Goal: Register for event/course

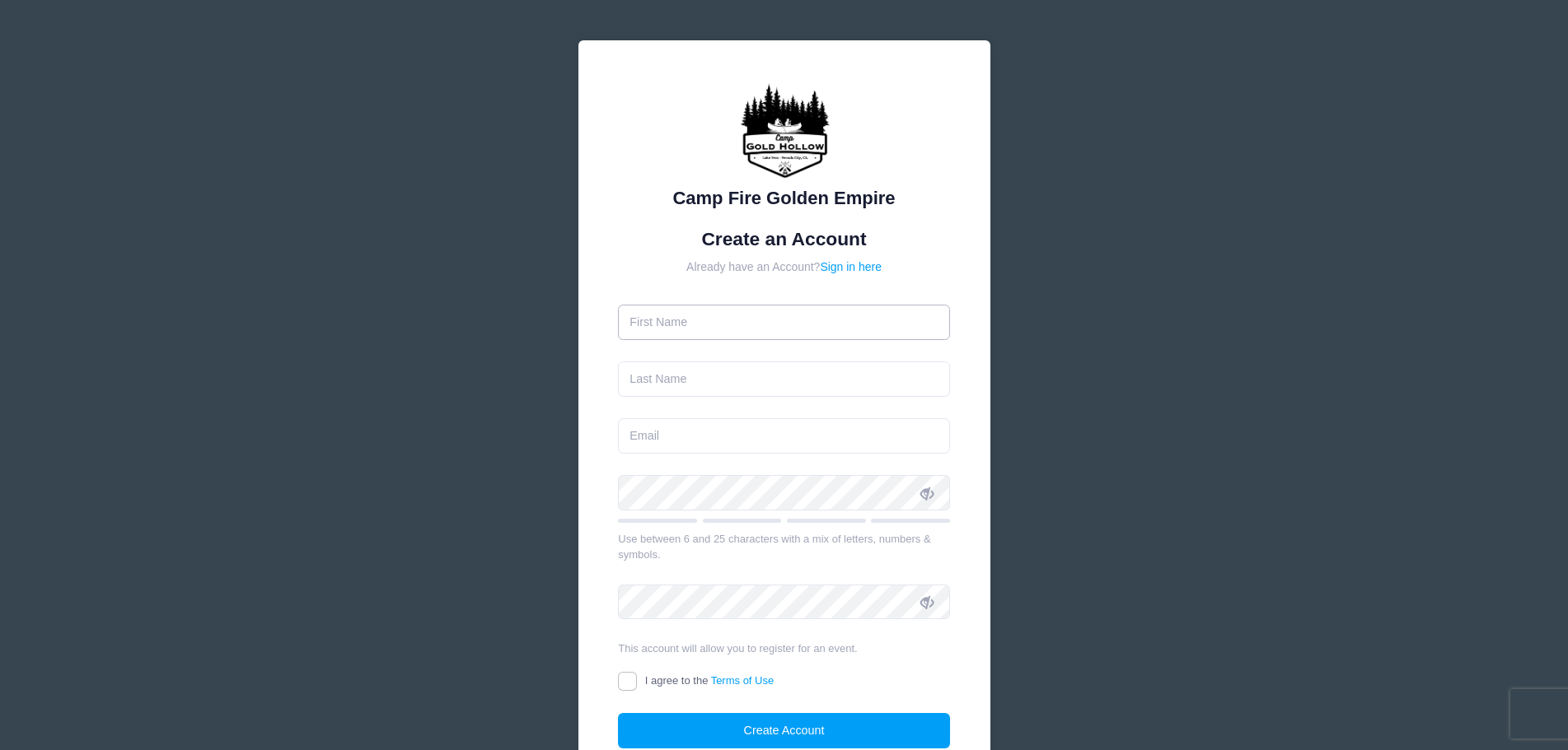
click at [763, 321] on input "text" at bounding box center [784, 322] width 332 height 35
type input "[PERSON_NAME]"
type input "Forsse"
type input "[EMAIL_ADDRESS][DOMAIN_NAME]"
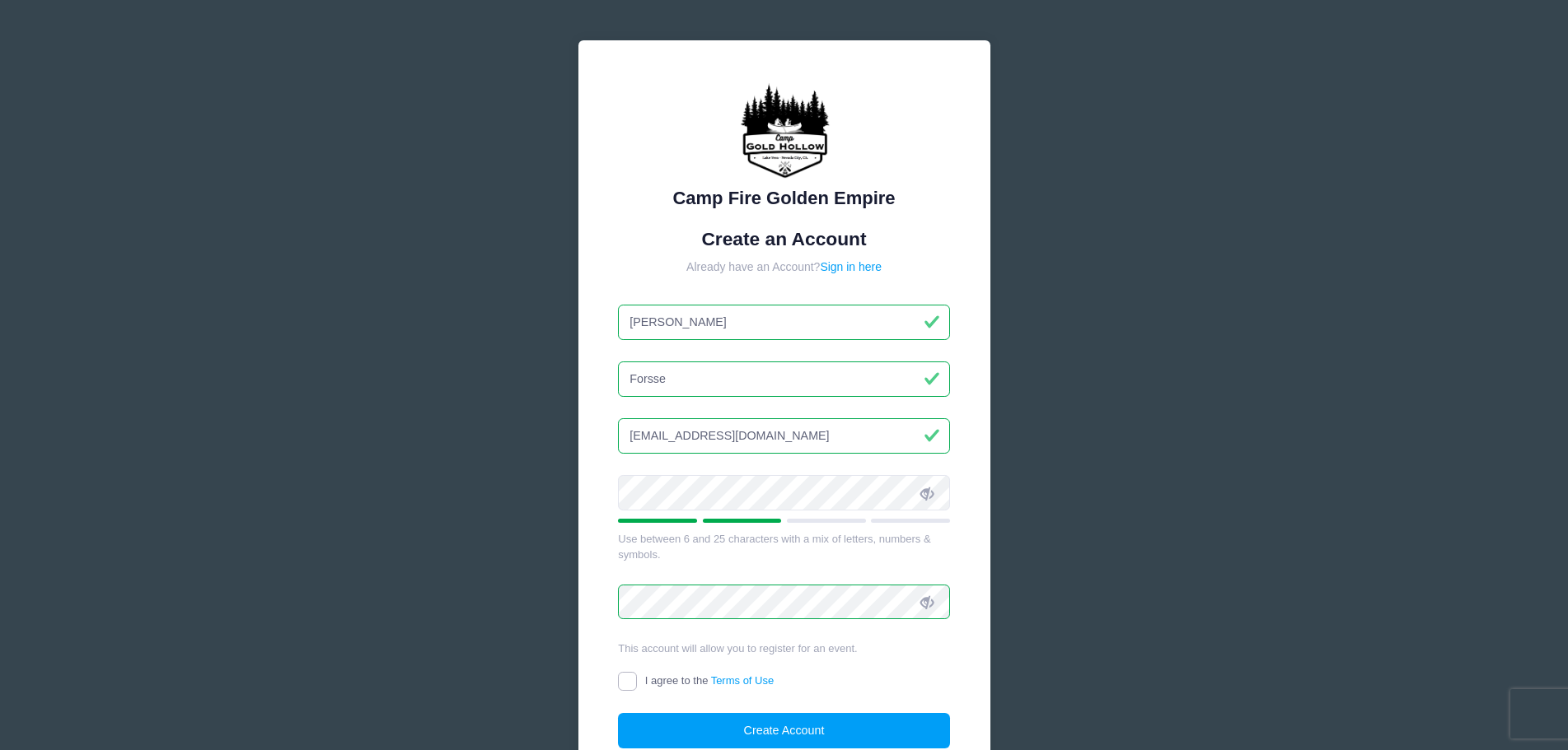
click at [628, 678] on input "I agree to the Terms of Use" at bounding box center [627, 681] width 19 height 19
checkbox input "true"
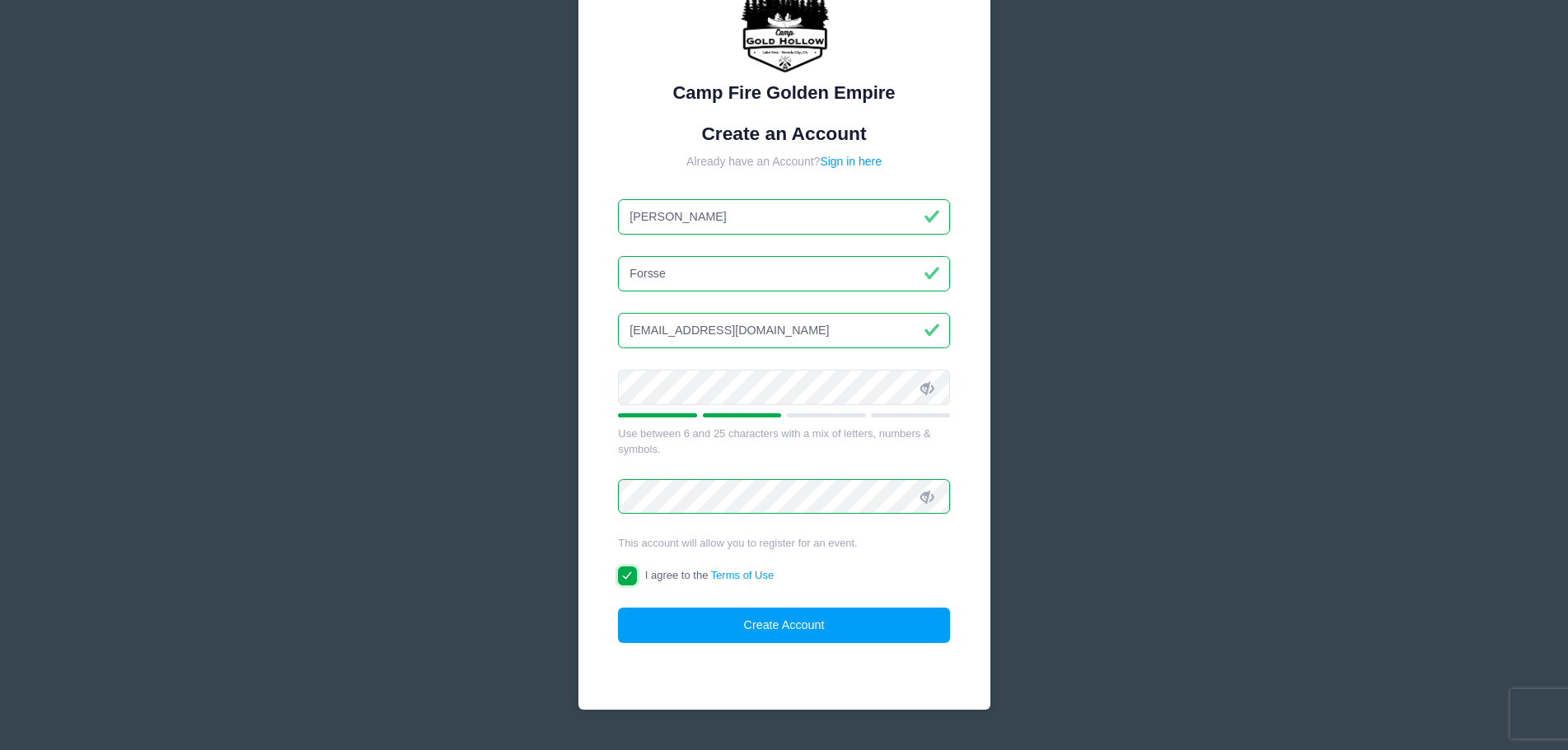
scroll to position [146, 0]
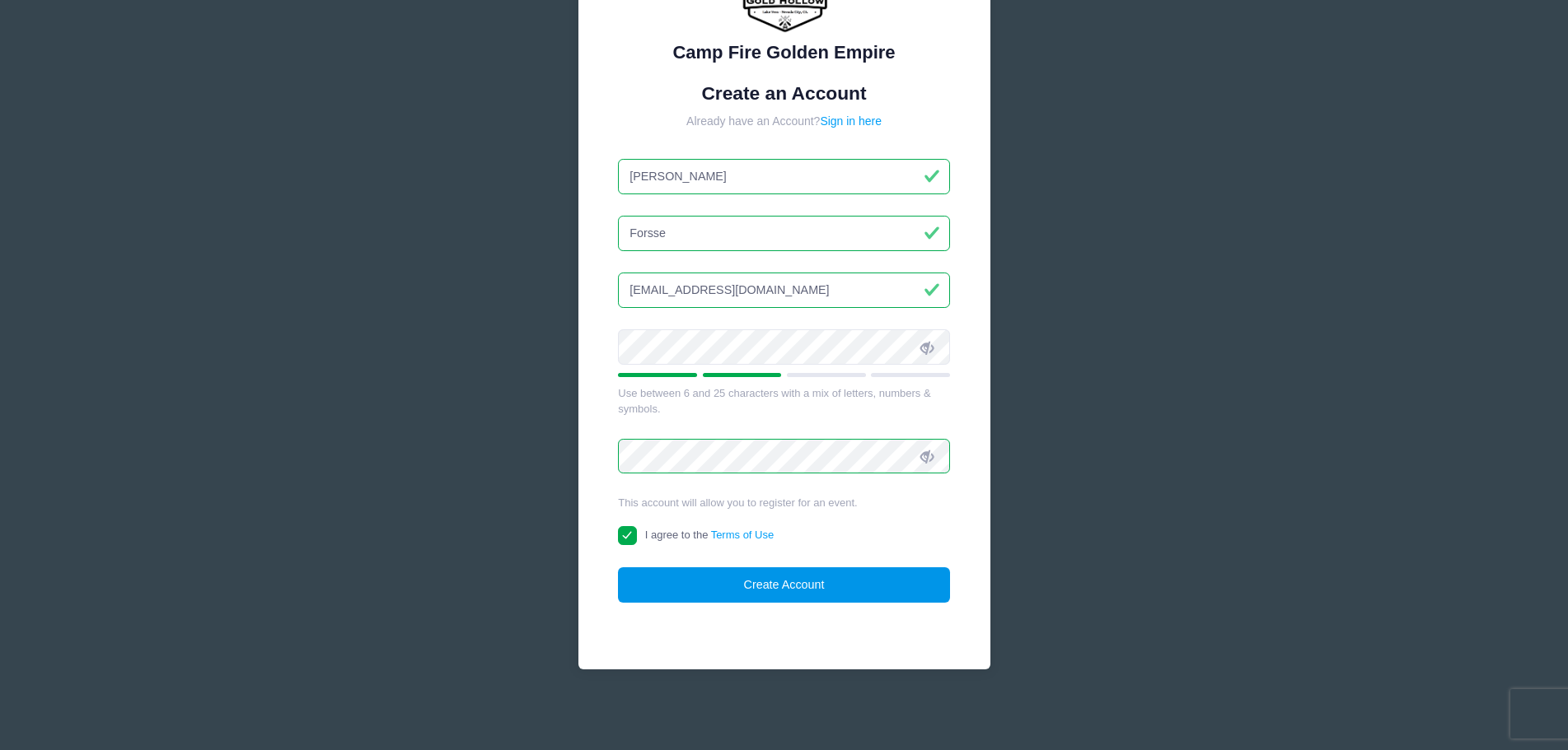
click at [820, 585] on button "Create Account" at bounding box center [784, 585] width 332 height 35
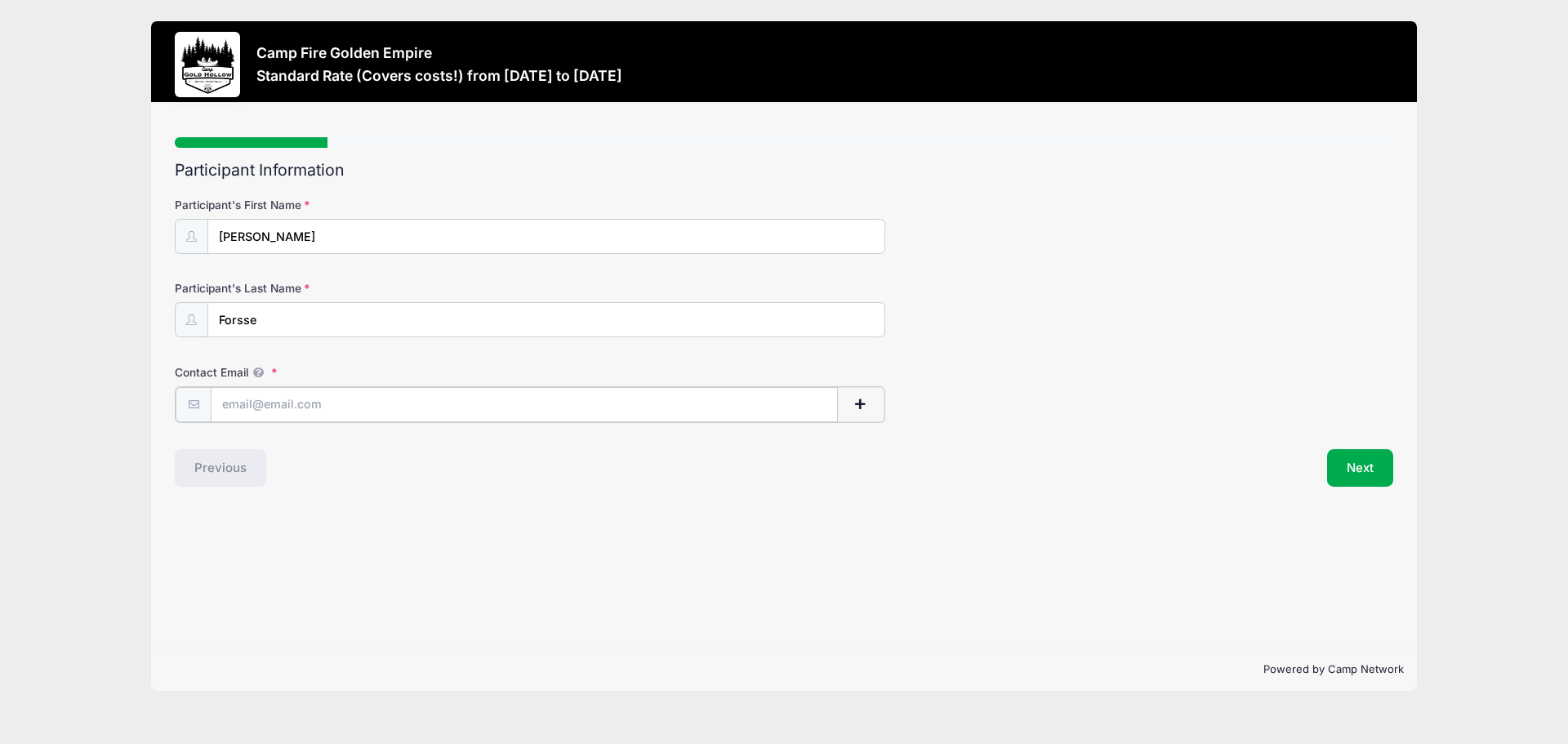
click at [419, 404] on input "Contact Email" at bounding box center [525, 405] width 628 height 35
type input "[EMAIL_ADDRESS][DOMAIN_NAME]"
click at [1348, 463] on button "Next" at bounding box center [1360, 466] width 66 height 37
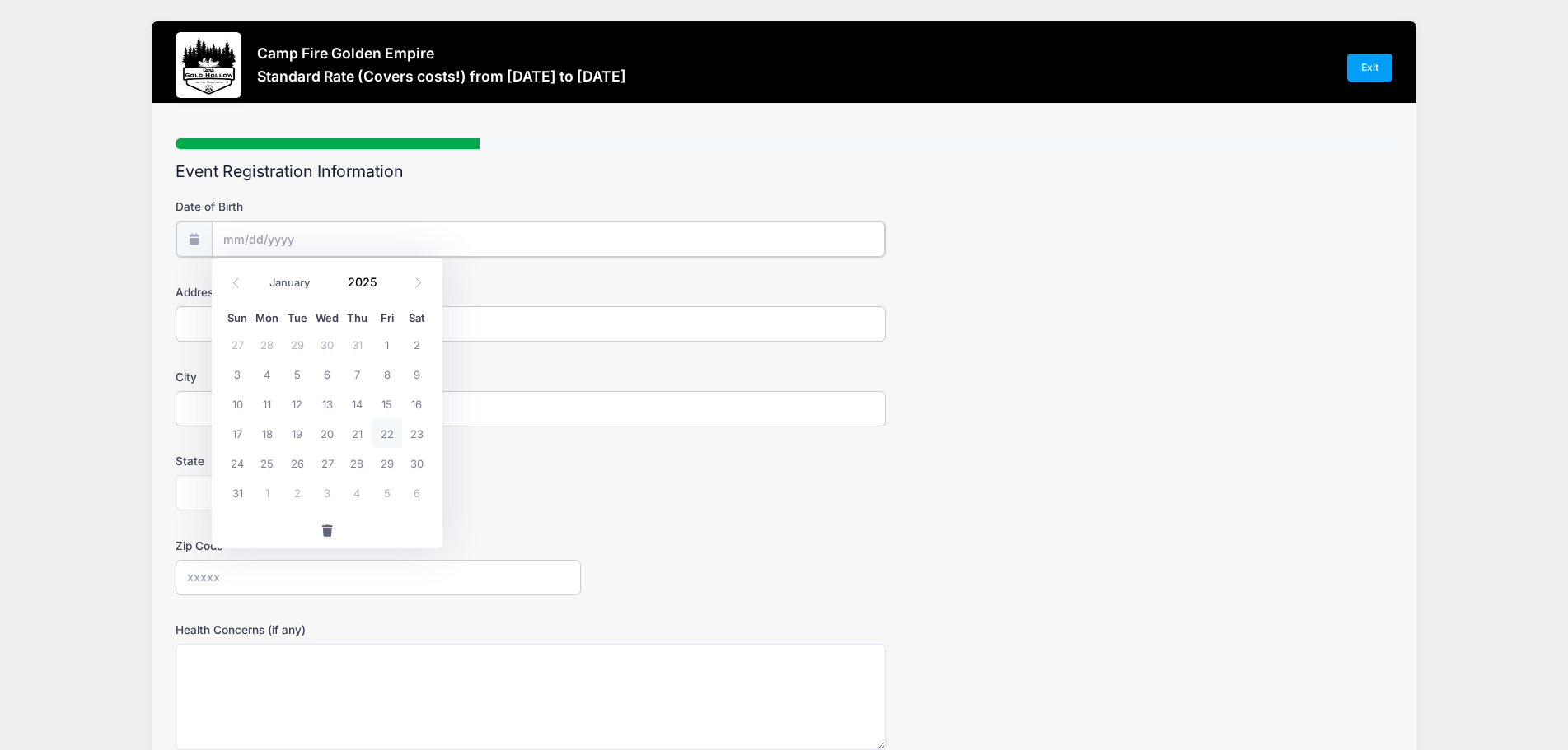
click at [355, 233] on input "Date of Birth" at bounding box center [548, 239] width 673 height 35
click at [387, 374] on span "8" at bounding box center [387, 374] width 30 height 30
type input "[DATE]"
click at [317, 239] on input "[DATE]" at bounding box center [548, 239] width 673 height 35
click at [384, 276] on span at bounding box center [388, 275] width 12 height 13
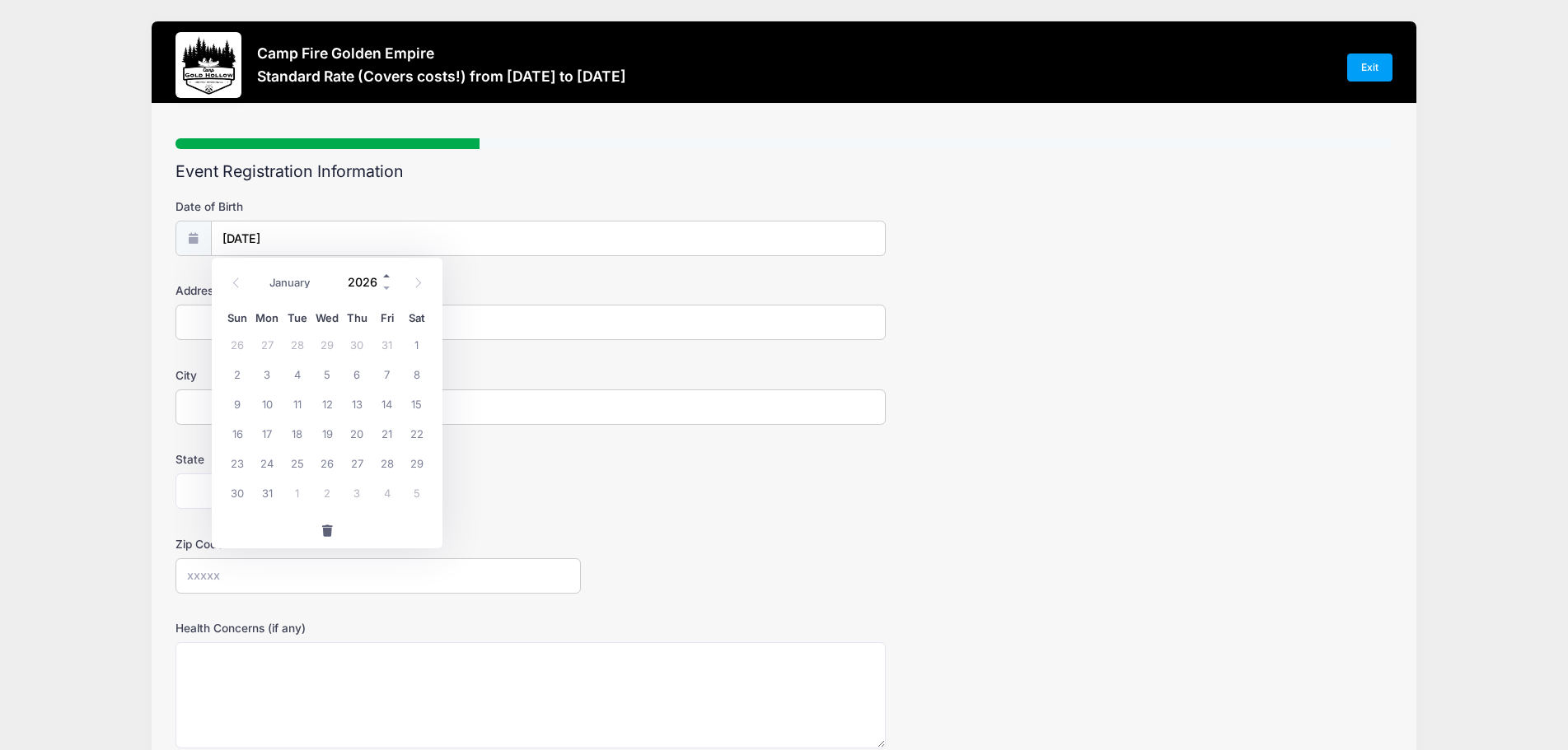
click at [392, 274] on span at bounding box center [388, 275] width 12 height 13
click at [388, 289] on span at bounding box center [388, 288] width 12 height 13
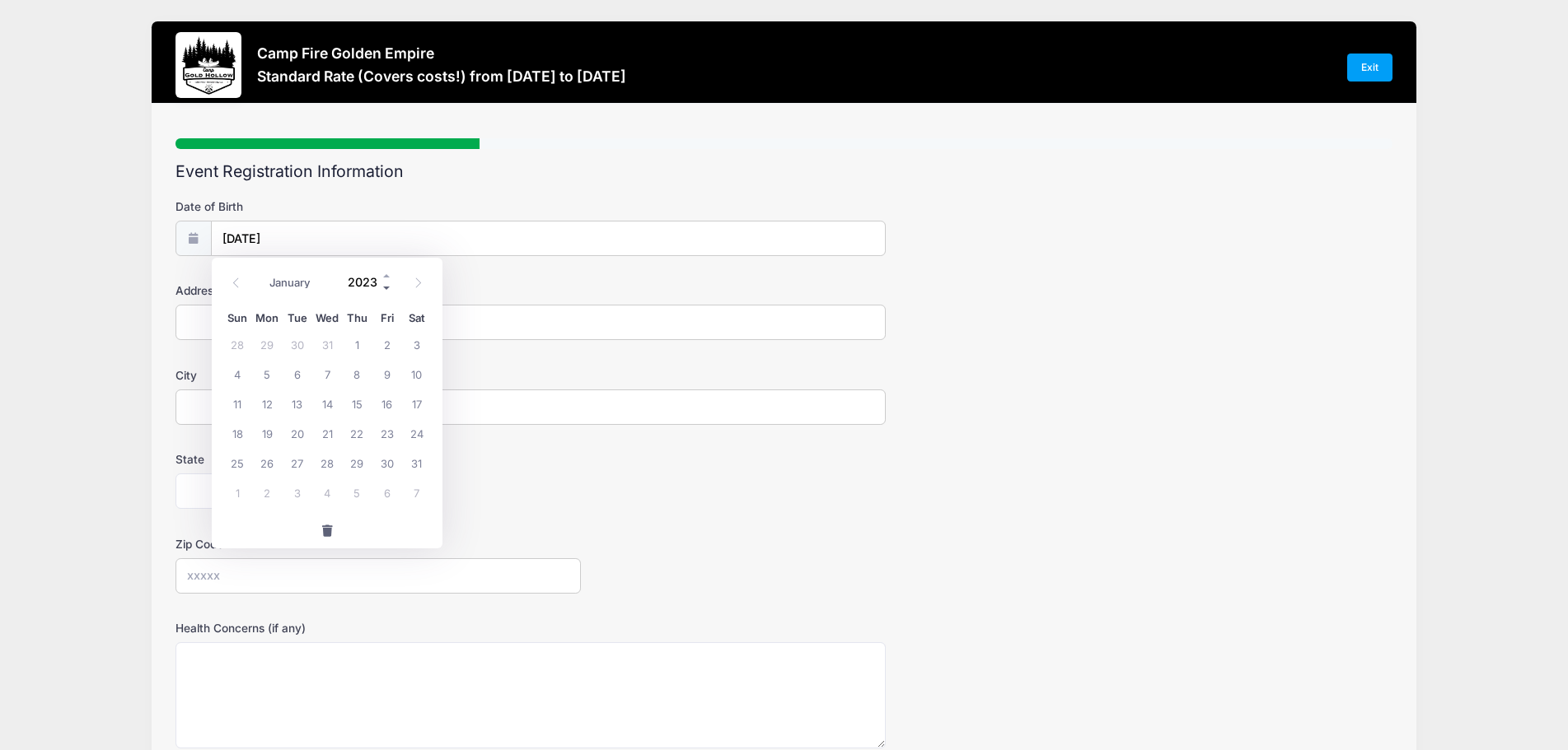
click at [388, 289] on span at bounding box center [388, 288] width 12 height 13
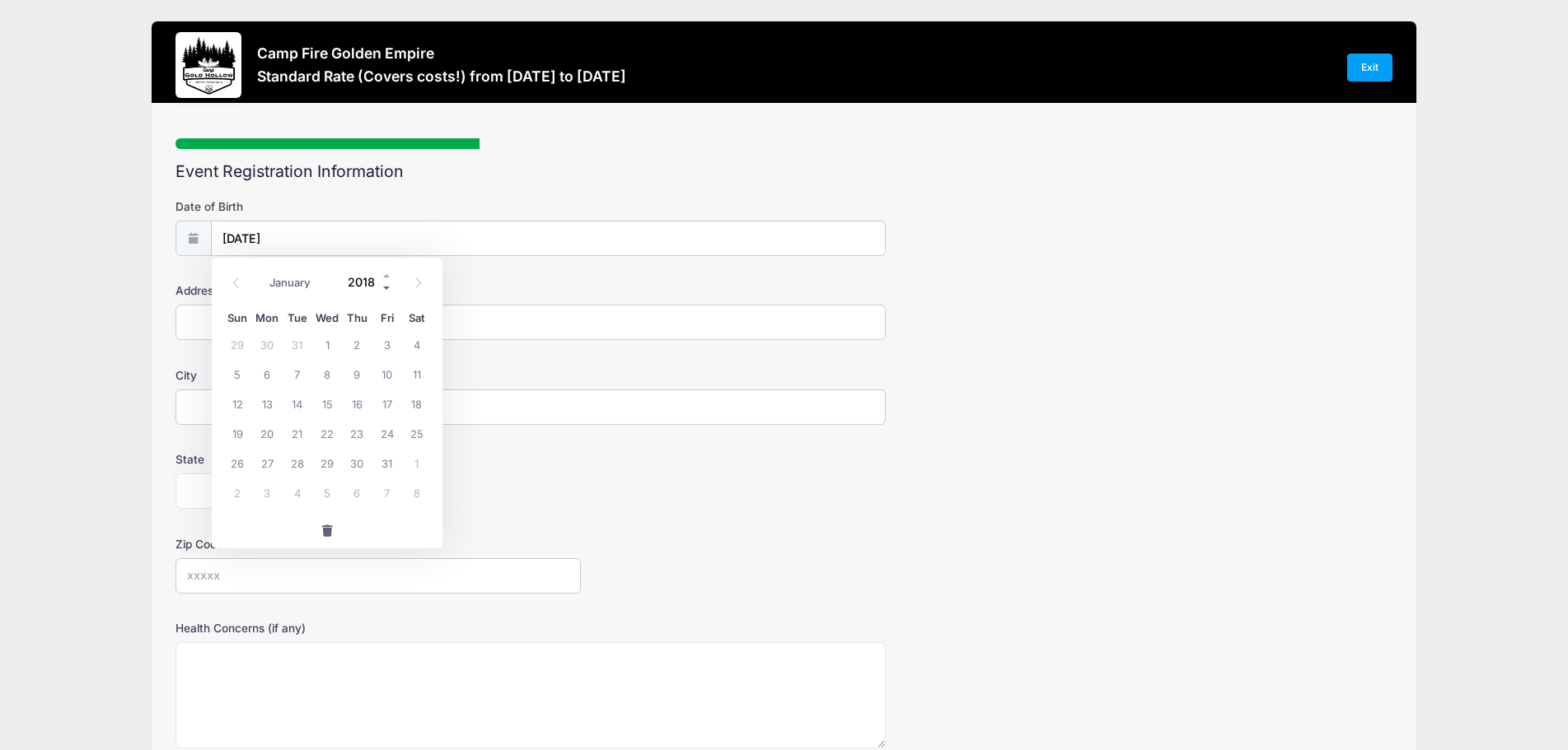
click at [388, 289] on span at bounding box center [388, 288] width 12 height 13
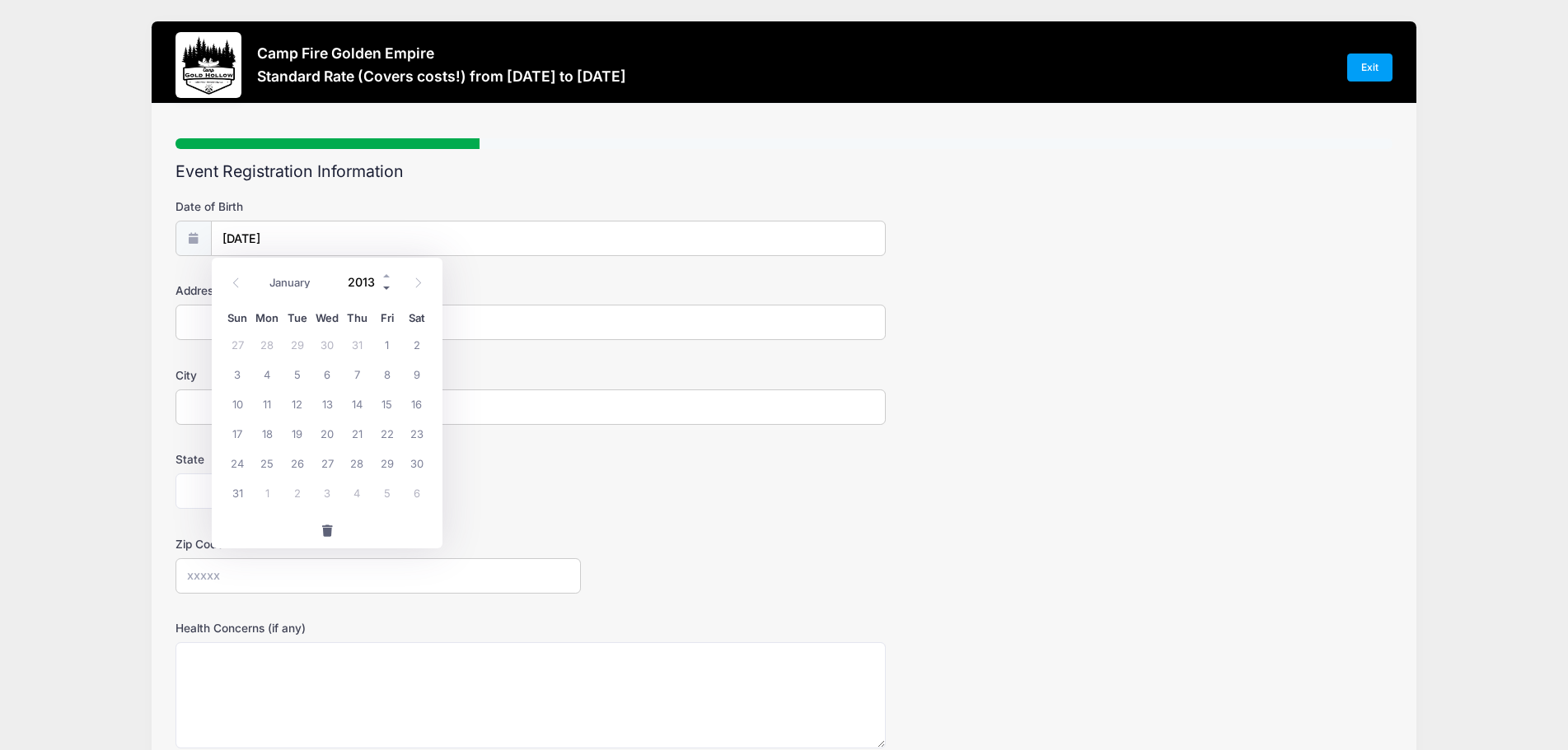
click at [388, 289] on span at bounding box center [388, 288] width 12 height 13
click at [388, 288] on span at bounding box center [388, 288] width 12 height 13
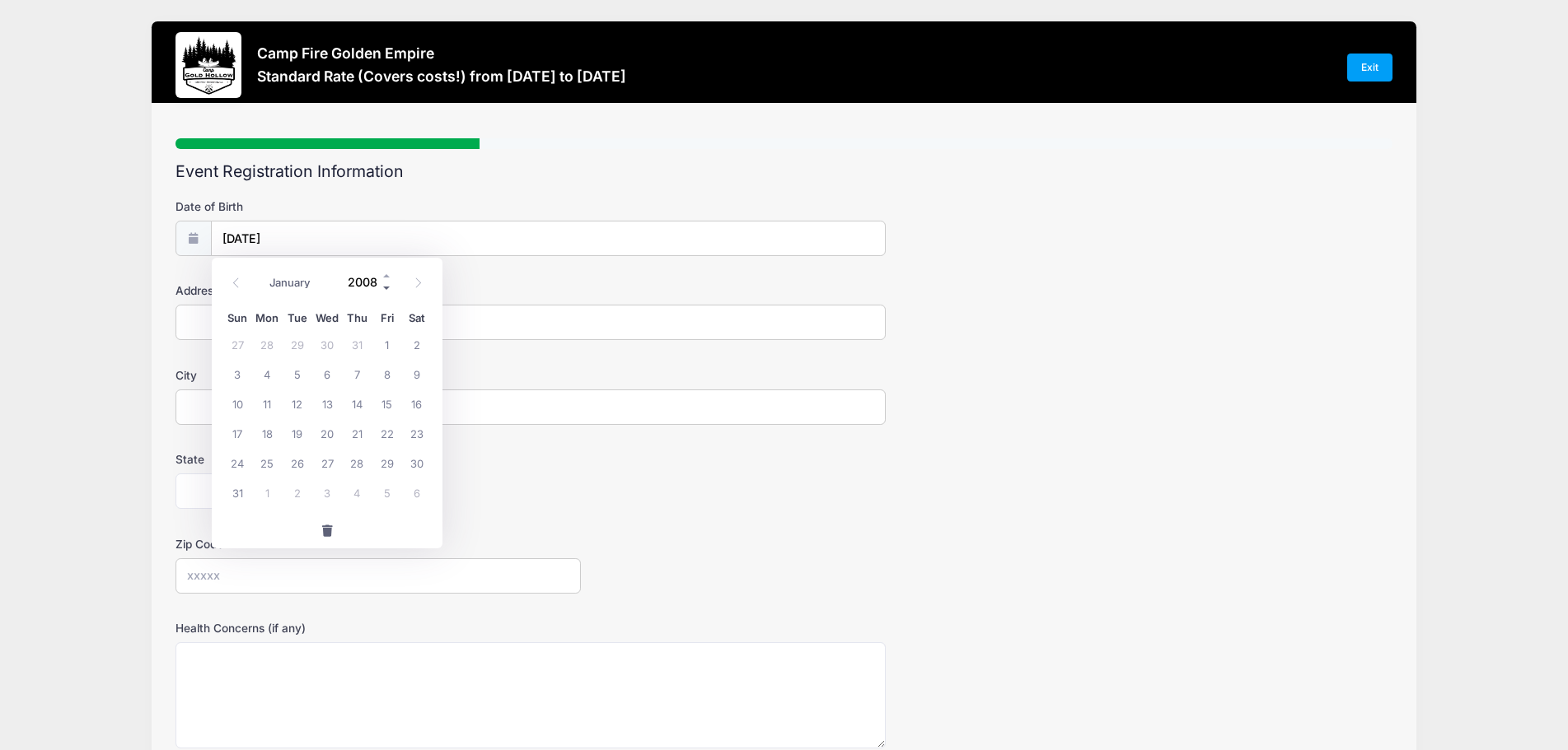
click at [388, 288] on span at bounding box center [388, 288] width 12 height 13
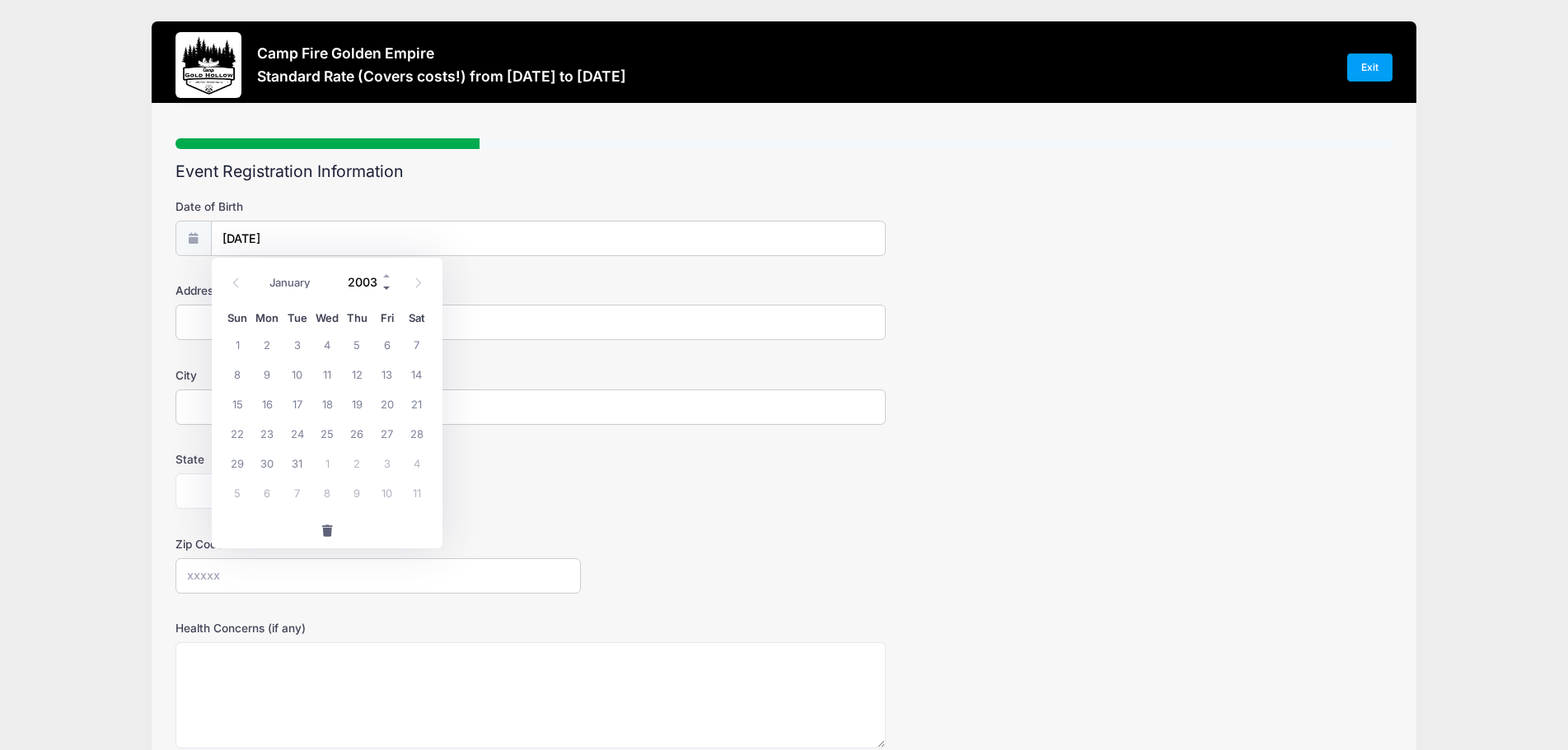
click at [388, 288] on span at bounding box center [388, 288] width 12 height 13
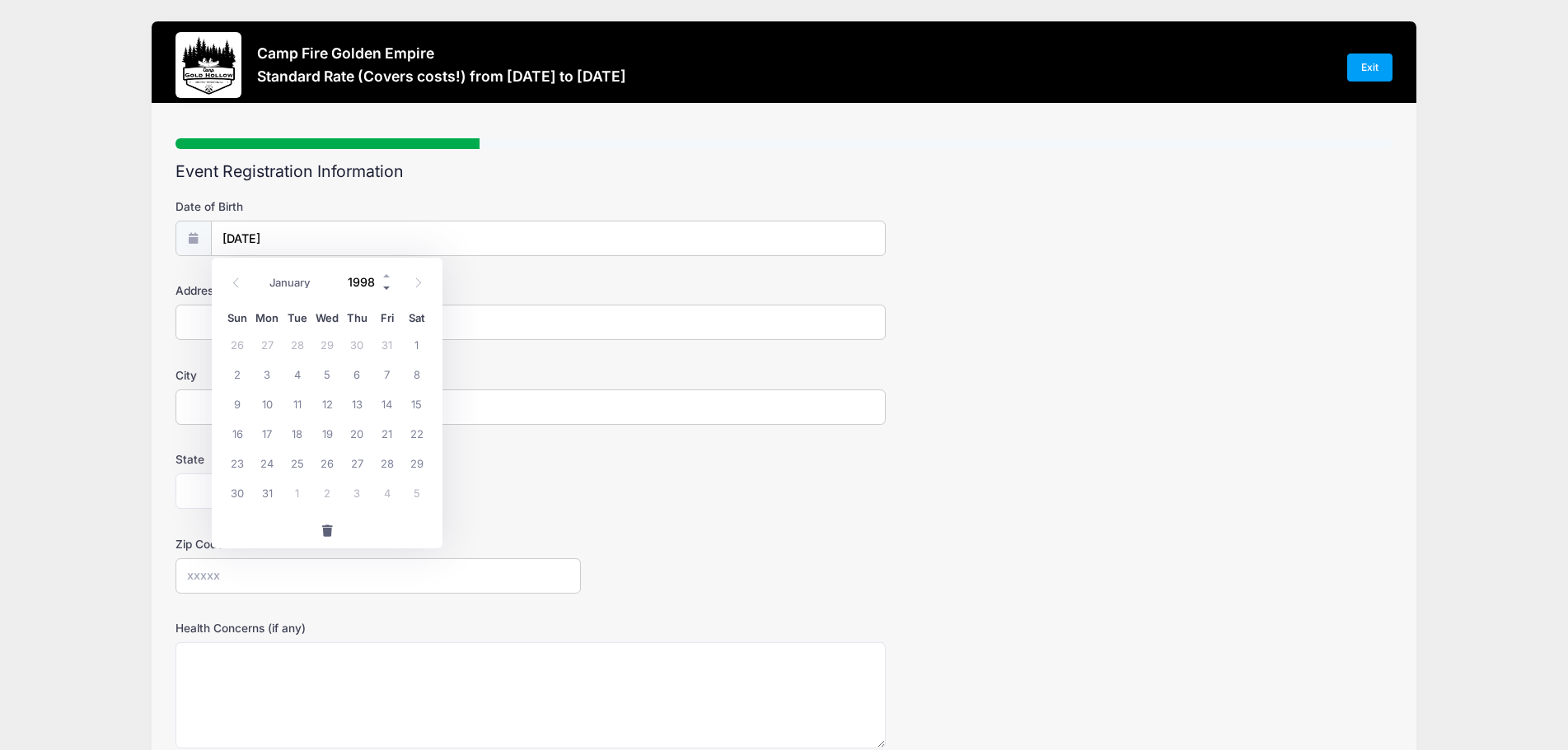
click at [388, 288] on span at bounding box center [388, 288] width 12 height 13
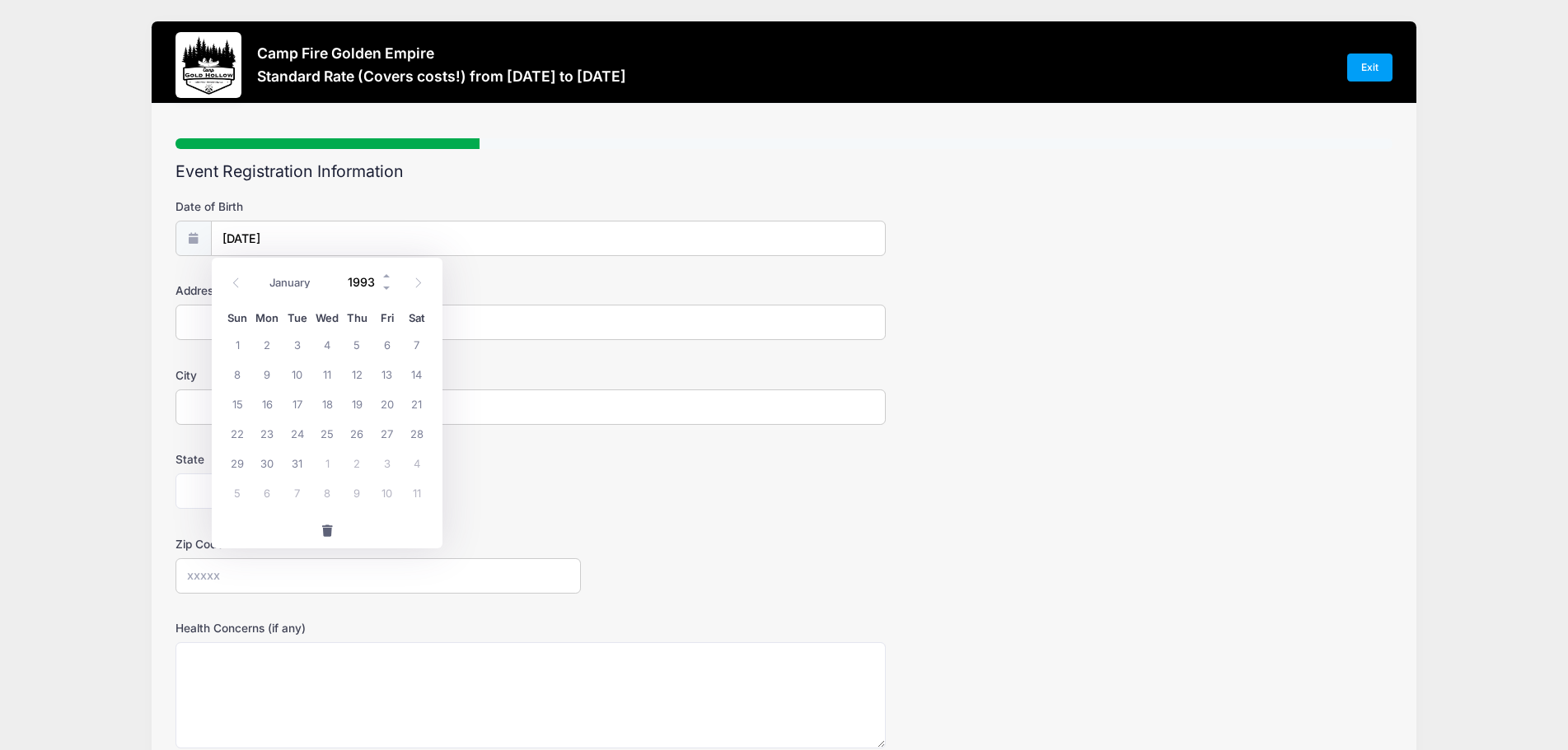
click at [364, 283] on input "1993" at bounding box center [366, 281] width 53 height 25
click at [366, 283] on input "1993" at bounding box center [366, 281] width 53 height 25
type input "1978"
click at [265, 377] on span "7" at bounding box center [267, 374] width 30 height 30
type input "[DATE]"
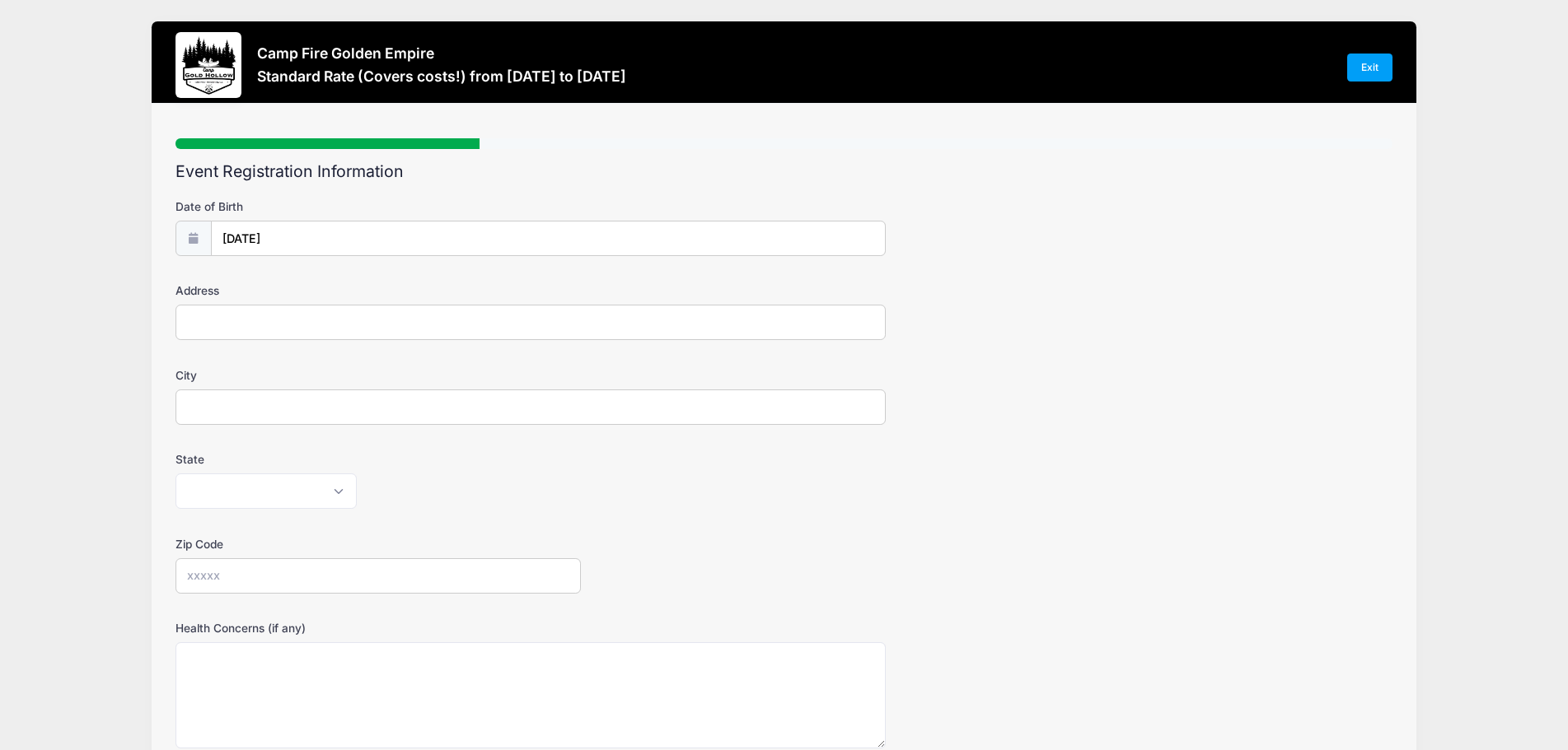
click at [325, 320] on input "Address" at bounding box center [531, 322] width 710 height 35
type input "[STREET_ADDRESS][PERSON_NAME]"
type input "Santa [PERSON_NAME]"
select select "CA"
type input "95062"
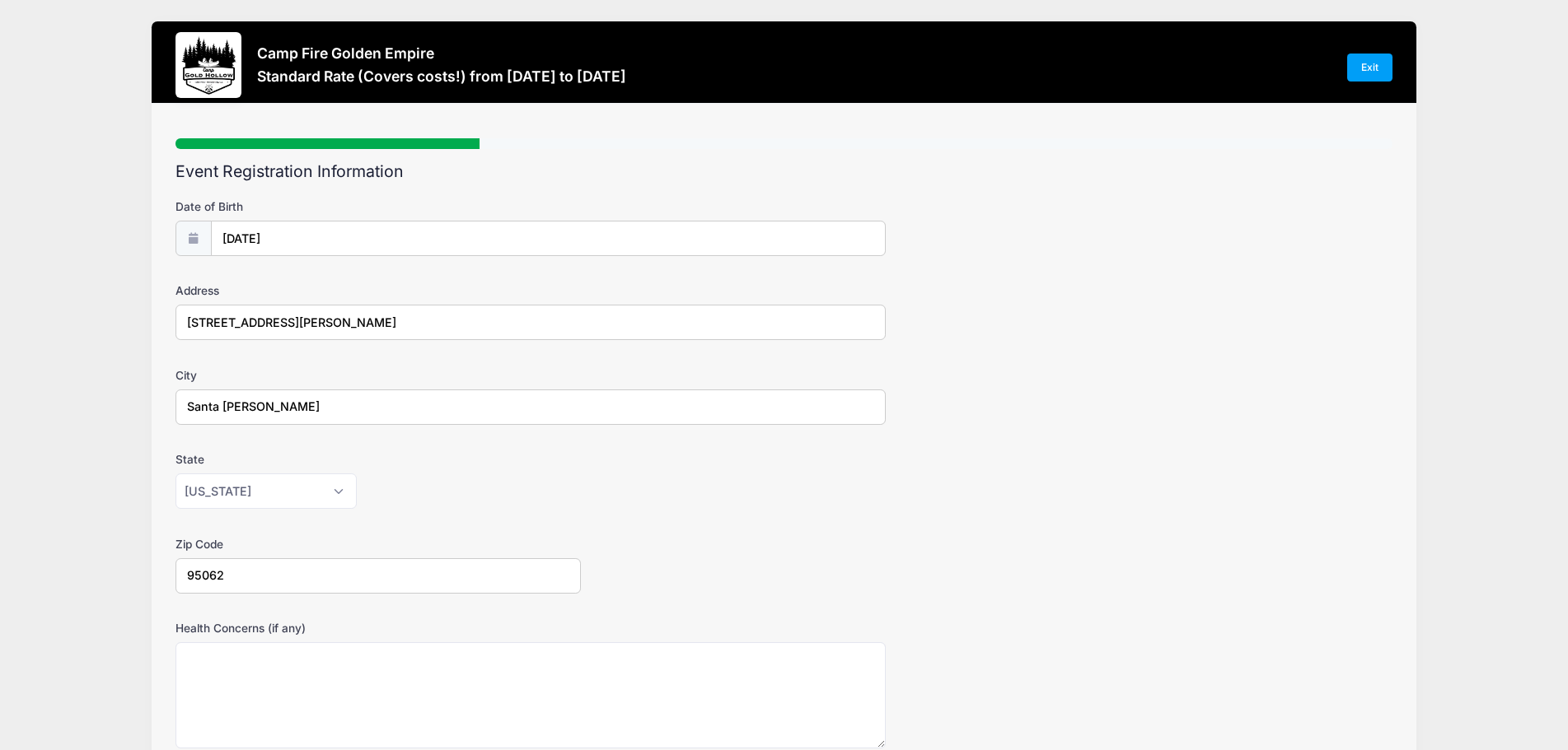
click at [1094, 470] on div "State [US_STATE] [US_STATE] [US_STATE] [US_STATE] [US_STATE] Armed Forces Afric…" at bounding box center [784, 480] width 1217 height 57
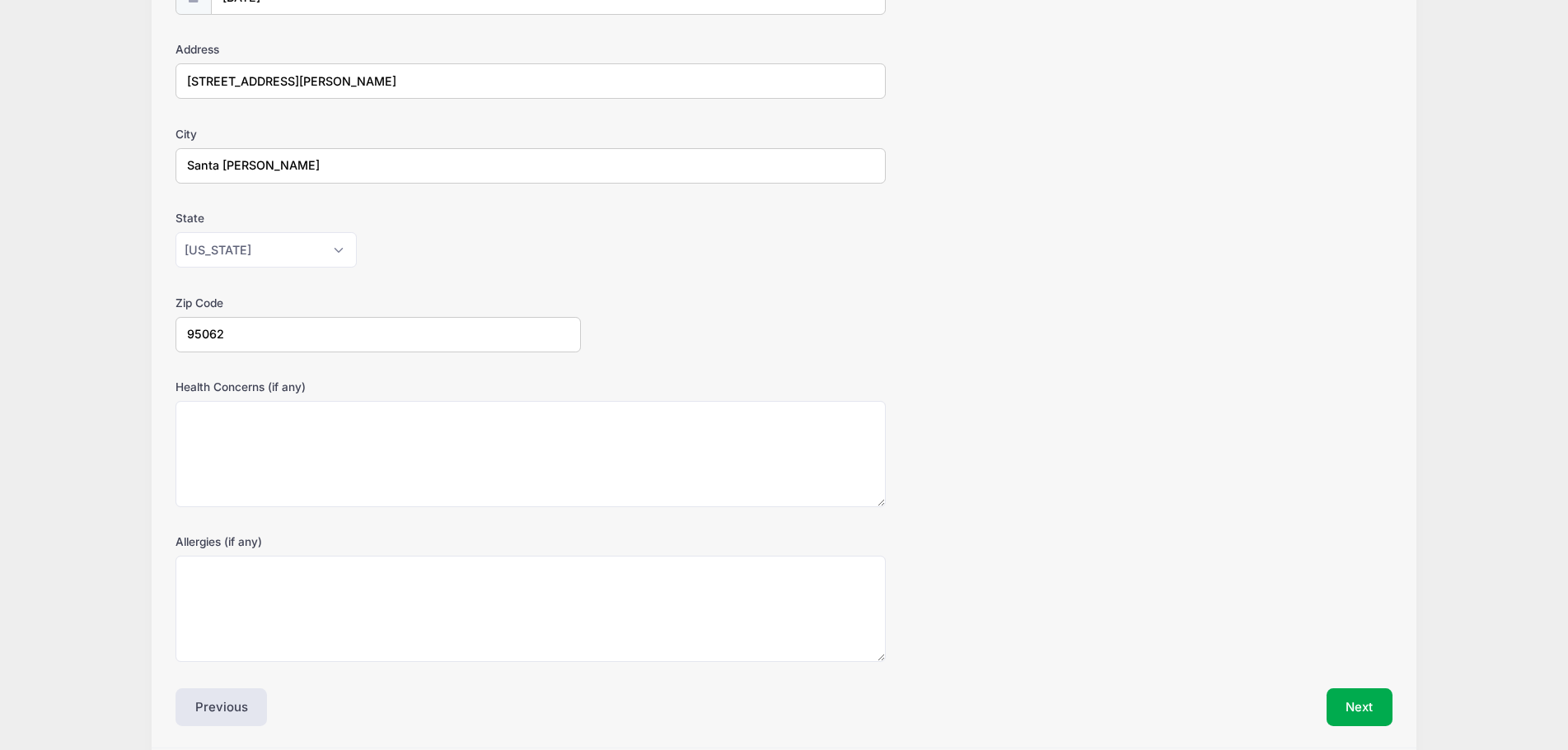
scroll to position [303, 0]
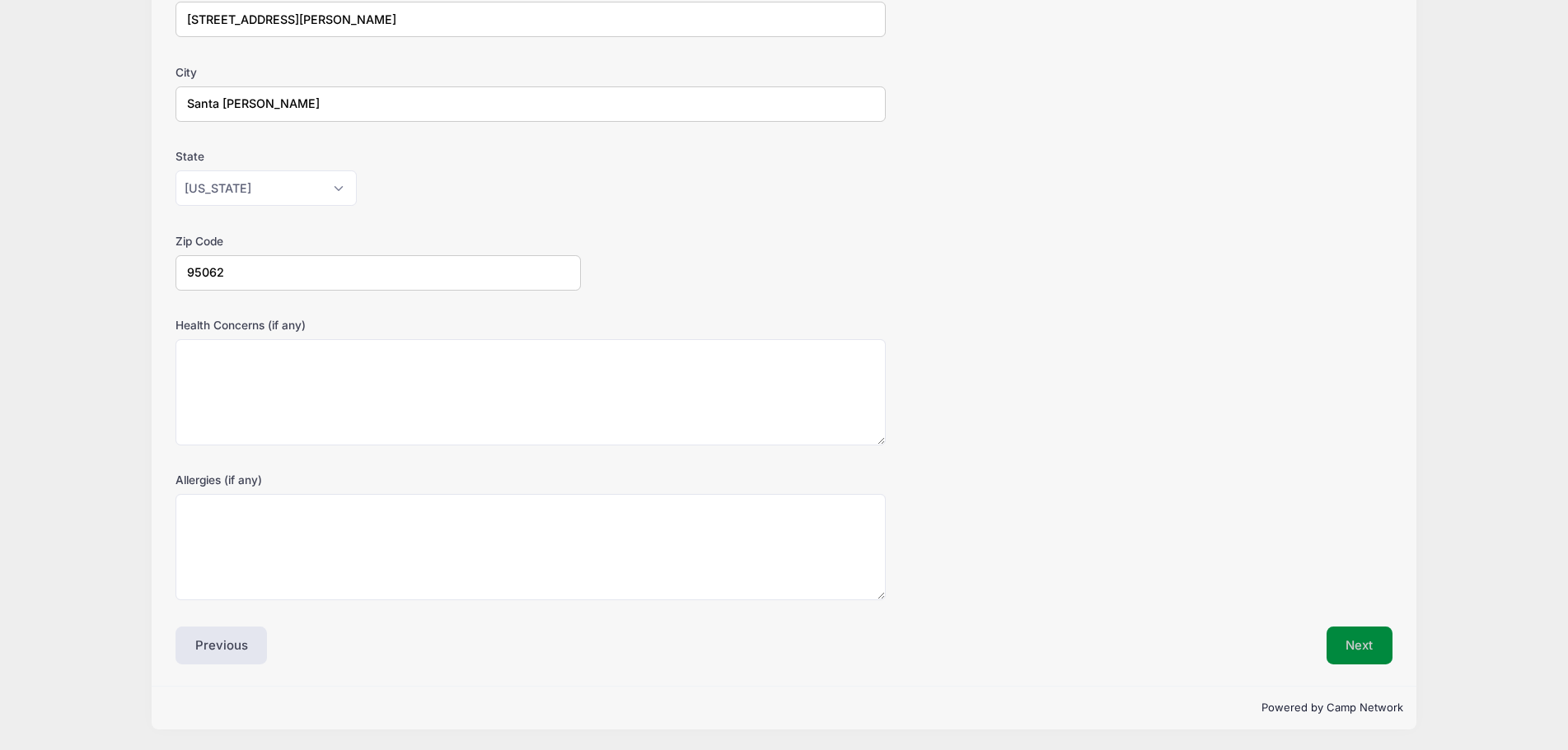
click at [1372, 647] on button "Next" at bounding box center [1360, 646] width 67 height 37
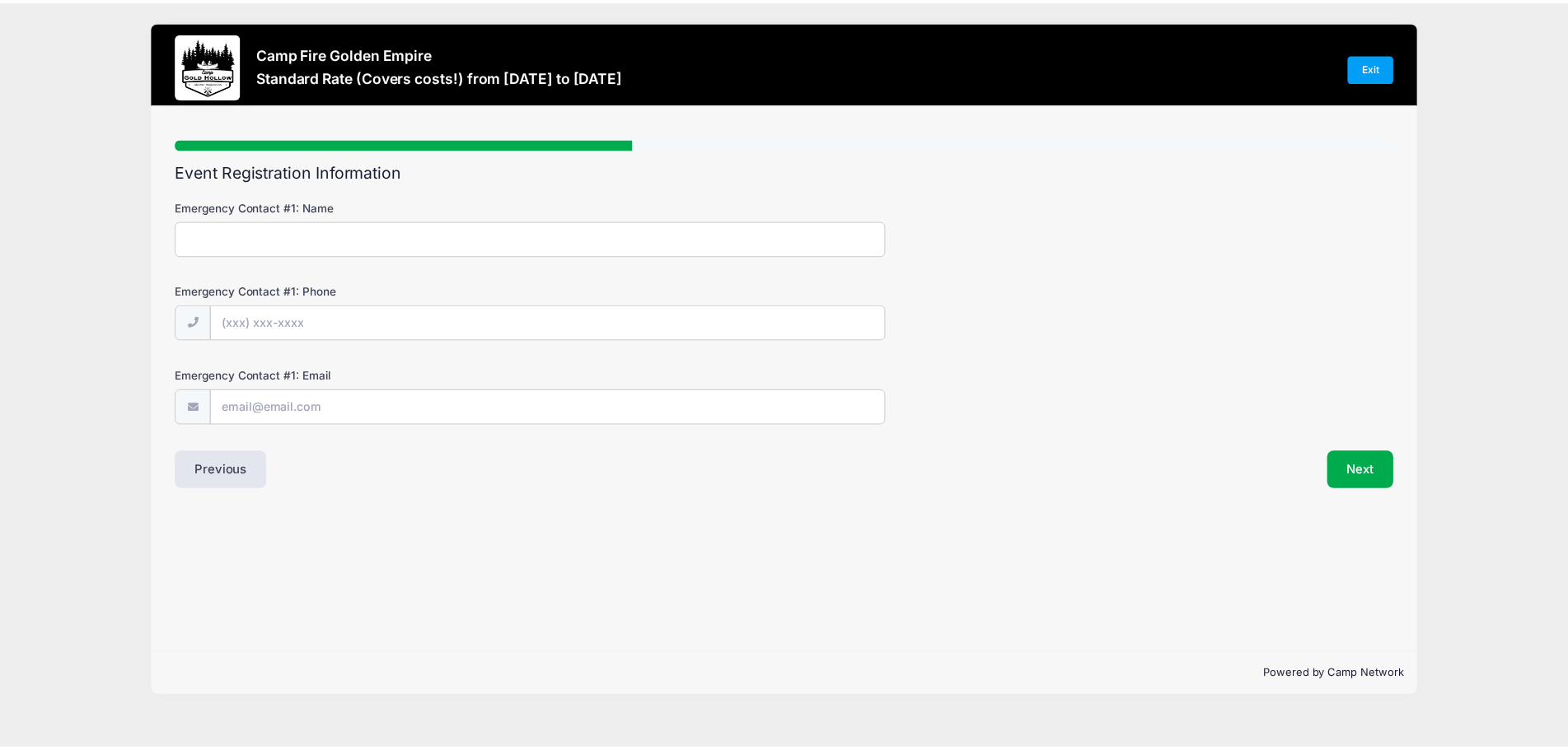
scroll to position [0, 0]
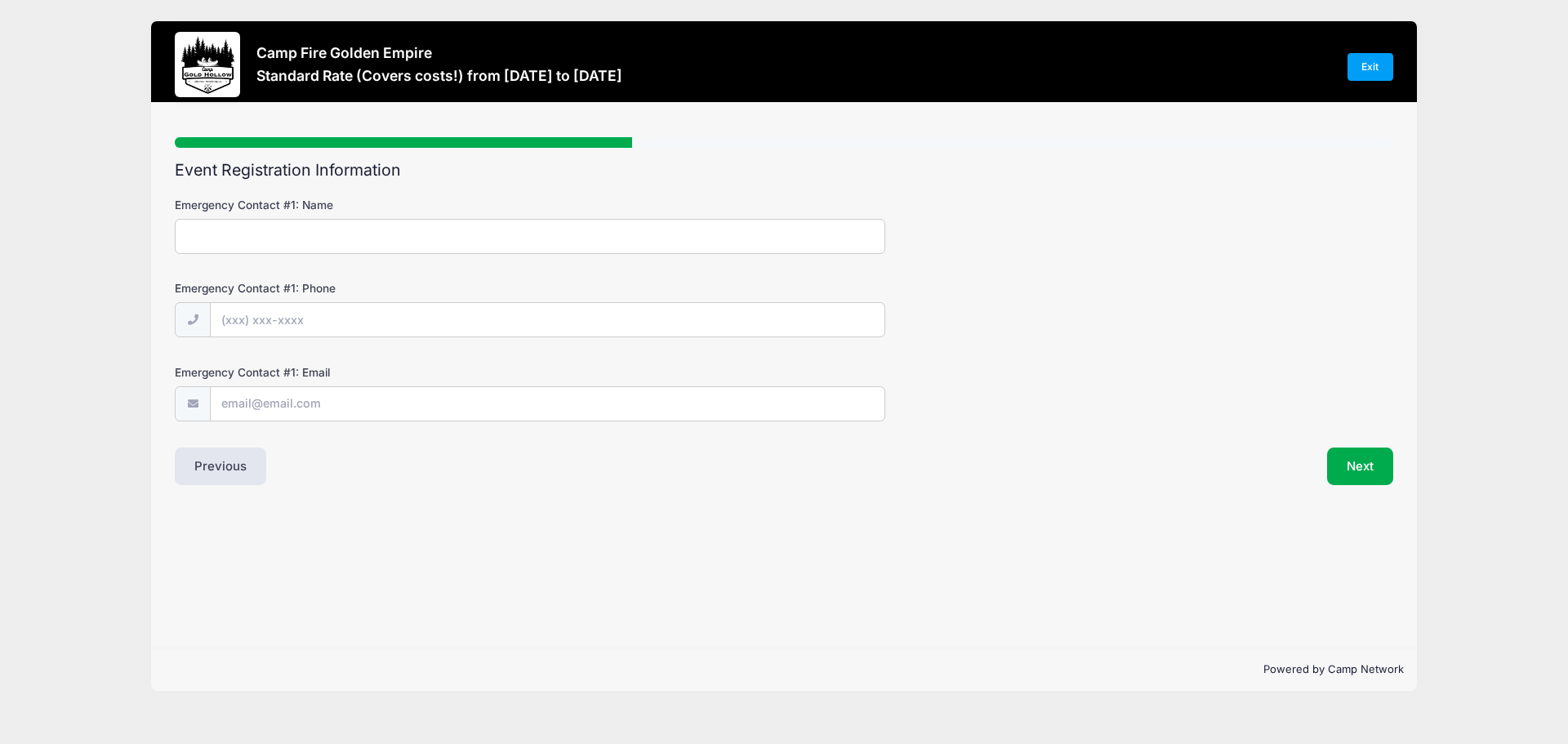
click at [393, 245] on input "Emergency Contact #1: Name" at bounding box center [530, 237] width 711 height 35
type input "[PERSON_NAME]"
type input "[PHONE_NUMBER]"
click at [425, 402] on input "Emergency Contact #1: Email" at bounding box center [547, 405] width 674 height 35
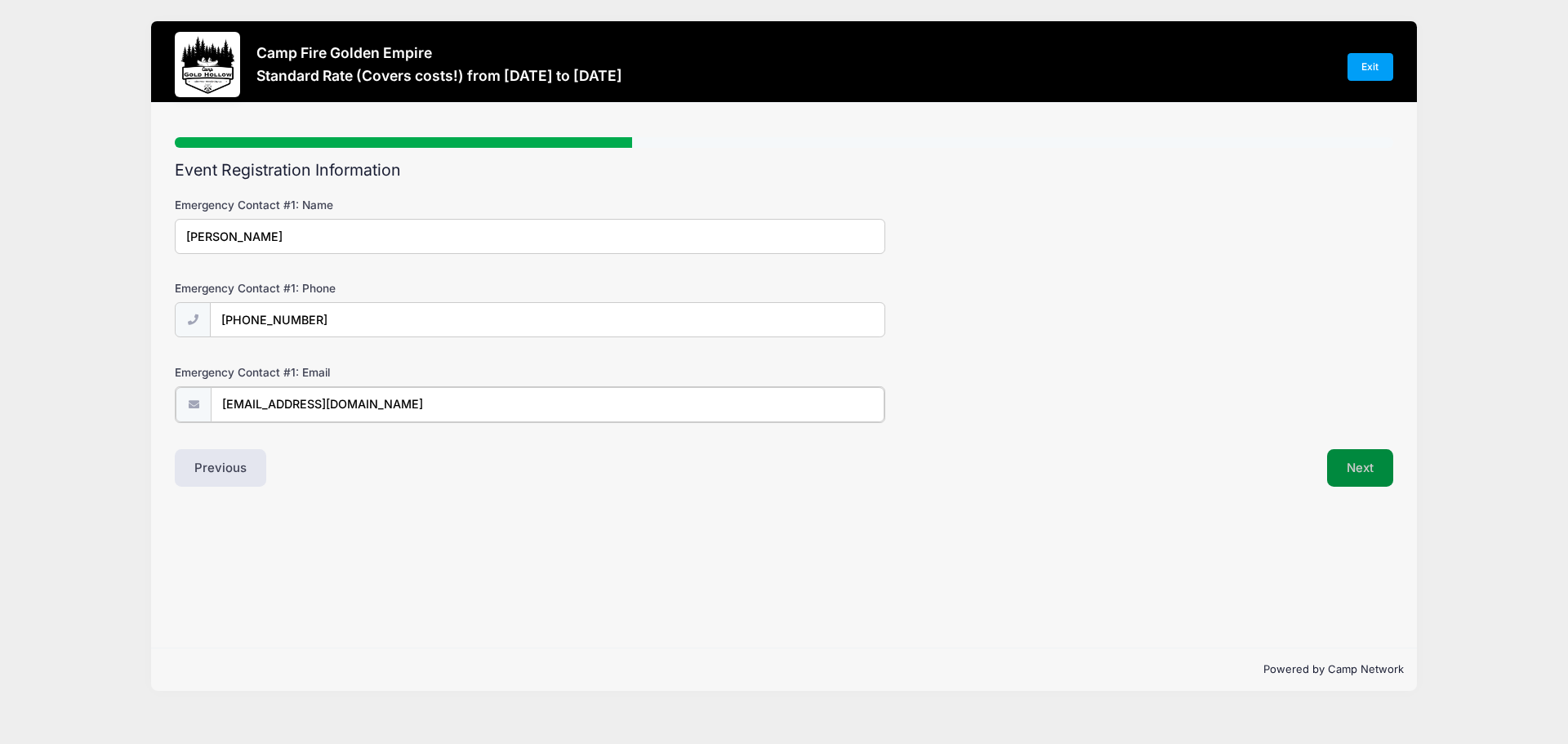
type input "[EMAIL_ADDRESS][DOMAIN_NAME]"
click at [1336, 459] on button "Next" at bounding box center [1360, 466] width 66 height 37
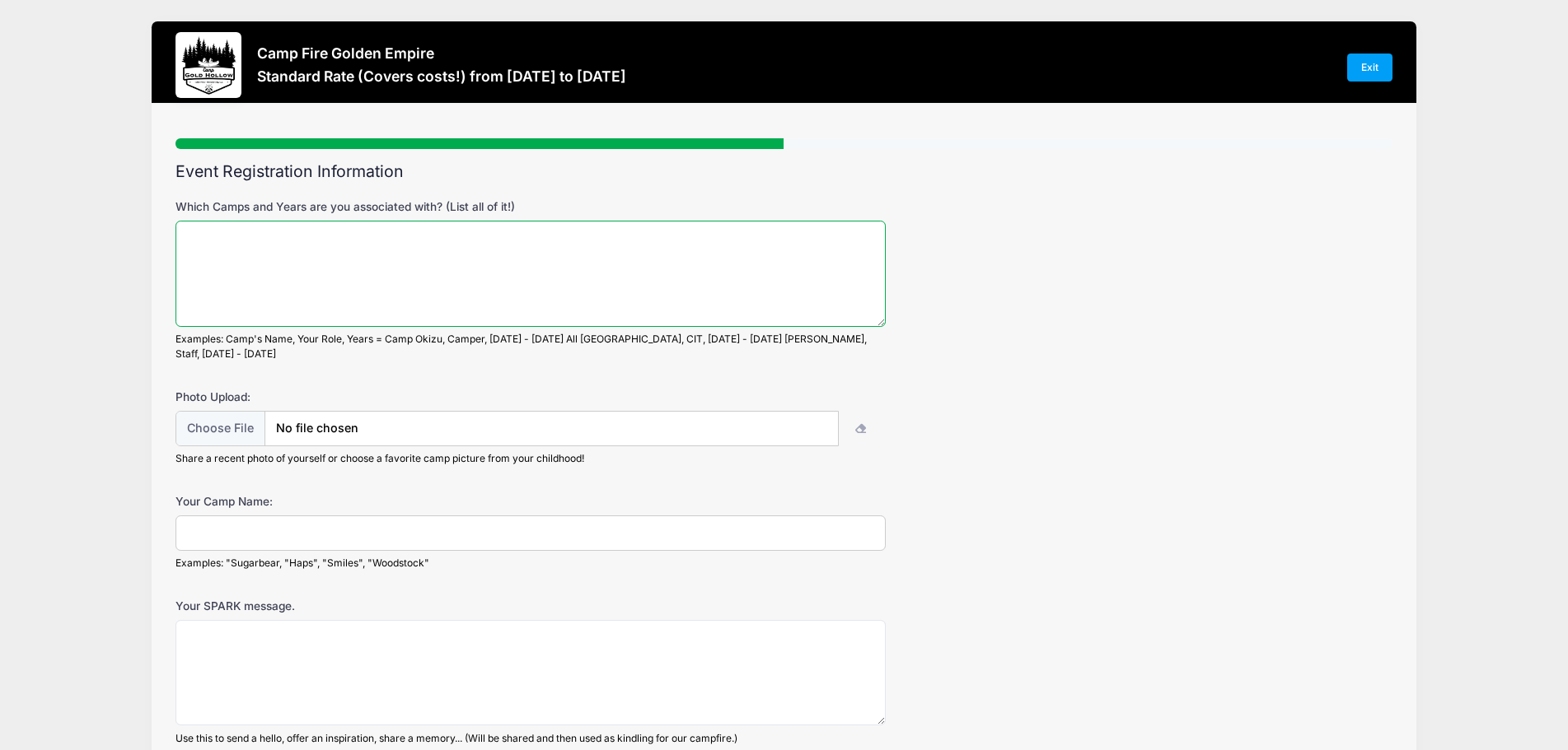
click at [269, 257] on textarea "Which Camps and Years are you associated with? (List all of it!)" at bounding box center [531, 274] width 710 height 106
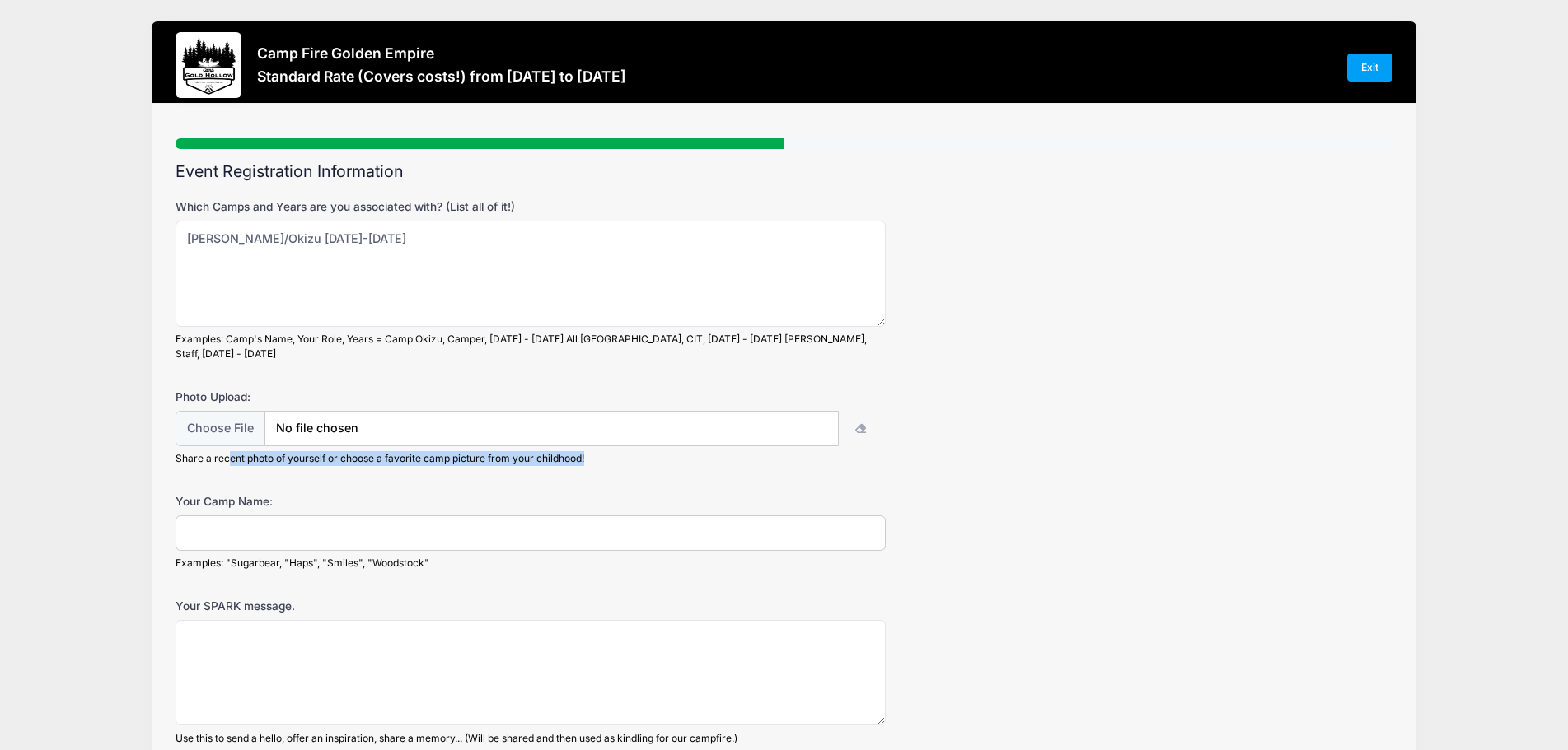
drag, startPoint x: 228, startPoint y: 441, endPoint x: 633, endPoint y: 448, distance: 405.1
click at [633, 451] on div "Share a recent photo of yourself or choose a favorite camp picture from your ch…" at bounding box center [531, 458] width 710 height 15
click at [1191, 278] on div "Which Camps and Years are you associated with? (List all of it!) [PERSON_NAME]/…" at bounding box center [784, 279] width 1217 height 163
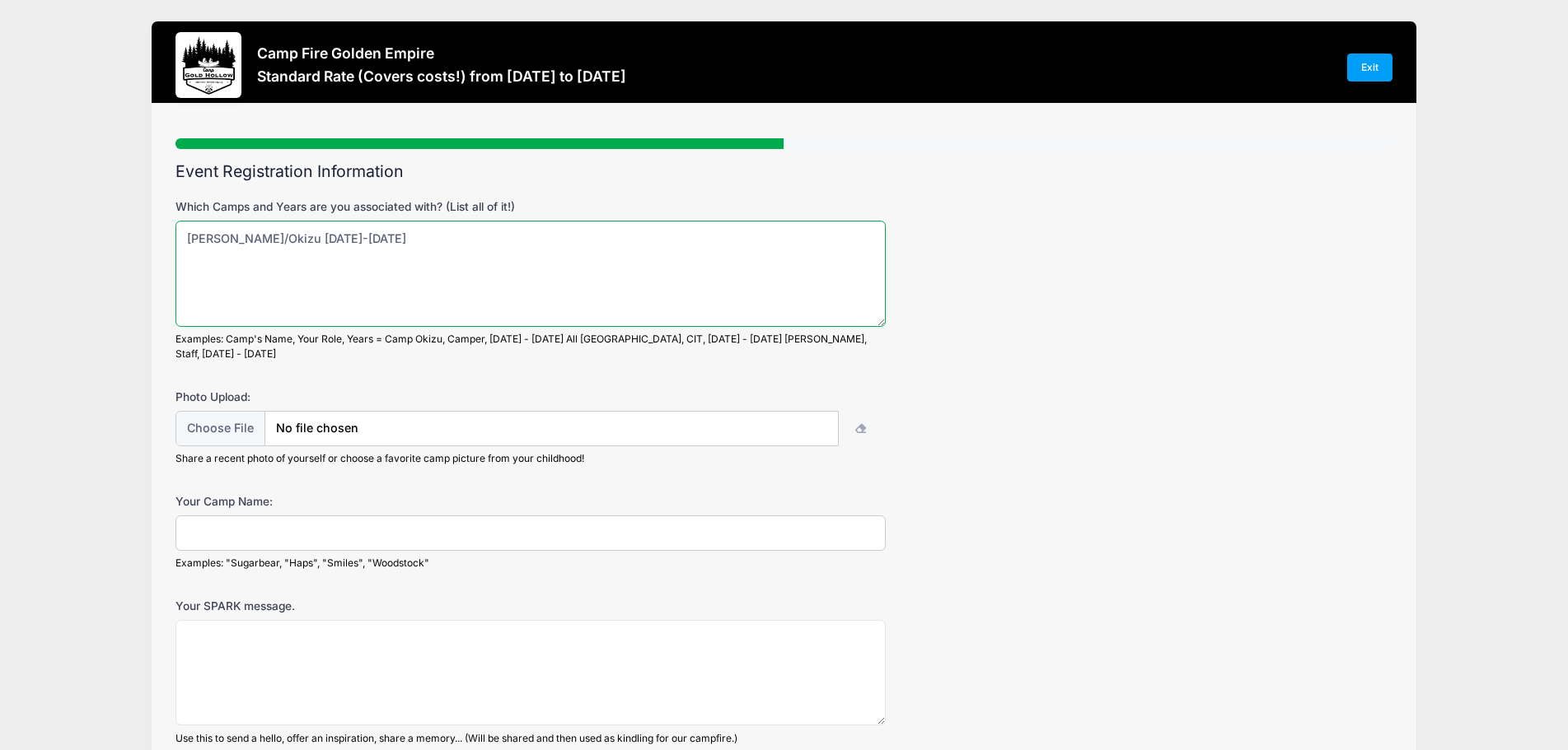
click at [358, 252] on textarea "[PERSON_NAME]/Okizu [DATE]-[DATE]" at bounding box center [531, 274] width 710 height 106
click at [378, 239] on textarea "[PERSON_NAME]/Okizu (some Minaluta) Camper, CIT, [DATE]-[DATE]" at bounding box center [531, 274] width 710 height 106
type textarea "[PERSON_NAME]/[PERSON_NAME] (+Minaluta CIT exchange) Camper, CIT, [DATE]-[DATE]"
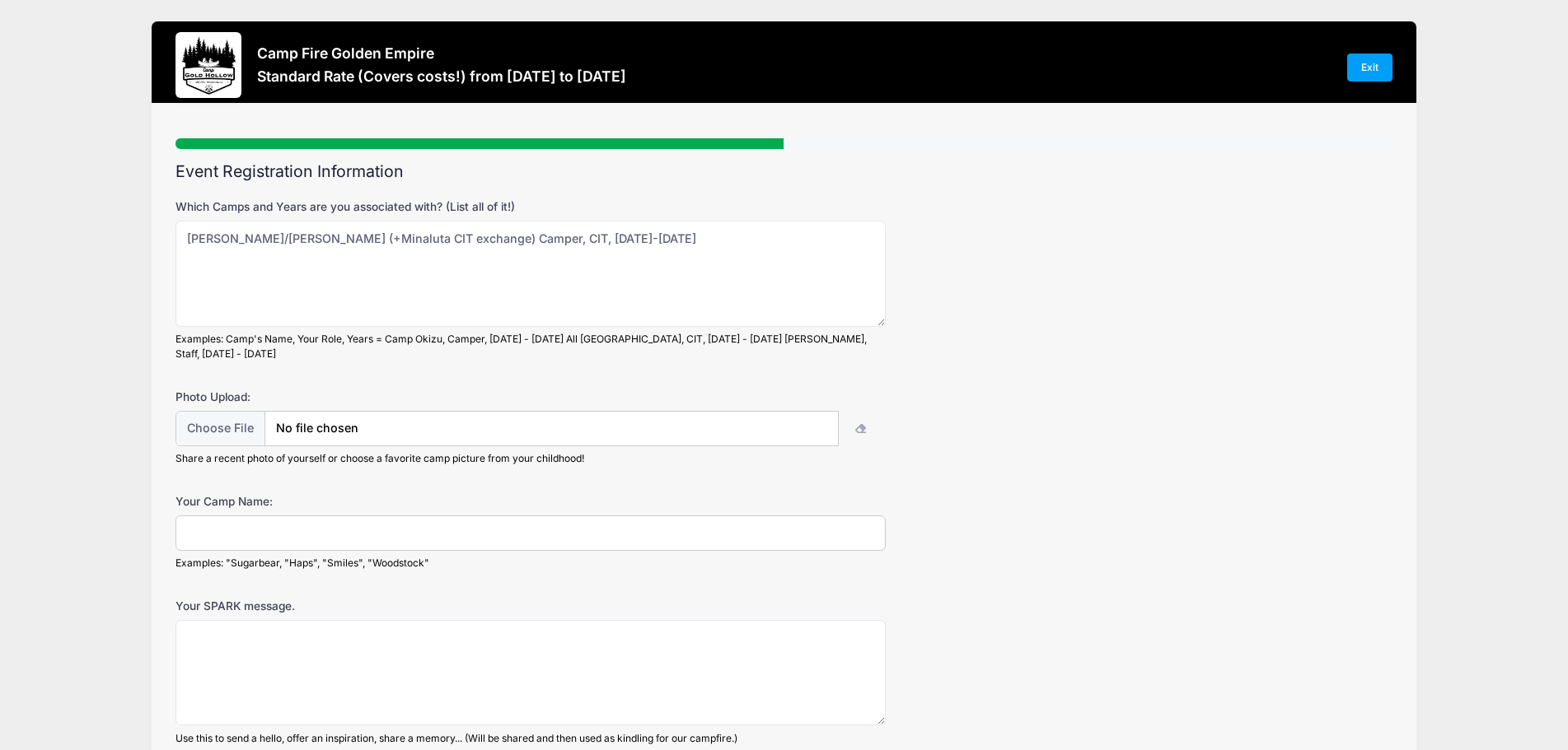
click at [382, 521] on input "Your Camp Name:" at bounding box center [531, 533] width 710 height 35
type input "Eru"
click at [374, 623] on textarea "Your SPARK message." at bounding box center [531, 673] width 710 height 106
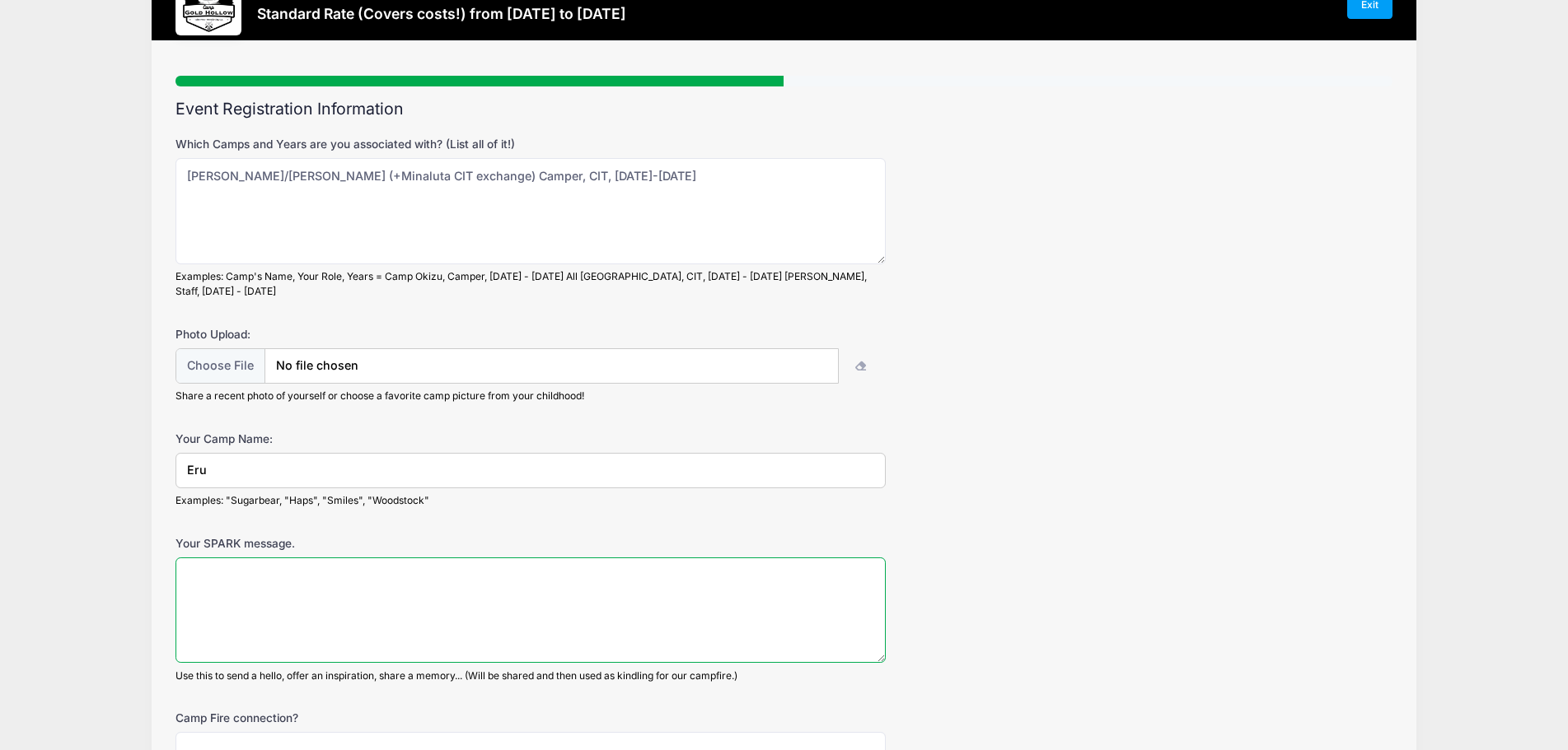
scroll to position [165, 0]
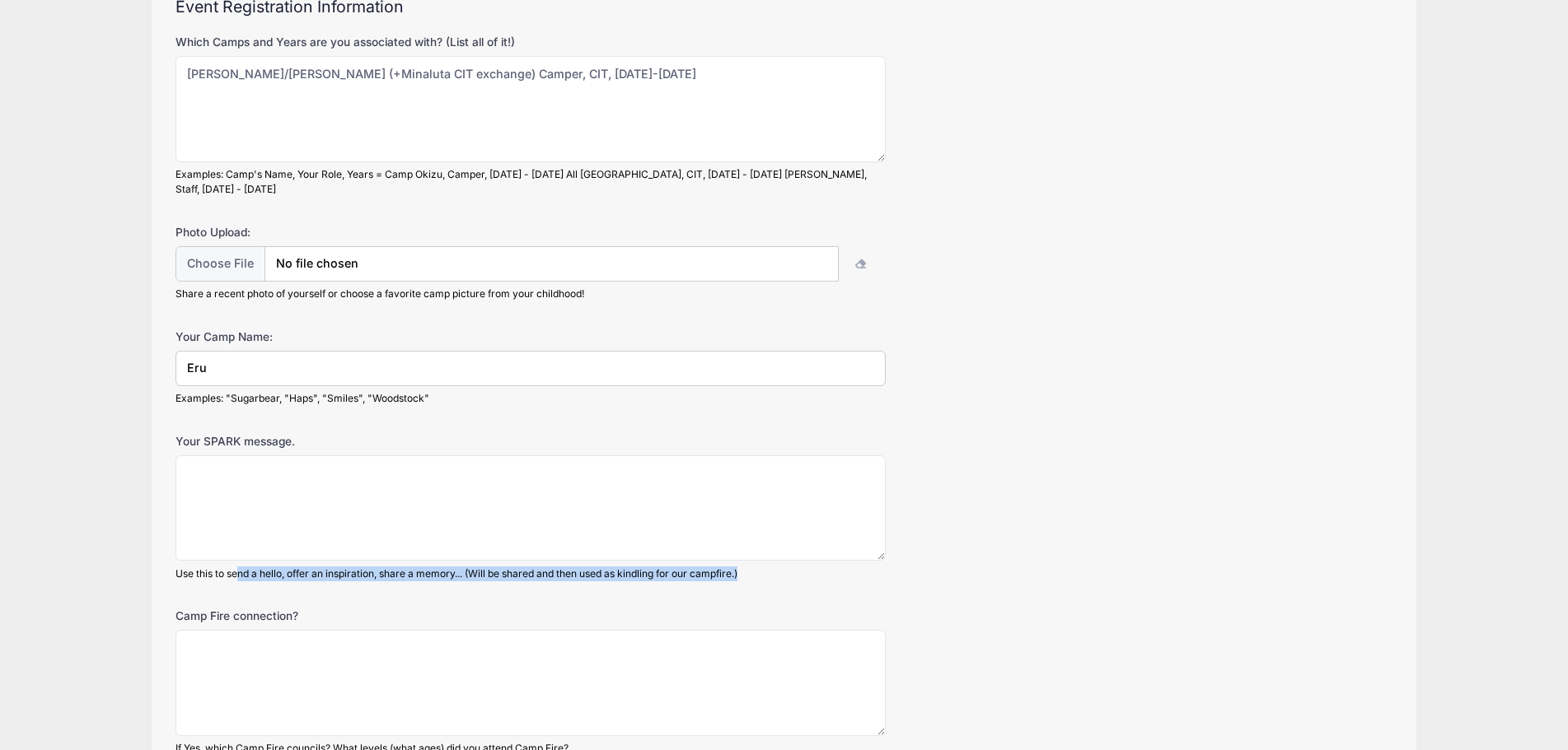
drag, startPoint x: 241, startPoint y: 563, endPoint x: 778, endPoint y: 551, distance: 537.1
click at [778, 567] on div "Use this to send a hello, offer an inspiration, share a memory... (Will be shar…" at bounding box center [531, 574] width 710 height 15
click at [1033, 488] on div "Your SPARK message. Use this to send a hello, offer an inspiration, share a mem…" at bounding box center [784, 507] width 1217 height 148
drag, startPoint x: 275, startPoint y: 560, endPoint x: 784, endPoint y: 554, distance: 509.0
click at [784, 567] on div "Use this to send a hello, offer an inspiration, share a memory... (Will be shar…" at bounding box center [531, 574] width 710 height 15
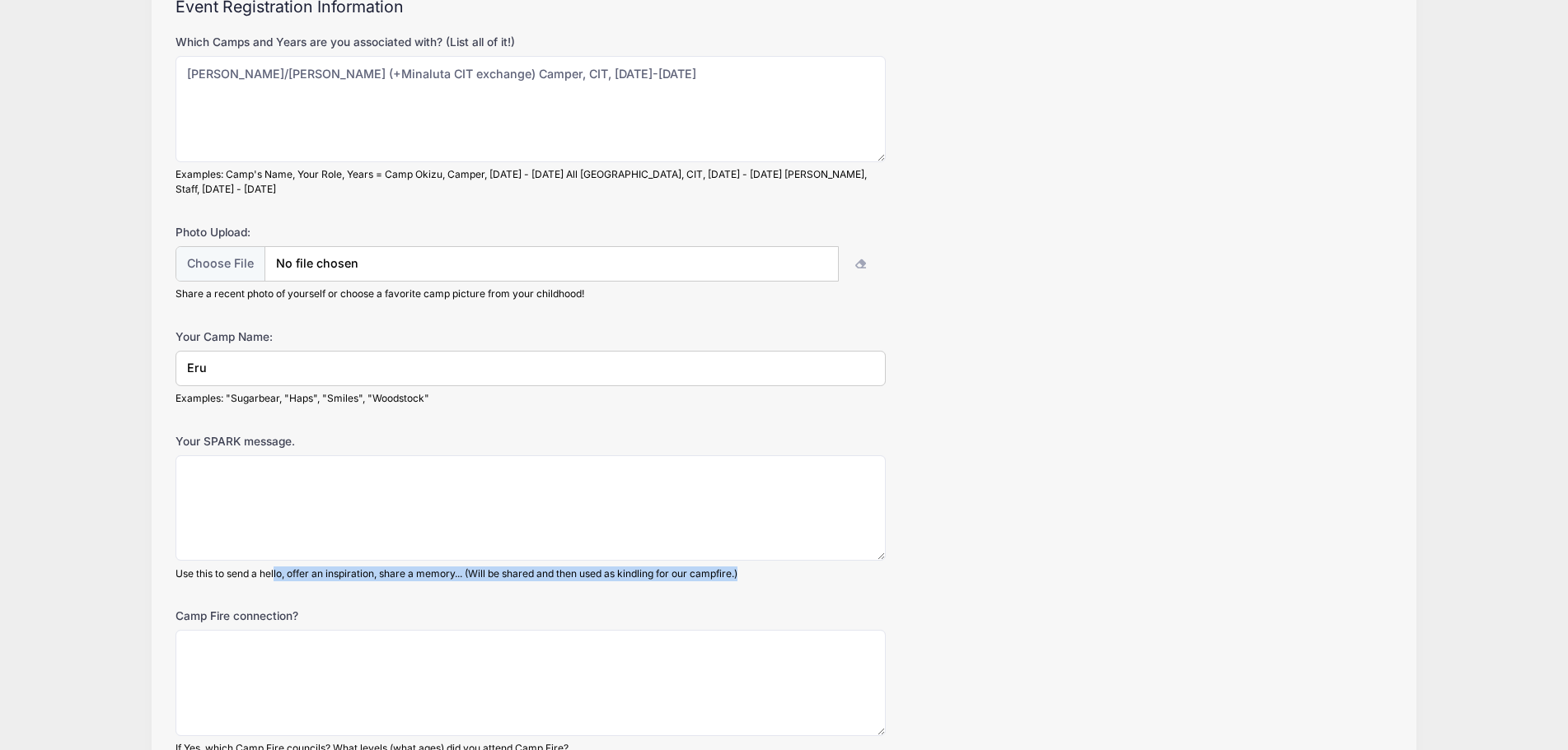
click at [776, 567] on div "Use this to send a hello, offer an inspiration, share a memory... (Will be shar…" at bounding box center [531, 574] width 710 height 15
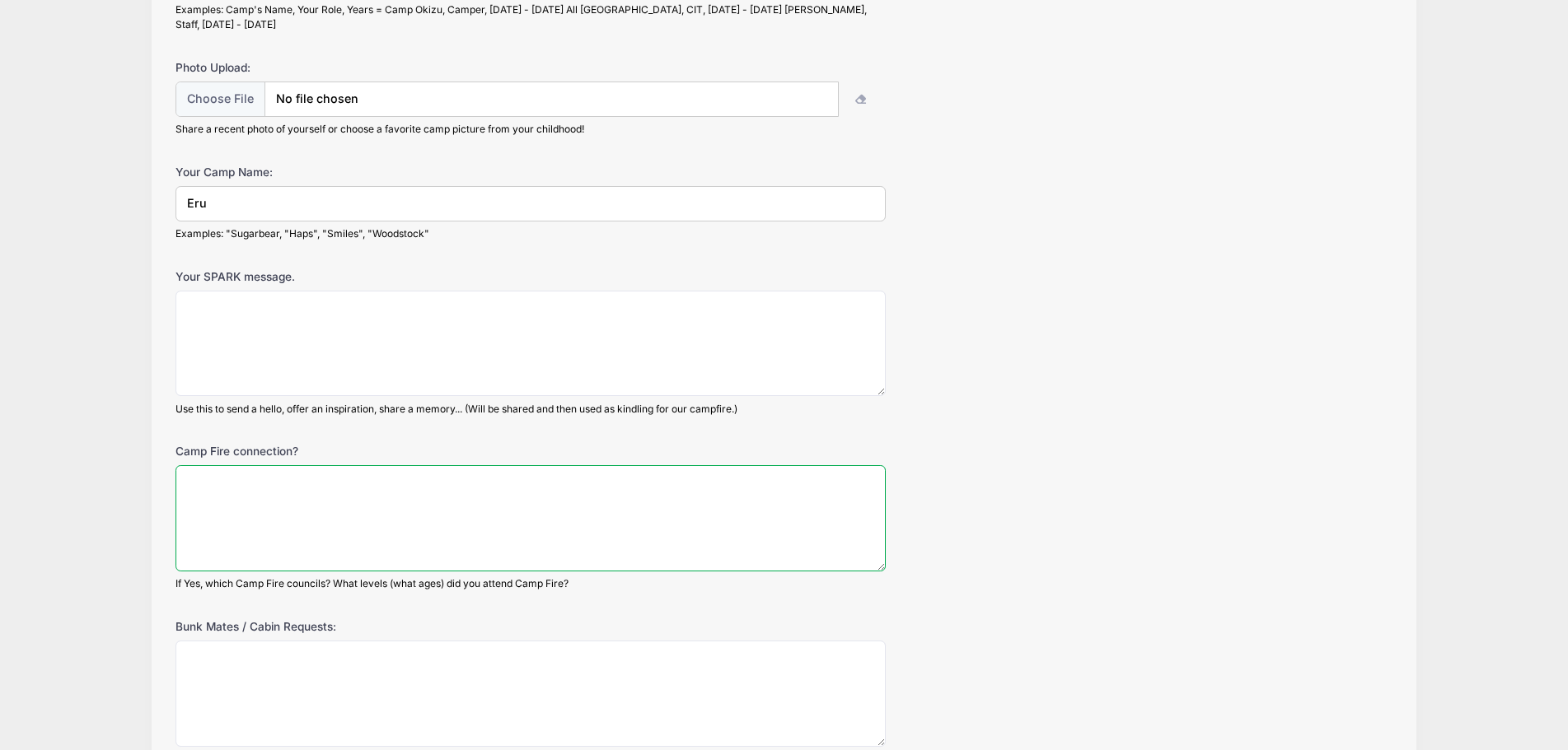
click at [358, 502] on textarea "Camp Fire connection?" at bounding box center [531, 518] width 710 height 106
click at [344, 467] on textarea "Sparks through" at bounding box center [531, 518] width 710 height 106
drag, startPoint x: 327, startPoint y: 470, endPoint x: 488, endPoint y: 478, distance: 161.2
click at [488, 478] on textarea "Sparks through Horizon, [GEOGRAPHIC_DATA]" at bounding box center [531, 518] width 710 height 106
click at [597, 468] on textarea "My mom [PERSON_NAME] was the leader Sparks through Horizon, [GEOGRAPHIC_DATA]" at bounding box center [531, 518] width 710 height 106
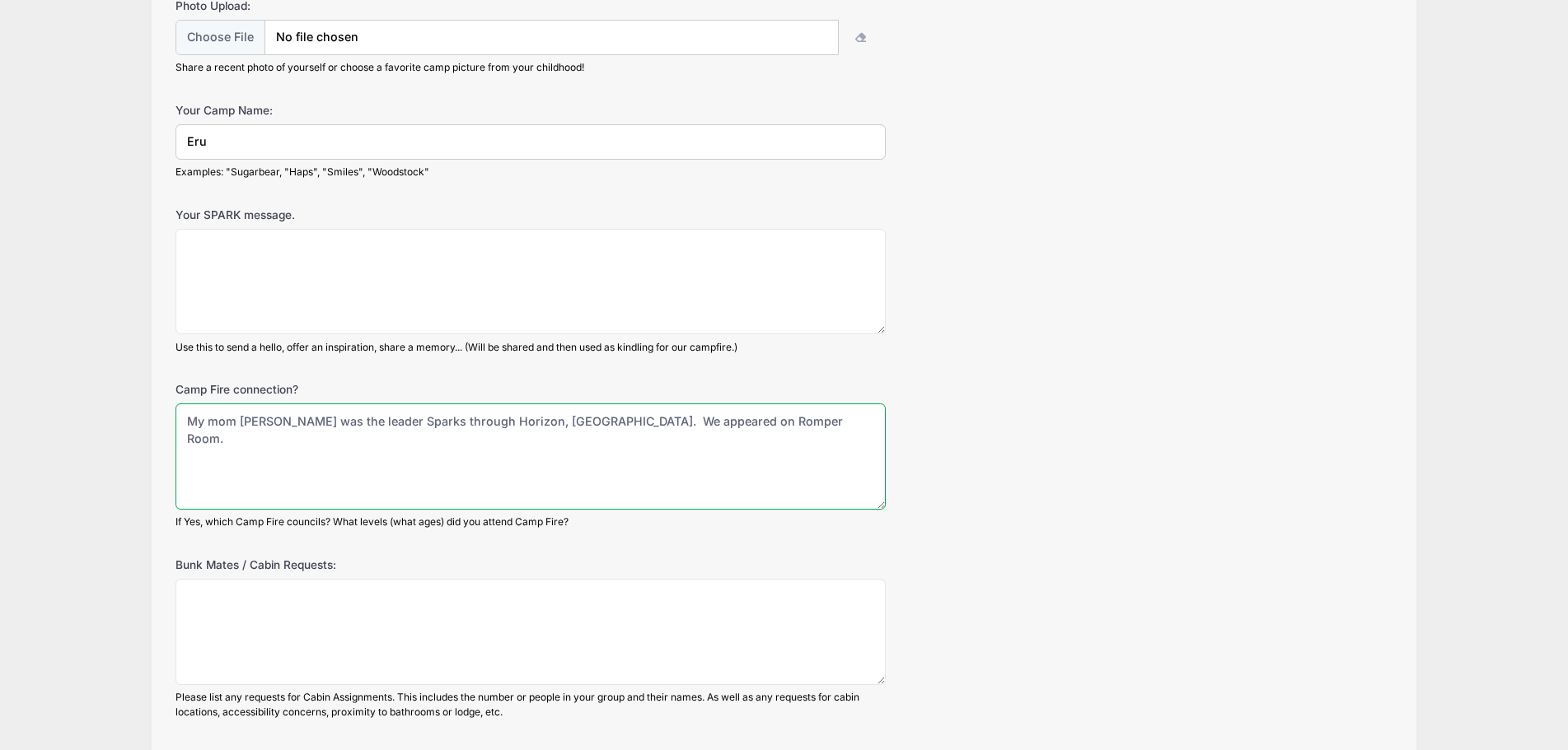
scroll to position [412, 0]
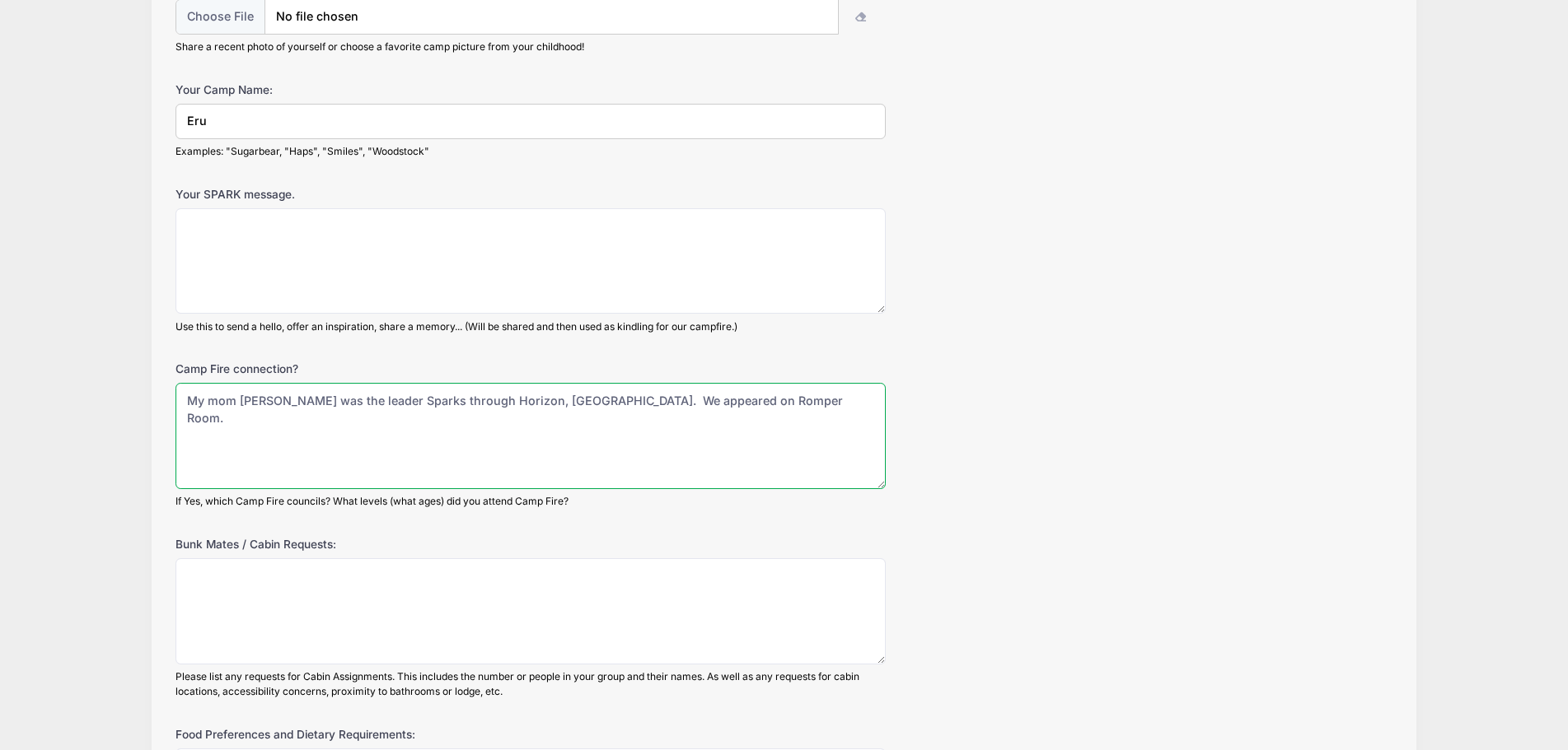
type textarea "My mom [PERSON_NAME] was the leader Sparks through Horizon, [GEOGRAPHIC_DATA]. …"
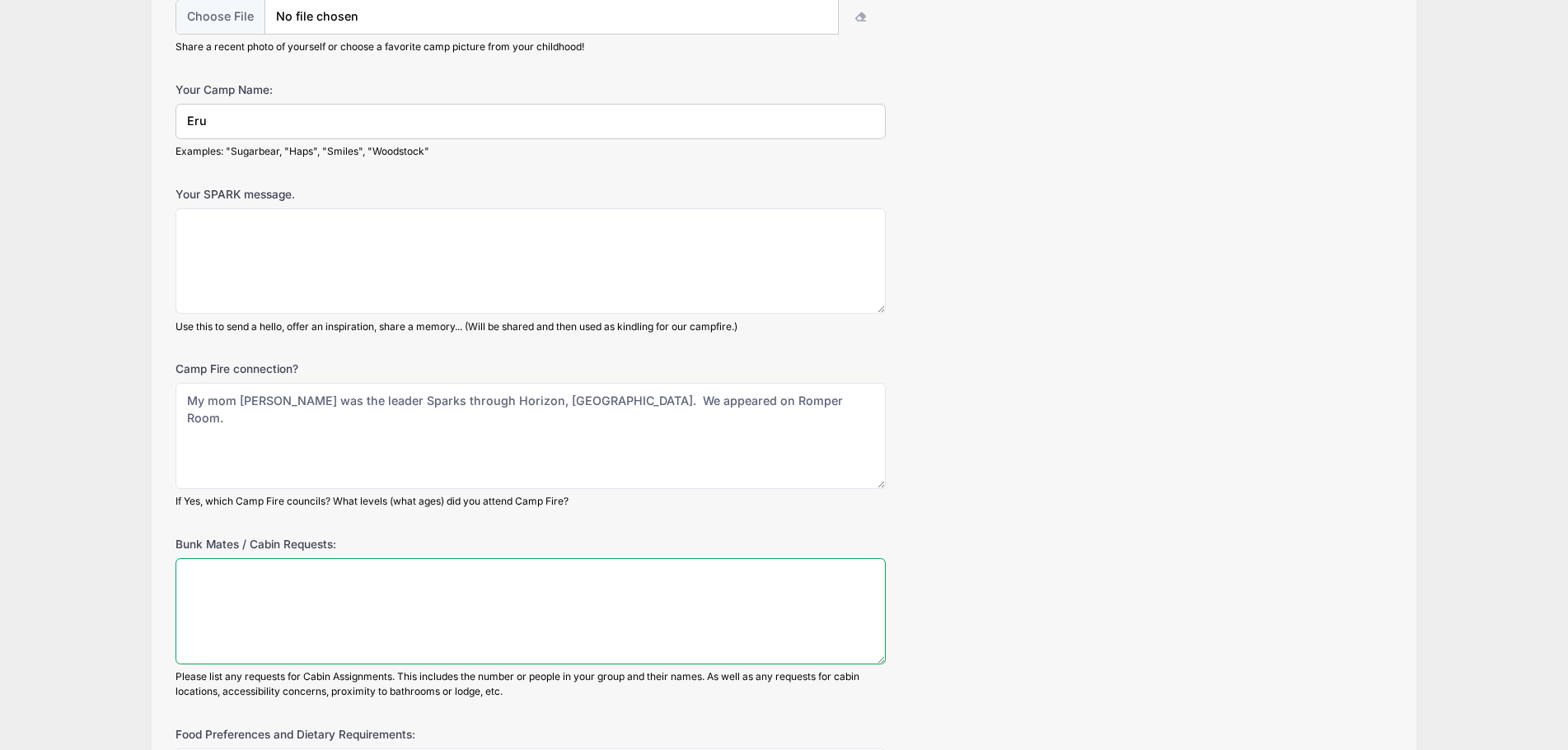
click at [320, 565] on textarea "Bunk Mates / Cabin Requests:" at bounding box center [531, 611] width 710 height 106
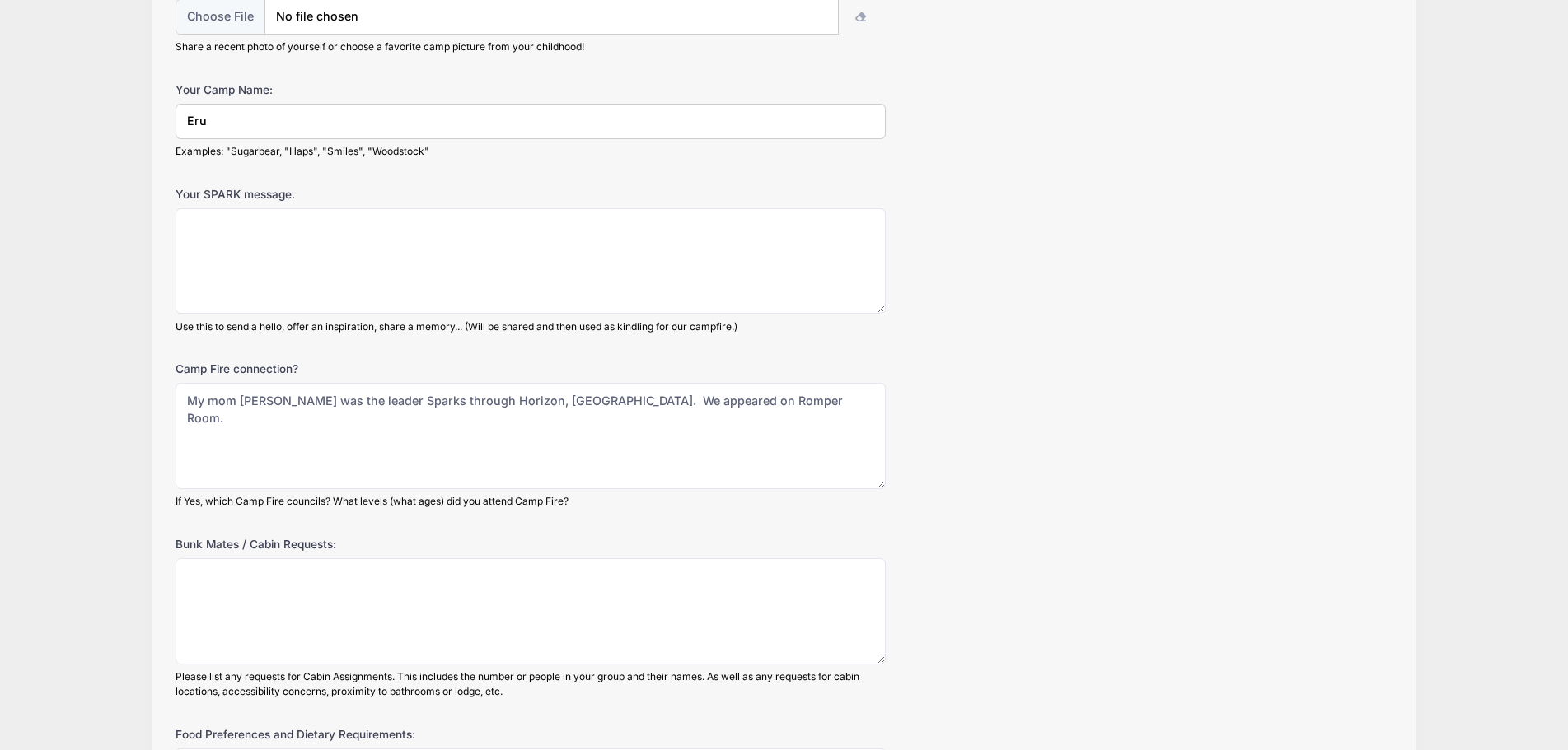
click at [0, 304] on div "Camp Fire Golden Empire Standard Rate (Covers costs!) from [DATE] to [DATE] Exi…" at bounding box center [784, 307] width 1568 height 1437
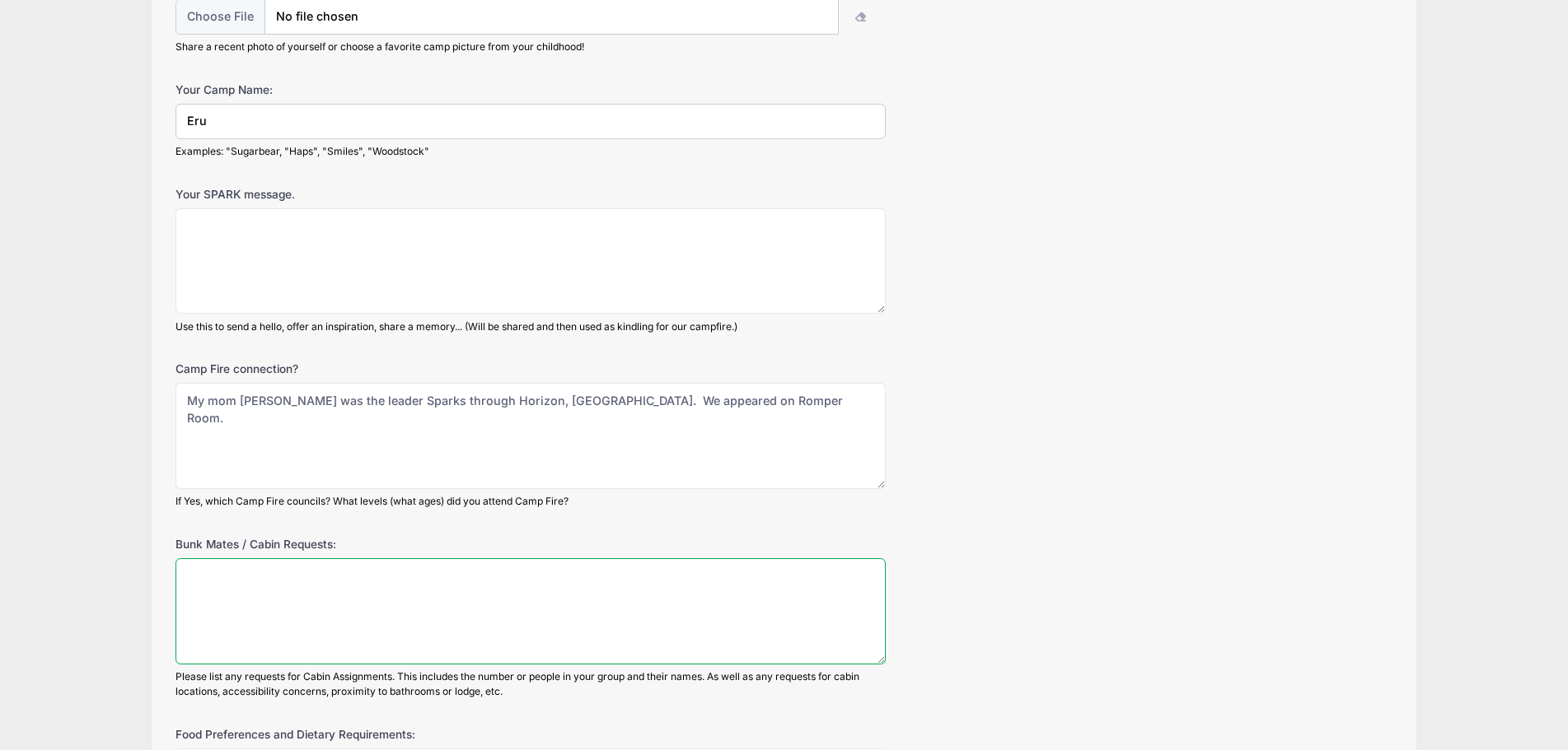
click at [310, 573] on textarea "Bunk Mates / Cabin Requests:" at bounding box center [531, 611] width 710 height 106
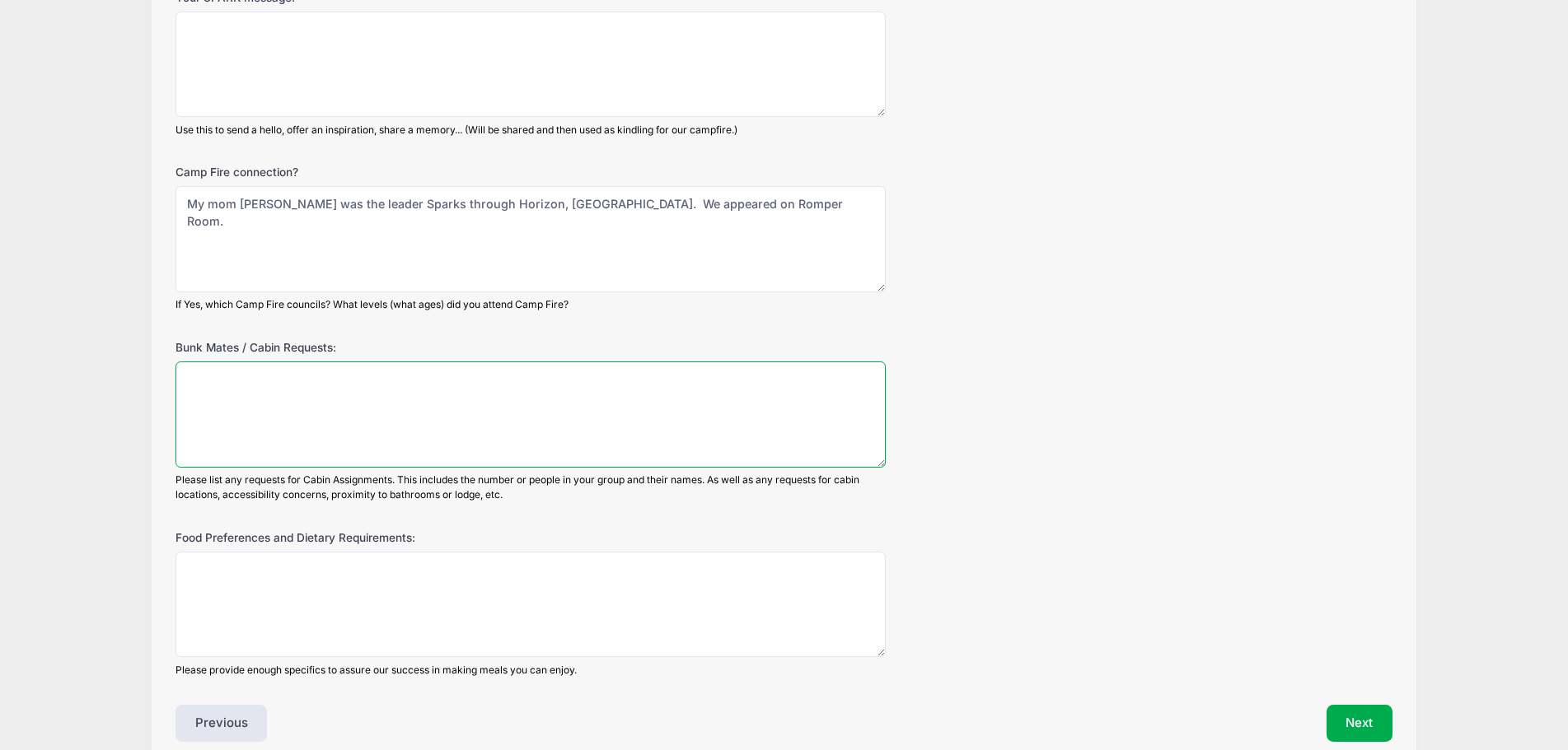
scroll to position [658, 0]
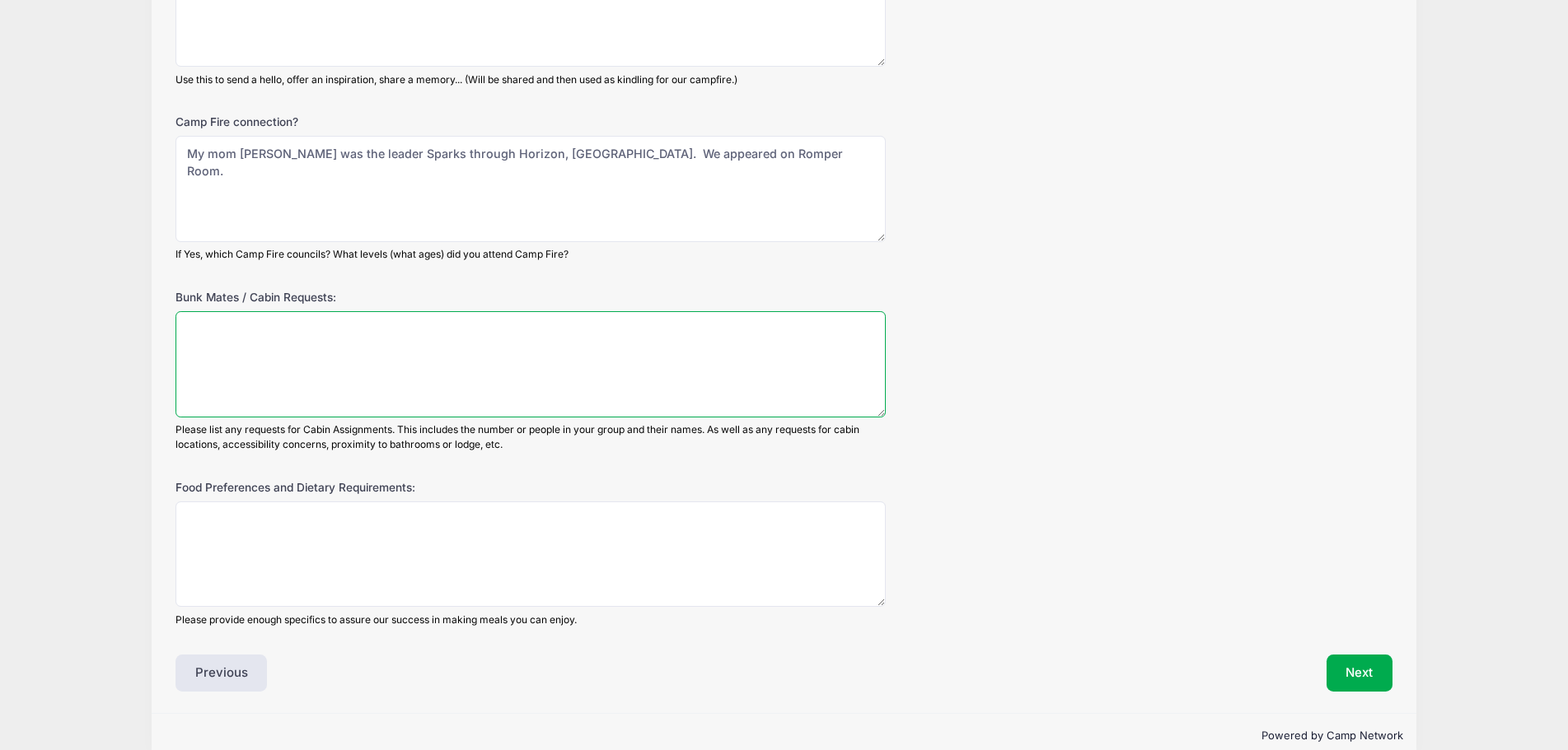
click at [653, 331] on textarea "Bunk Mates / Cabin Requests:" at bounding box center [531, 365] width 710 height 106
type textarea "Penryn!"
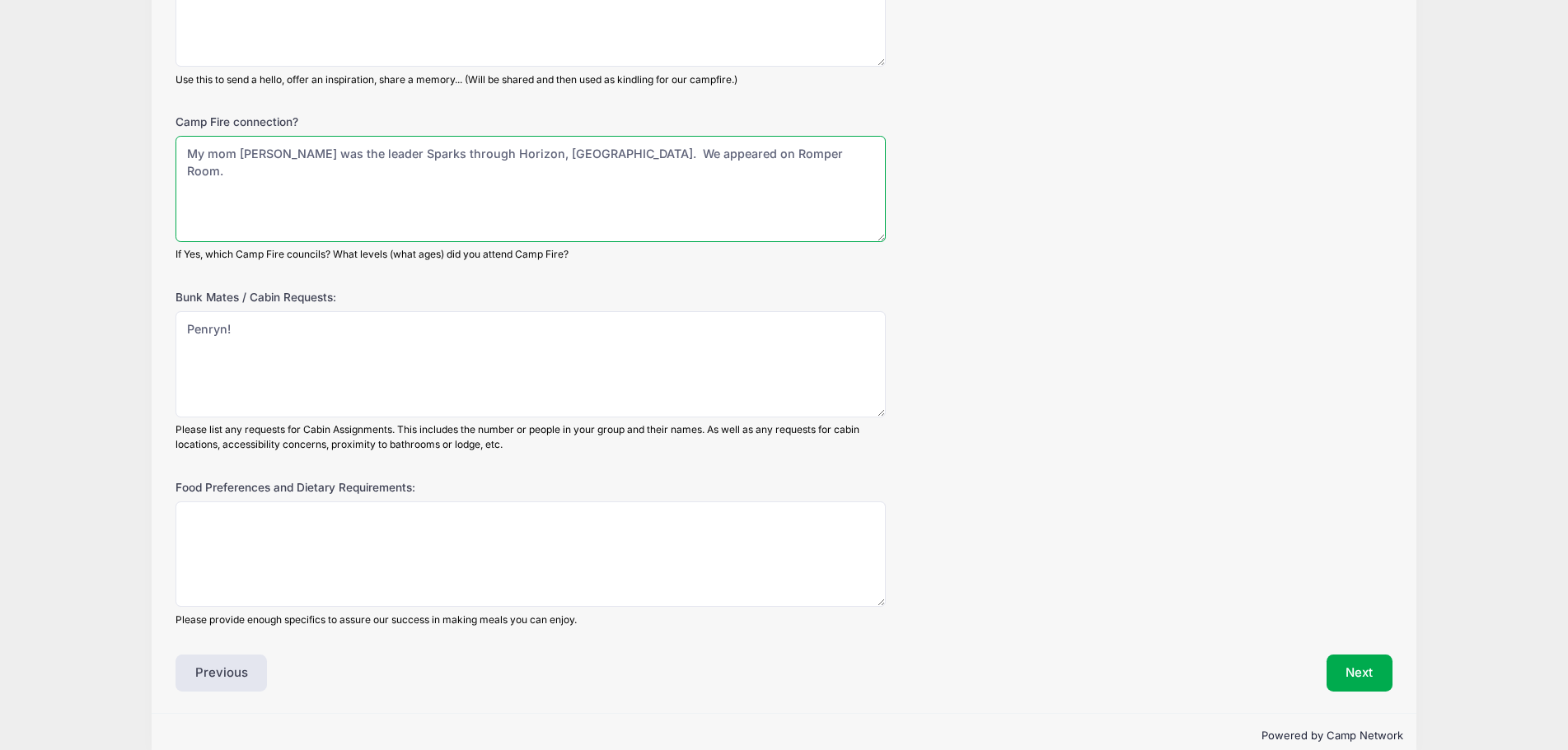
click at [780, 140] on textarea "My mom [PERSON_NAME] was the leader Sparks through Horizon, [GEOGRAPHIC_DATA]. …" at bounding box center [531, 189] width 710 height 106
type textarea "My mom [PERSON_NAME] was the leader Sparks through Horizon, [GEOGRAPHIC_DATA]. …"
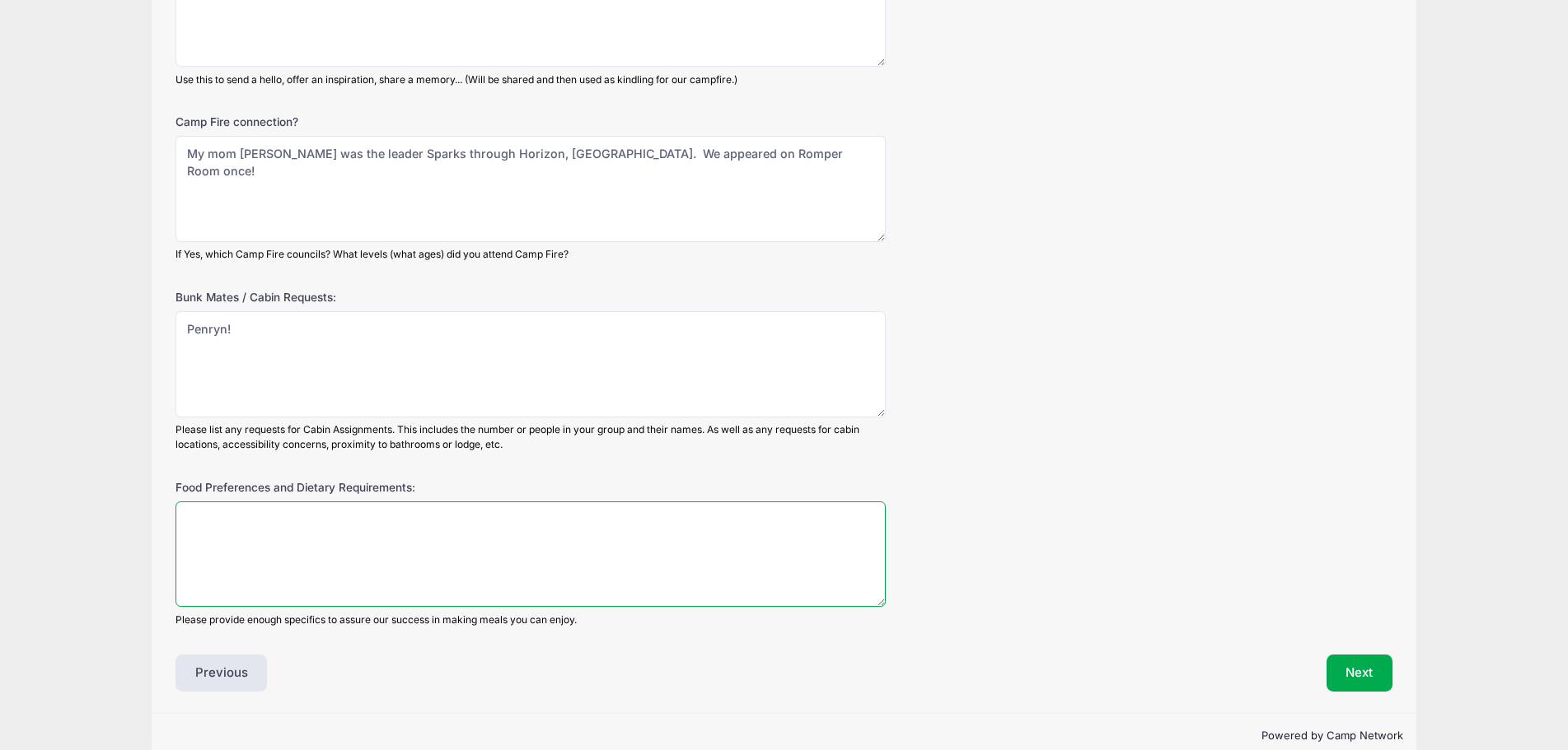
click at [360, 547] on textarea "Food Preferences and Dietary Requirements:" at bounding box center [531, 555] width 710 height 106
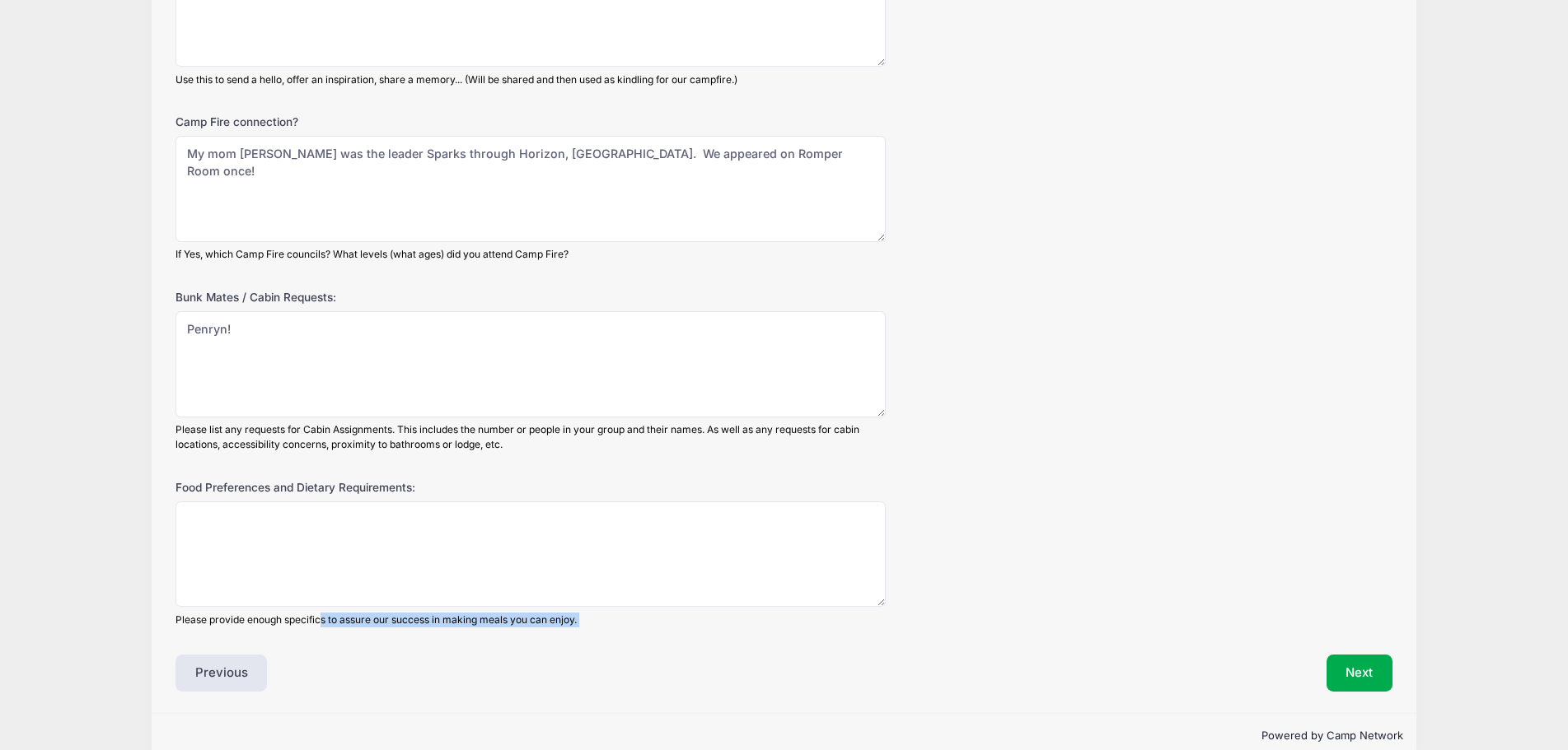
drag, startPoint x: 324, startPoint y: 610, endPoint x: 633, endPoint y: 612, distance: 309.0
click at [633, 612] on div "Event Registration Information Which Camps and Years are you associated with? (…" at bounding box center [784, 97] width 1217 height 1188
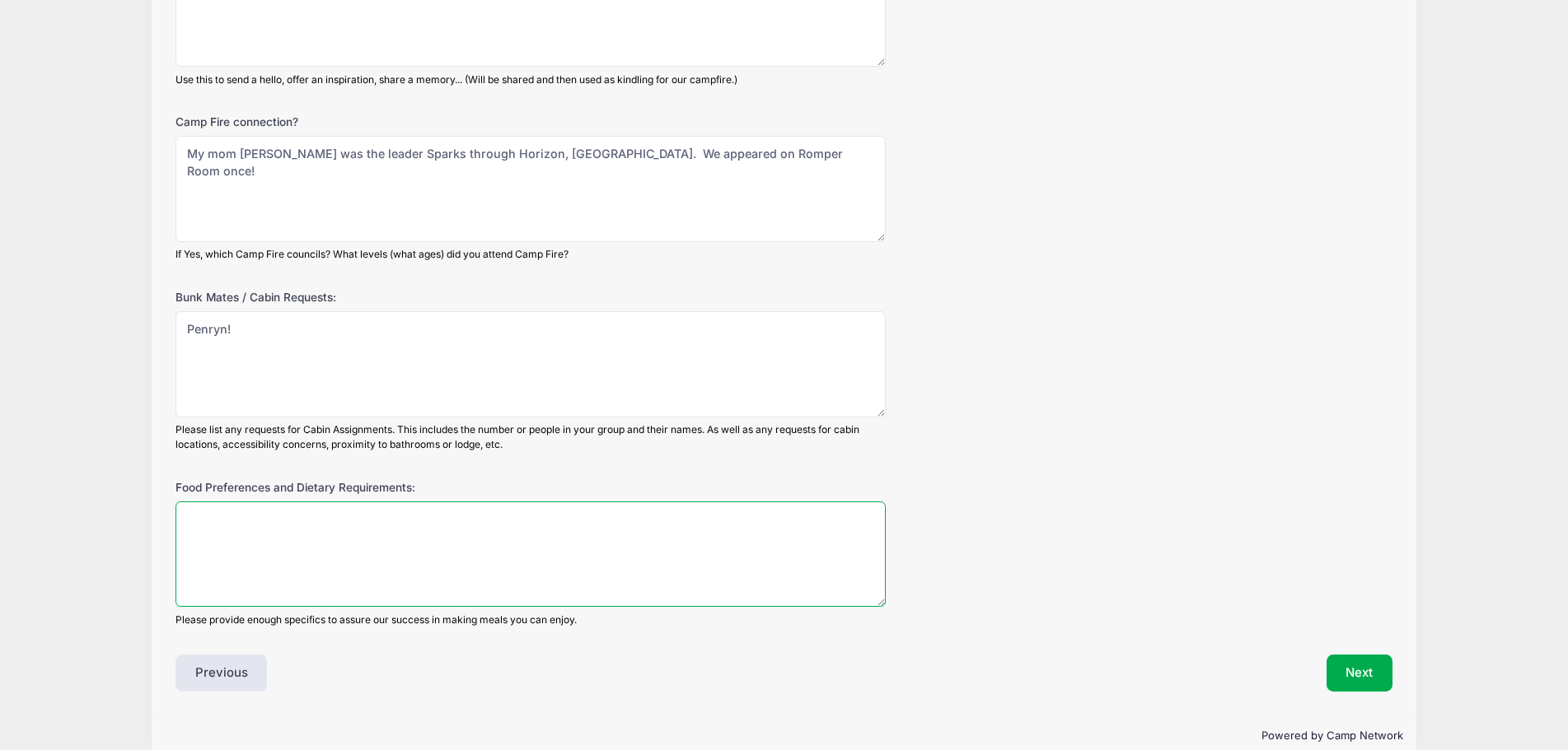
click at [622, 535] on textarea "Food Preferences and Dietary Requirements:" at bounding box center [531, 555] width 710 height 106
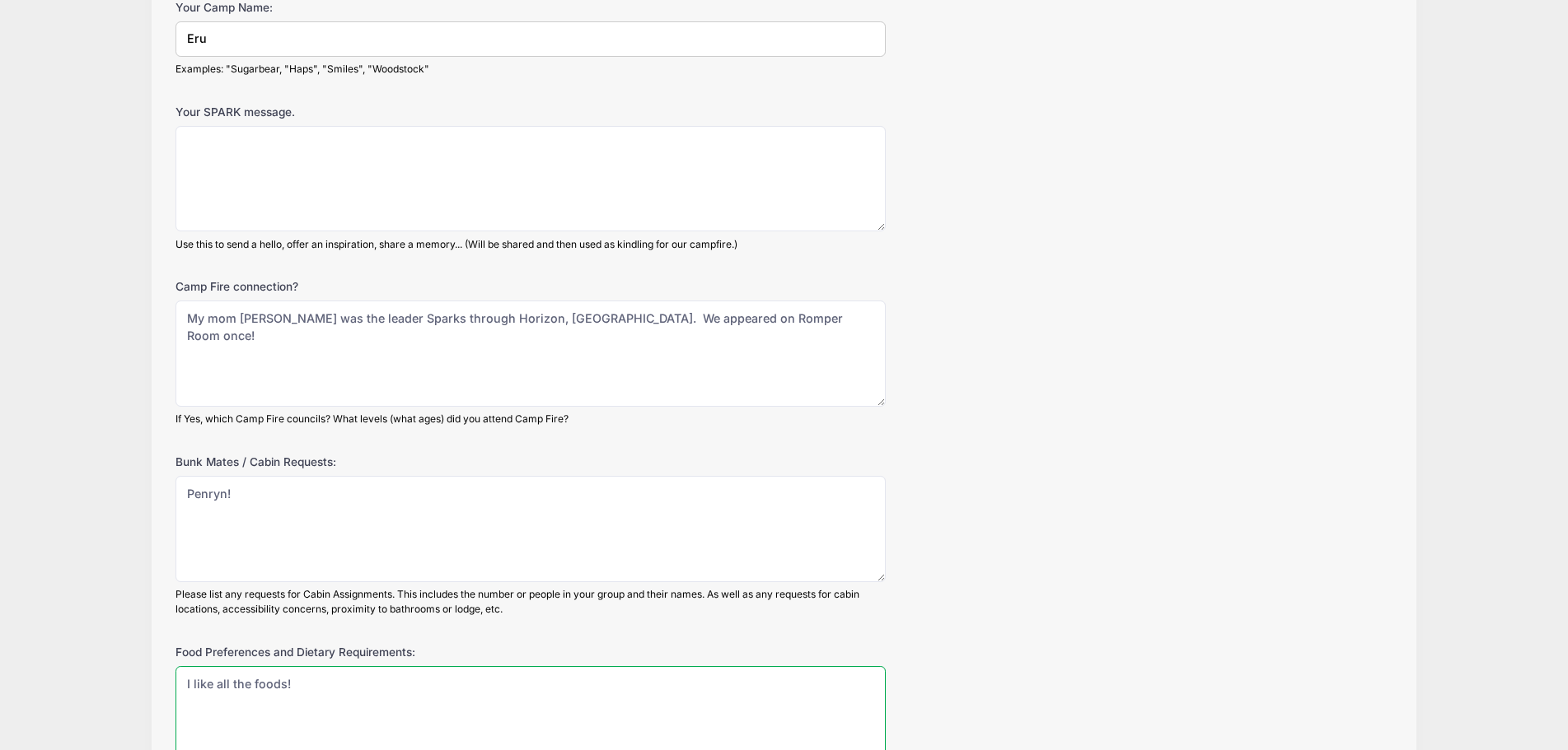
scroll to position [329, 0]
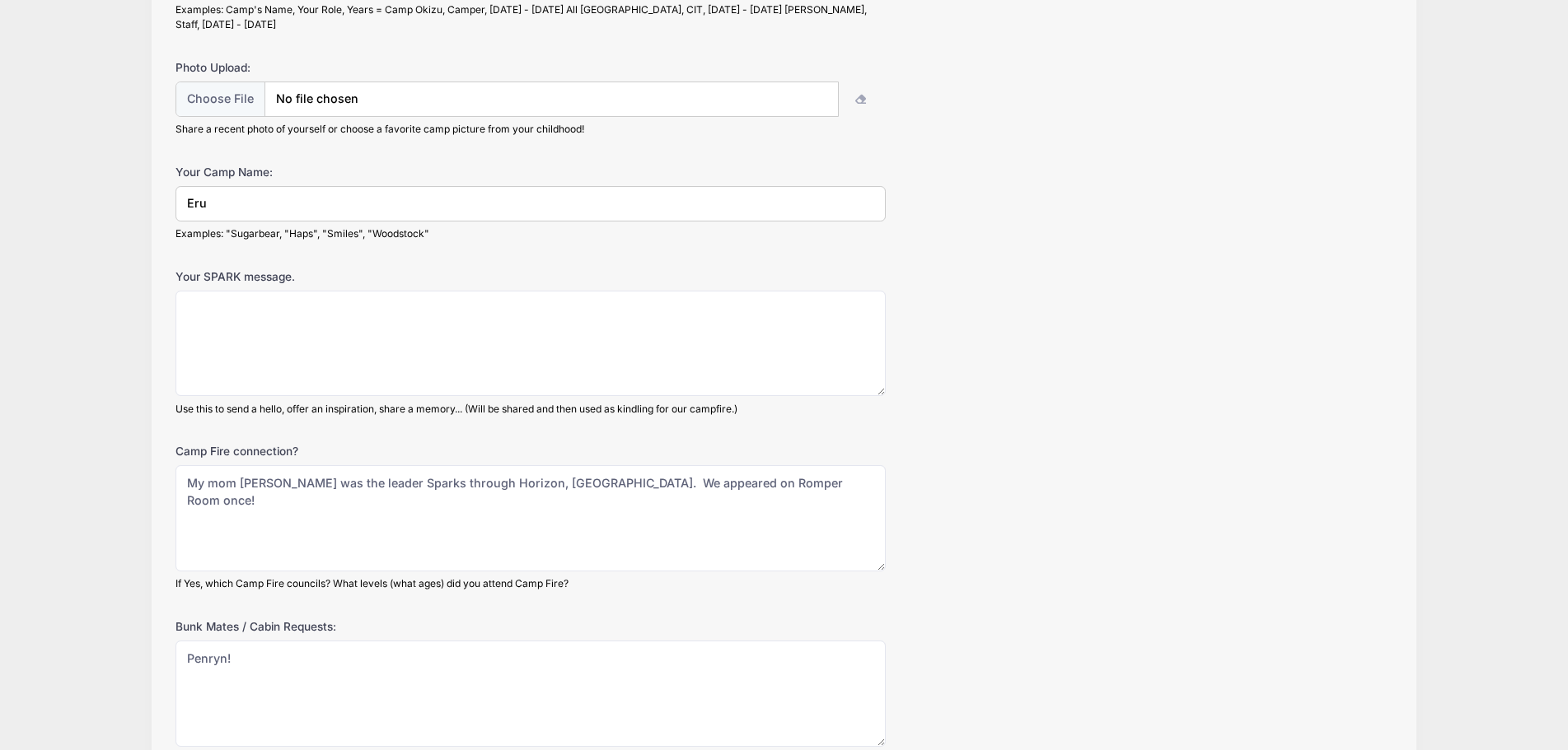
type textarea "I like all the foods!"
click at [337, 340] on textarea "Your SPARK message." at bounding box center [531, 344] width 710 height 106
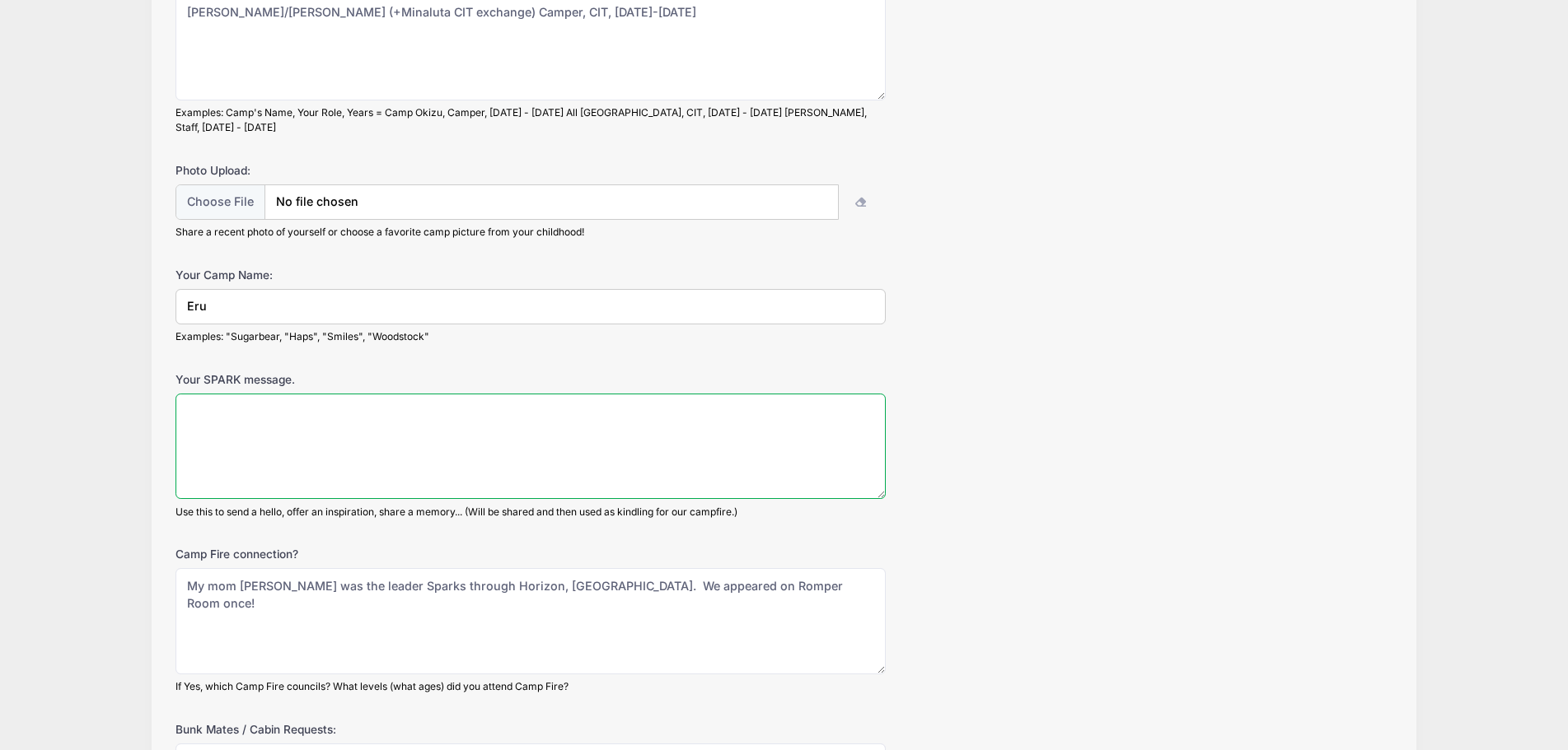
scroll to position [165, 0]
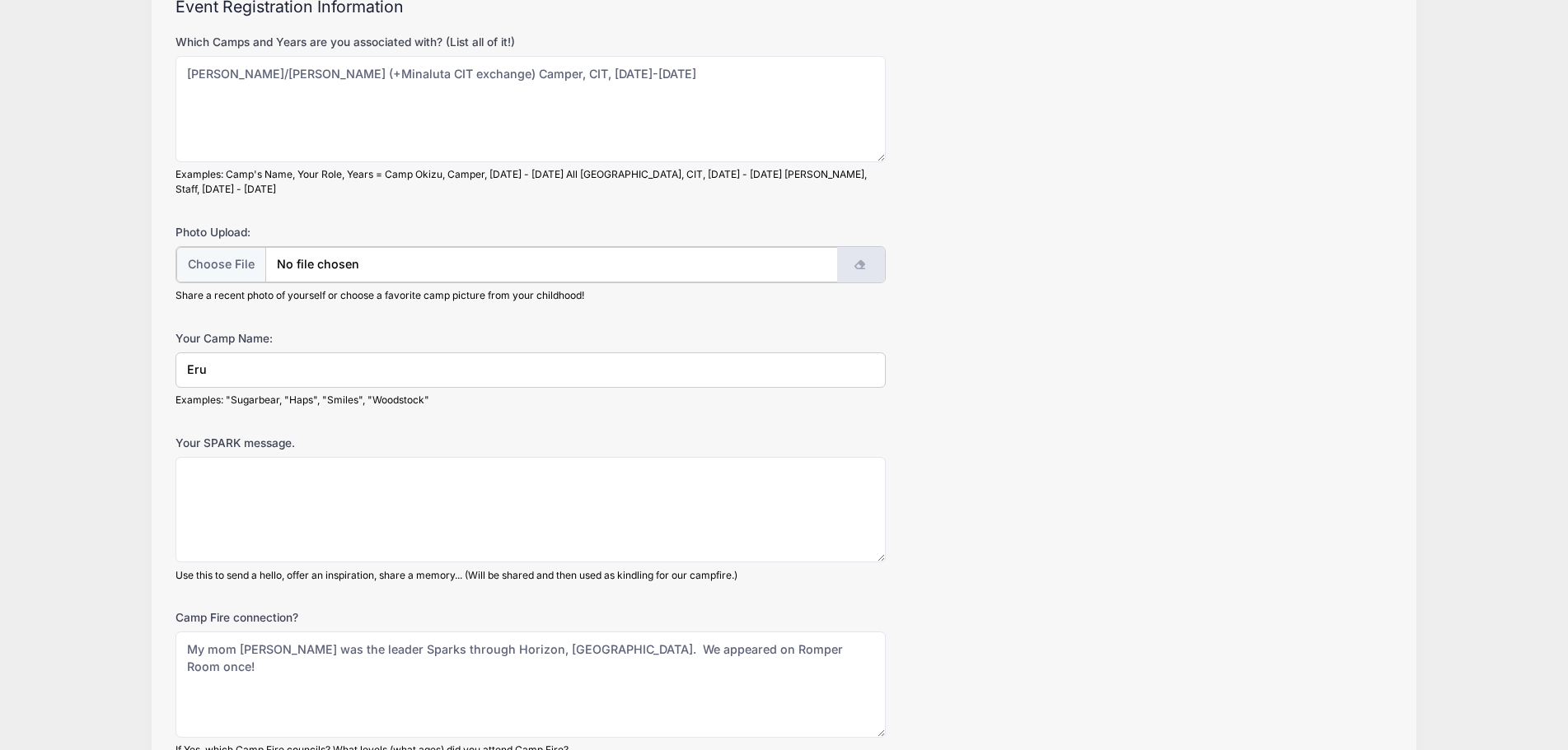
click at [858, 265] on icon "button" at bounding box center [860, 265] width 13 height 0
click at [432, 247] on input "file" at bounding box center [508, 265] width 663 height 35
type input "C:\fakepath\PXL_20250823_020442581.jpg"
click at [653, 247] on input "file" at bounding box center [508, 265] width 663 height 35
click at [259, 259] on input "file" at bounding box center [508, 265] width 663 height 35
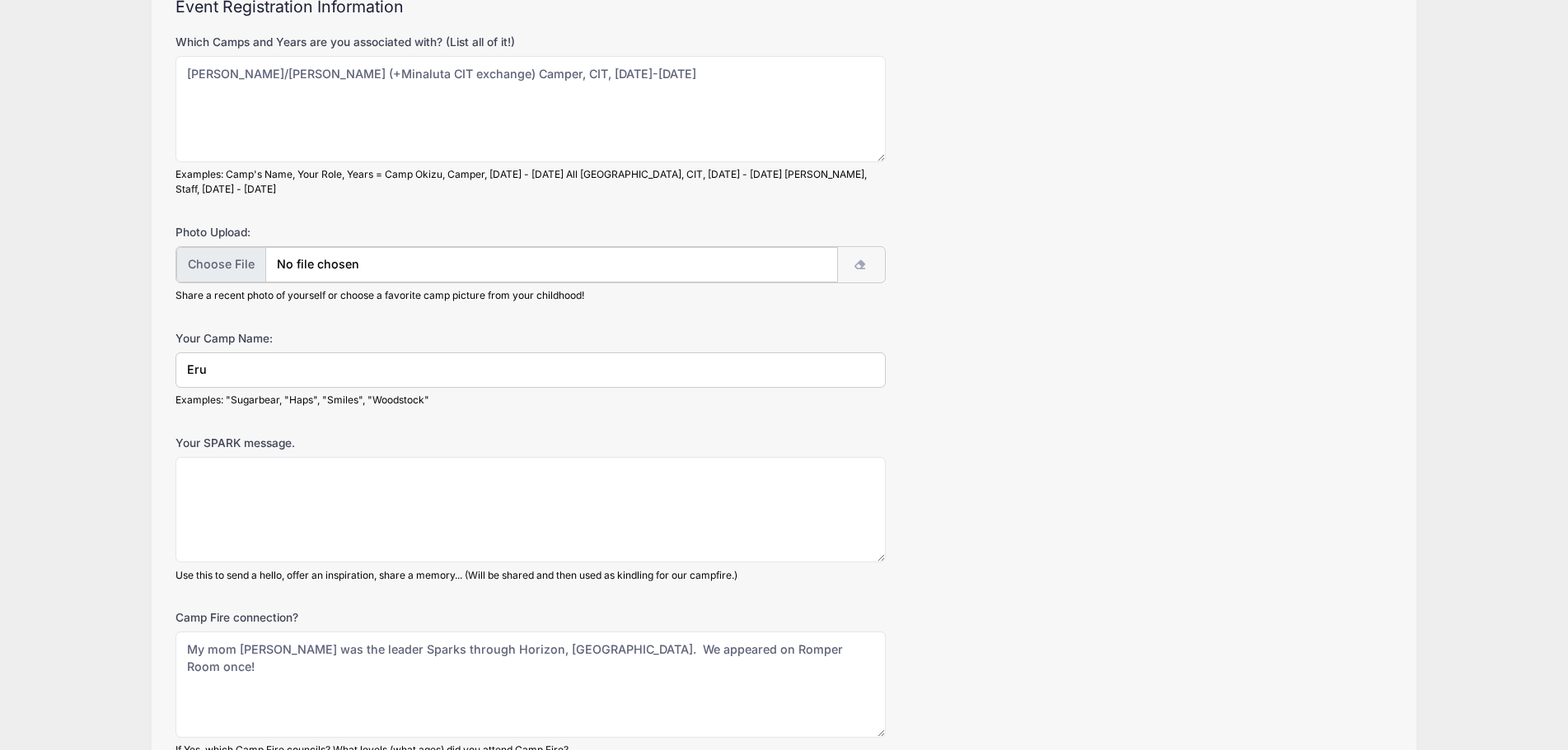
type input "C:\fakepath\PXL_20250823_020442581.jpg"
click at [865, 254] on button "button" at bounding box center [861, 265] width 47 height 35
drag, startPoint x: 278, startPoint y: 280, endPoint x: 635, endPoint y: 283, distance: 357.0
click at [635, 287] on div "Share a recent photo of yourself or choose a favorite camp picture from your ch…" at bounding box center [531, 294] width 710 height 15
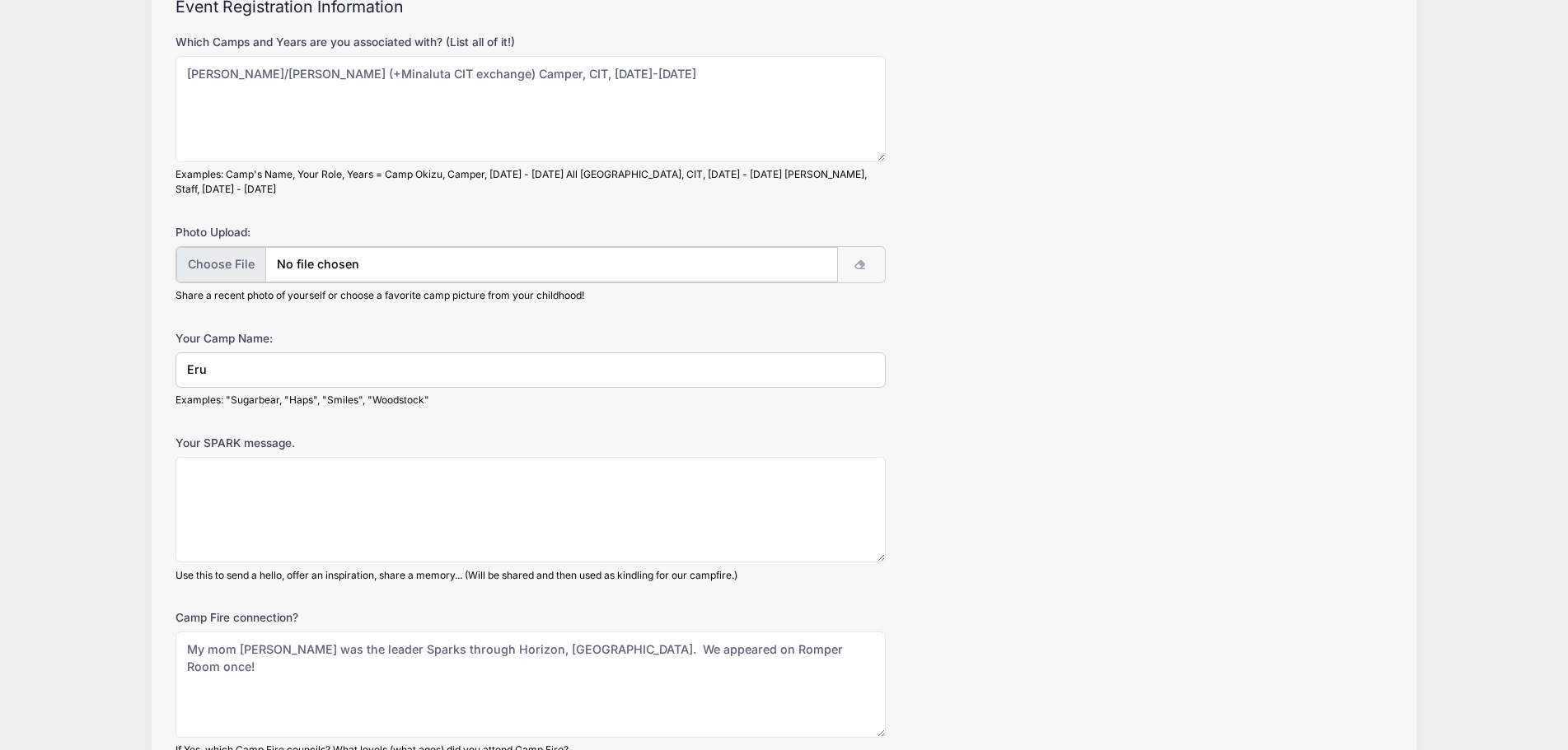
click at [205, 248] on input "file" at bounding box center [508, 265] width 663 height 35
type input "C:\fakepath\PXL_20250823_020442581.jpg"
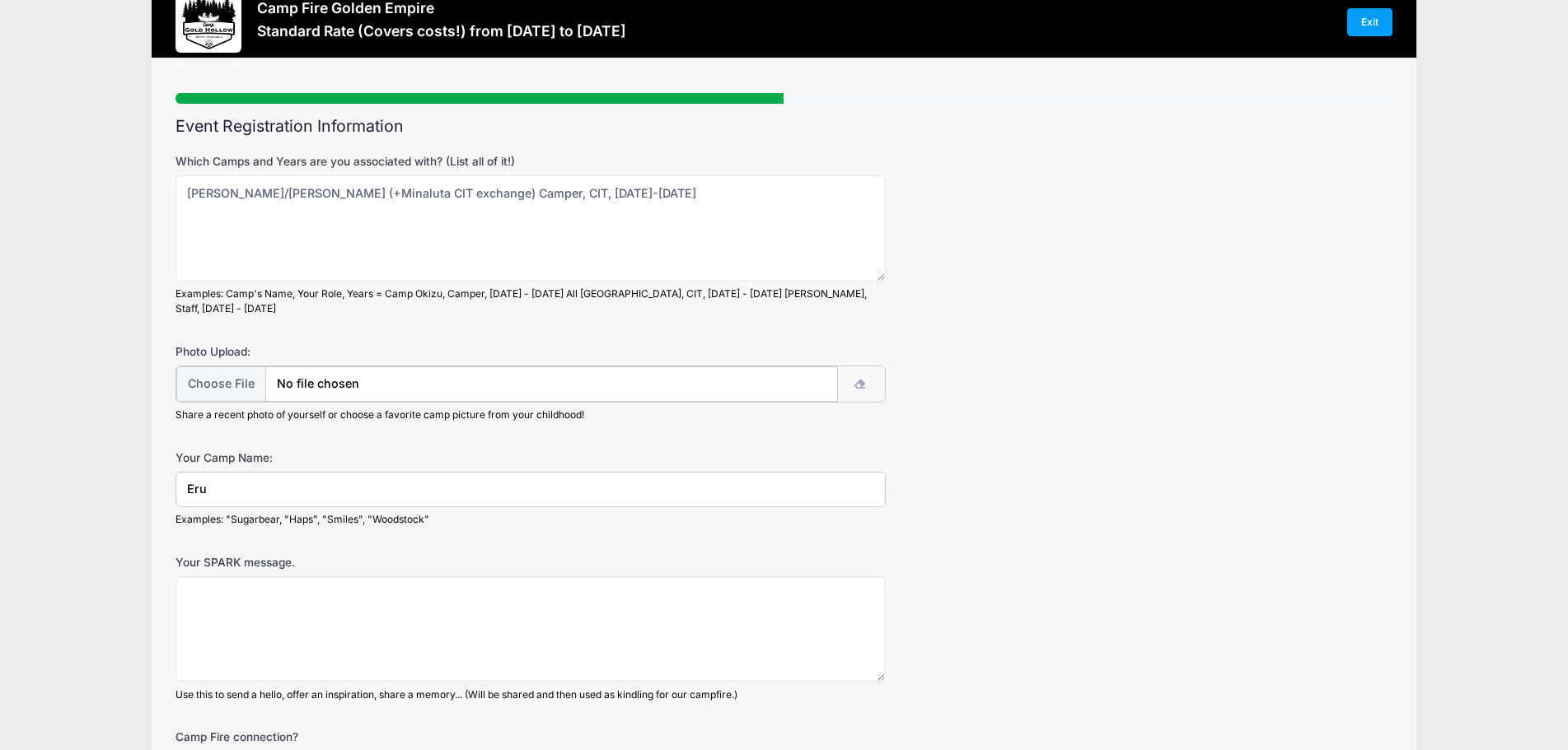
scroll to position [0, 0]
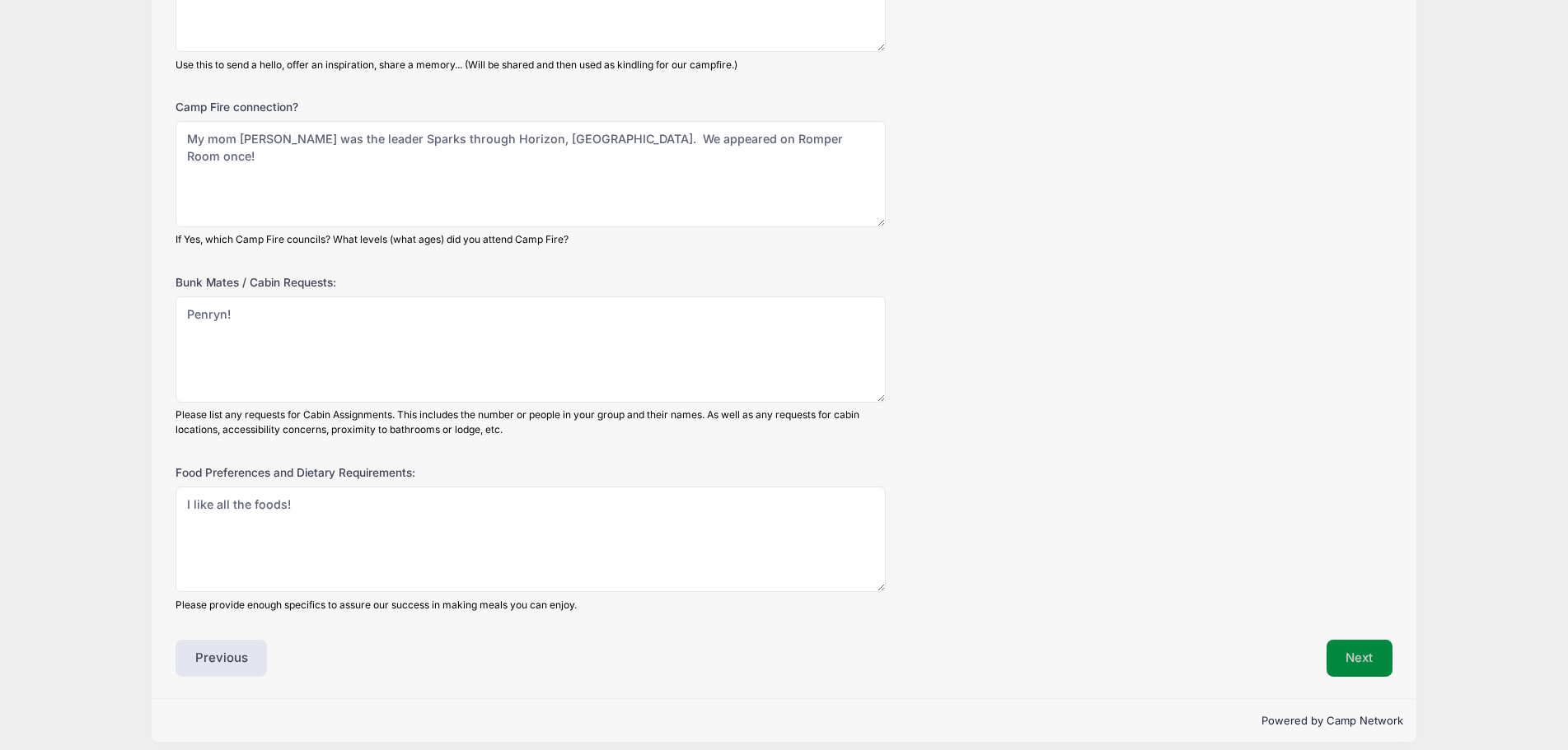
click at [1361, 640] on button "Next" at bounding box center [1360, 658] width 67 height 37
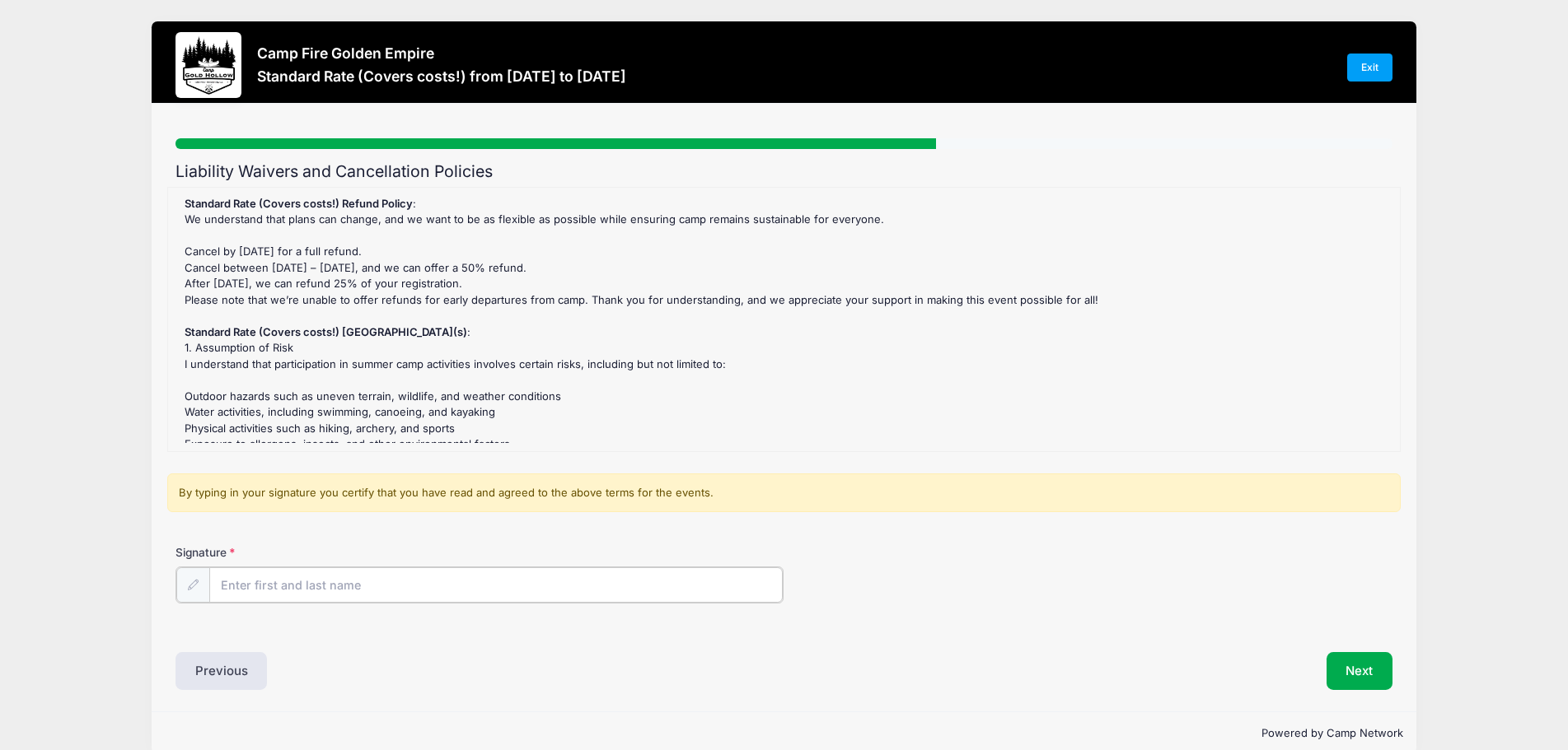
click at [378, 581] on input "Signature" at bounding box center [496, 585] width 574 height 35
click at [341, 582] on input "Signature" at bounding box center [496, 585] width 574 height 35
type input "[PERSON_NAME]"
click at [39, 361] on div "Camp Fire Golden Empire Standard Rate (Covers costs!) from [DATE] to [DATE] Exi…" at bounding box center [784, 387] width 1519 height 775
drag, startPoint x: 369, startPoint y: 499, endPoint x: 743, endPoint y: 498, distance: 374.0
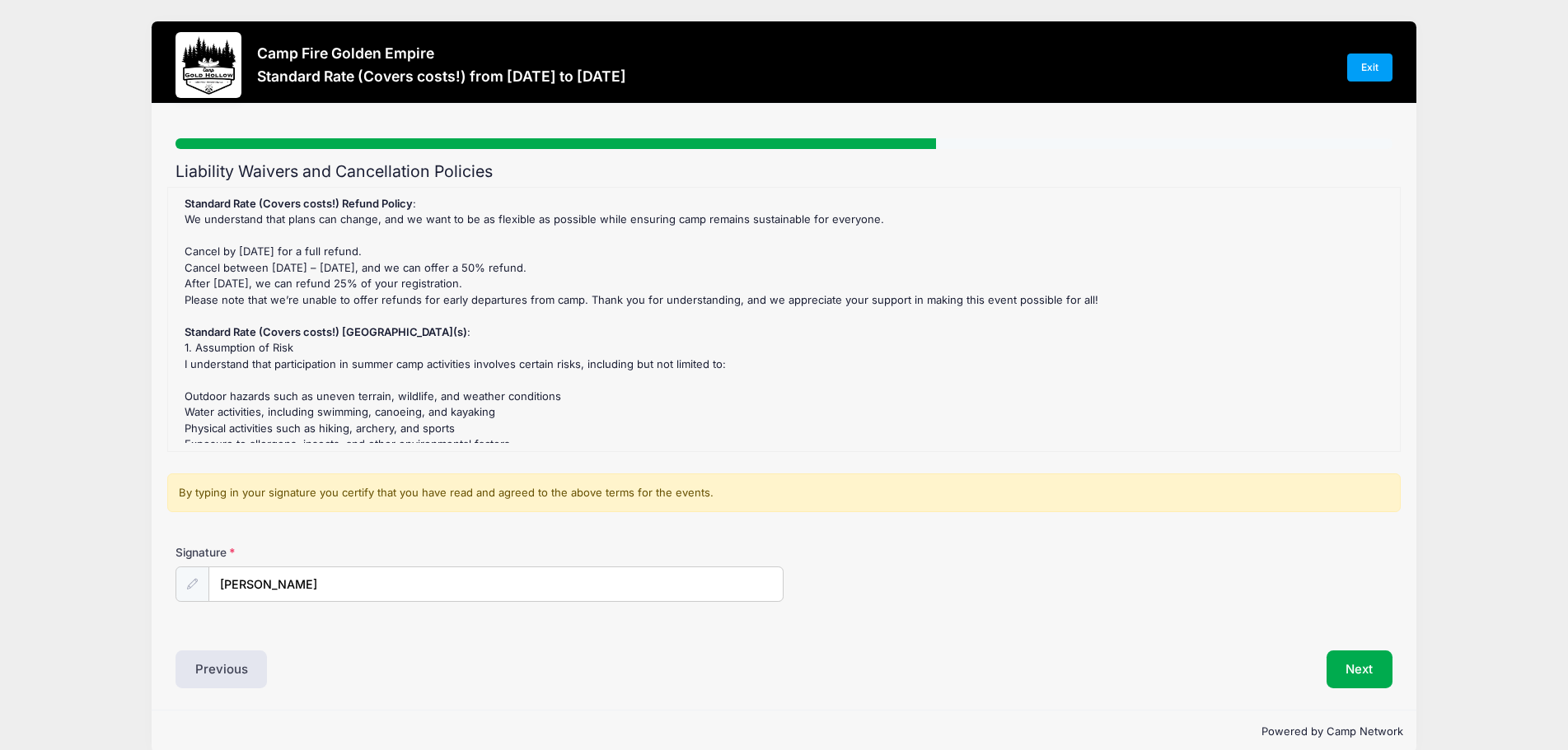
click at [743, 498] on div "By typing in your signature you certify that you have read and agreed to the ab…" at bounding box center [784, 493] width 1234 height 39
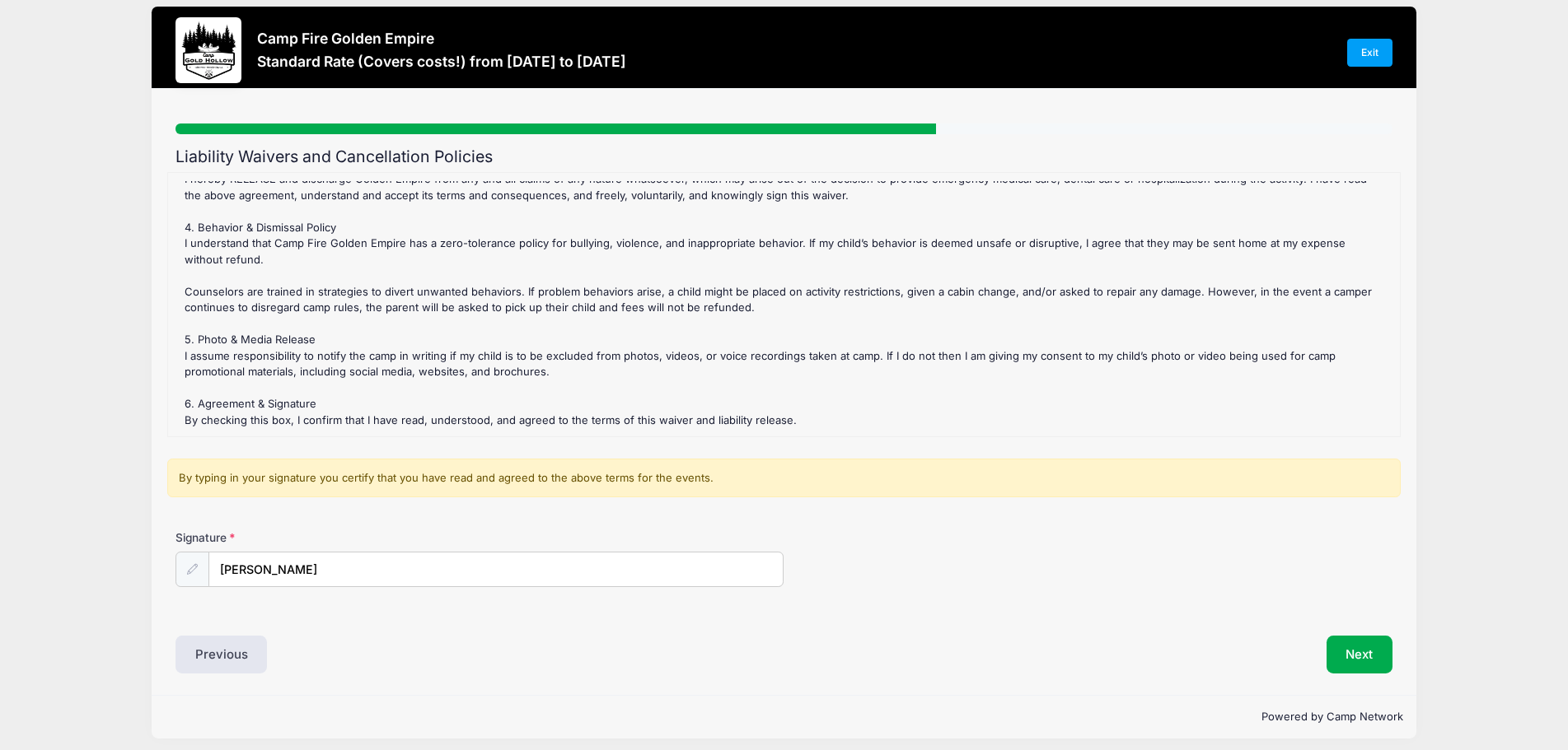
scroll to position [24, 0]
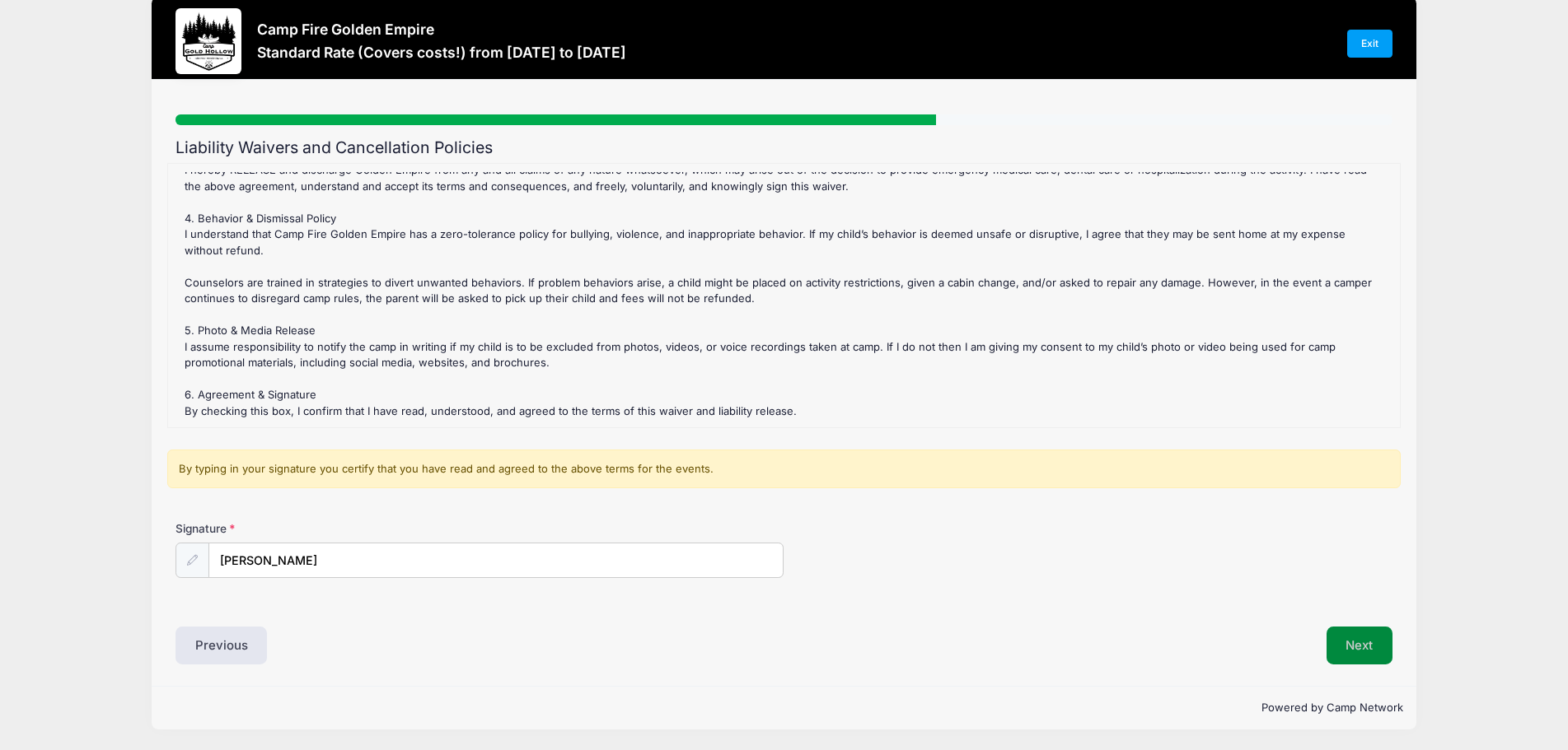
click at [1366, 642] on button "Next" at bounding box center [1360, 646] width 67 height 37
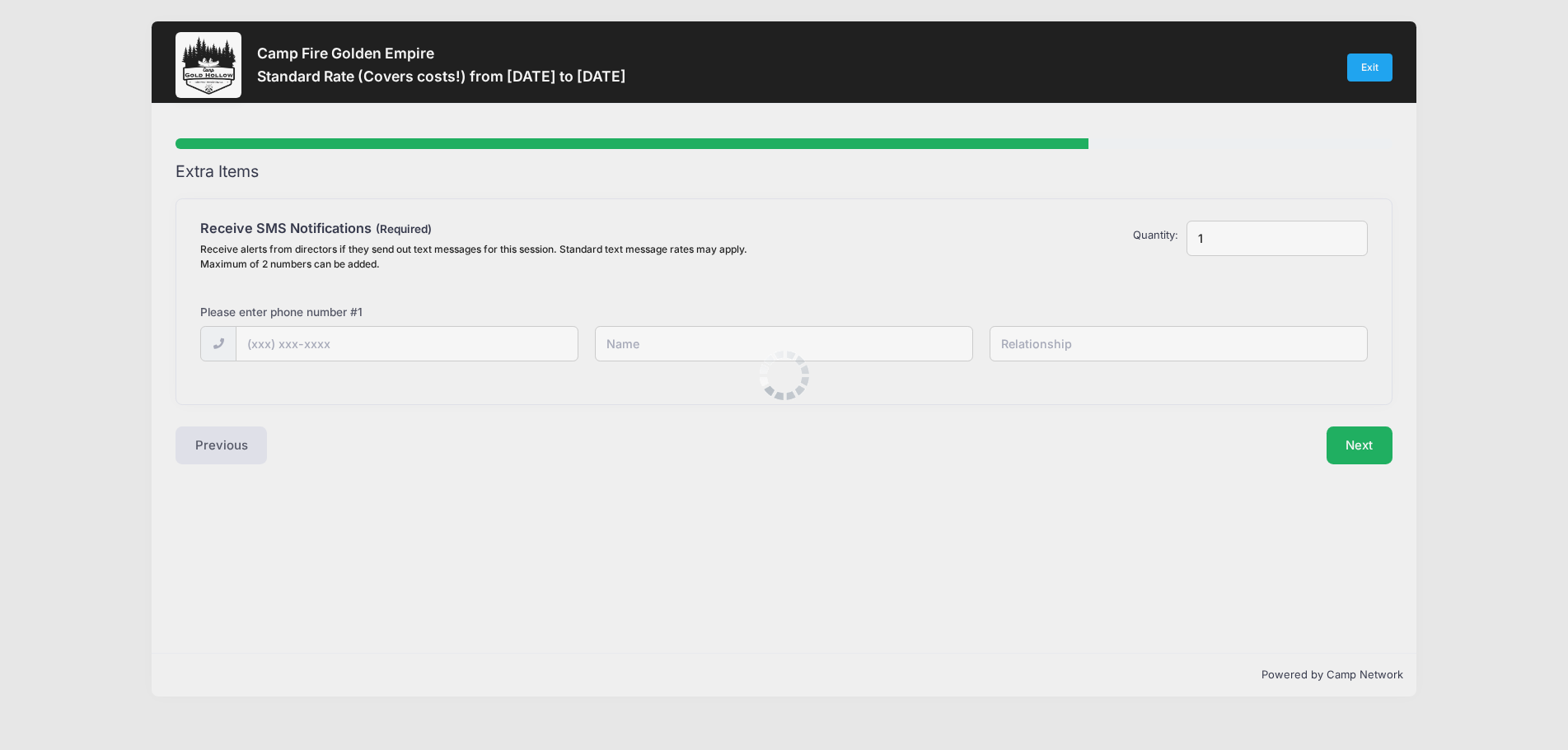
scroll to position [0, 0]
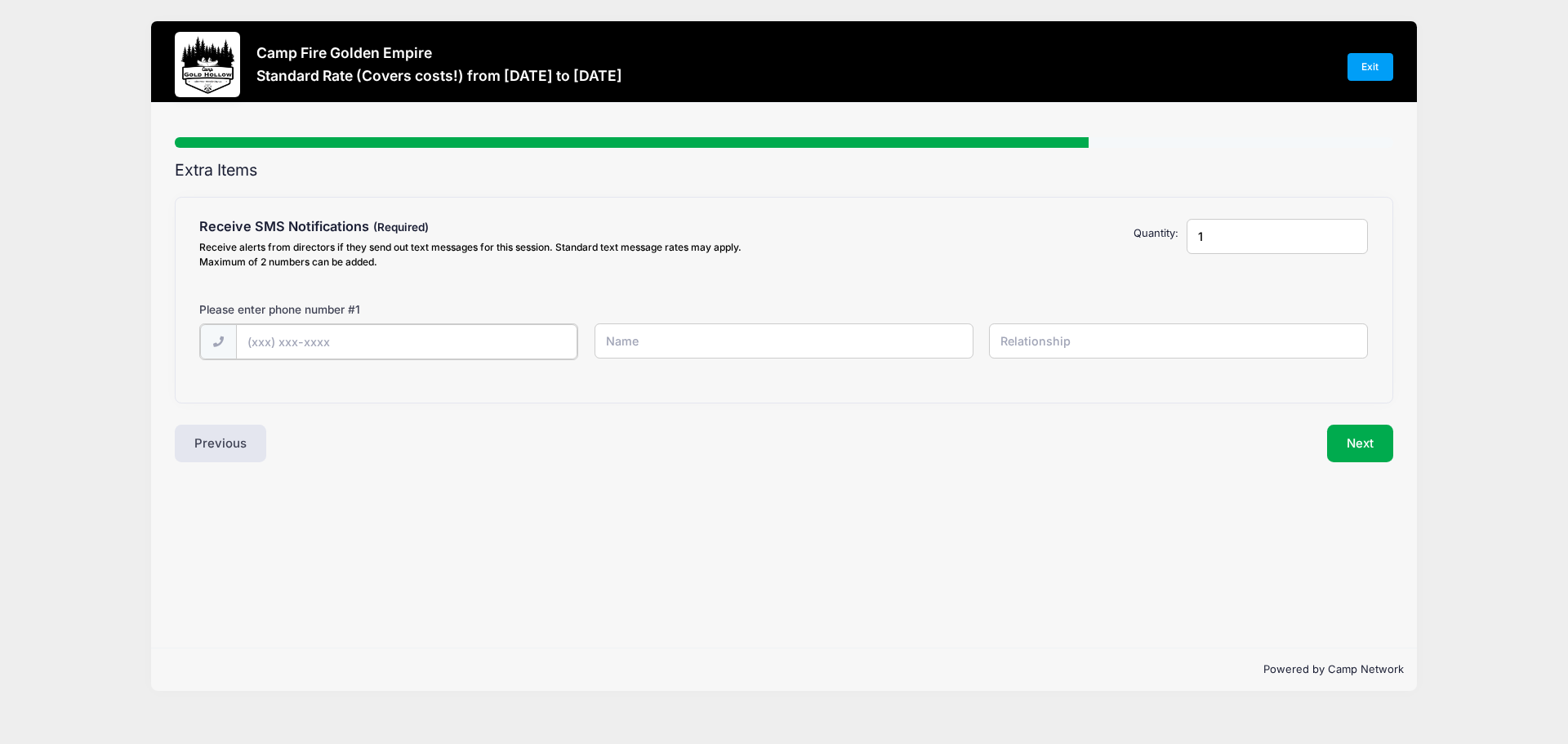
click at [0, 0] on input "text" at bounding box center [0, 0] width 0 height 0
type input "[PHONE_NUMBER]"
type input "[PERSON_NAME]"
click at [0, 0] on input "text" at bounding box center [0, 0] width 0 height 0
click at [1376, 448] on button "Next" at bounding box center [1360, 442] width 66 height 37
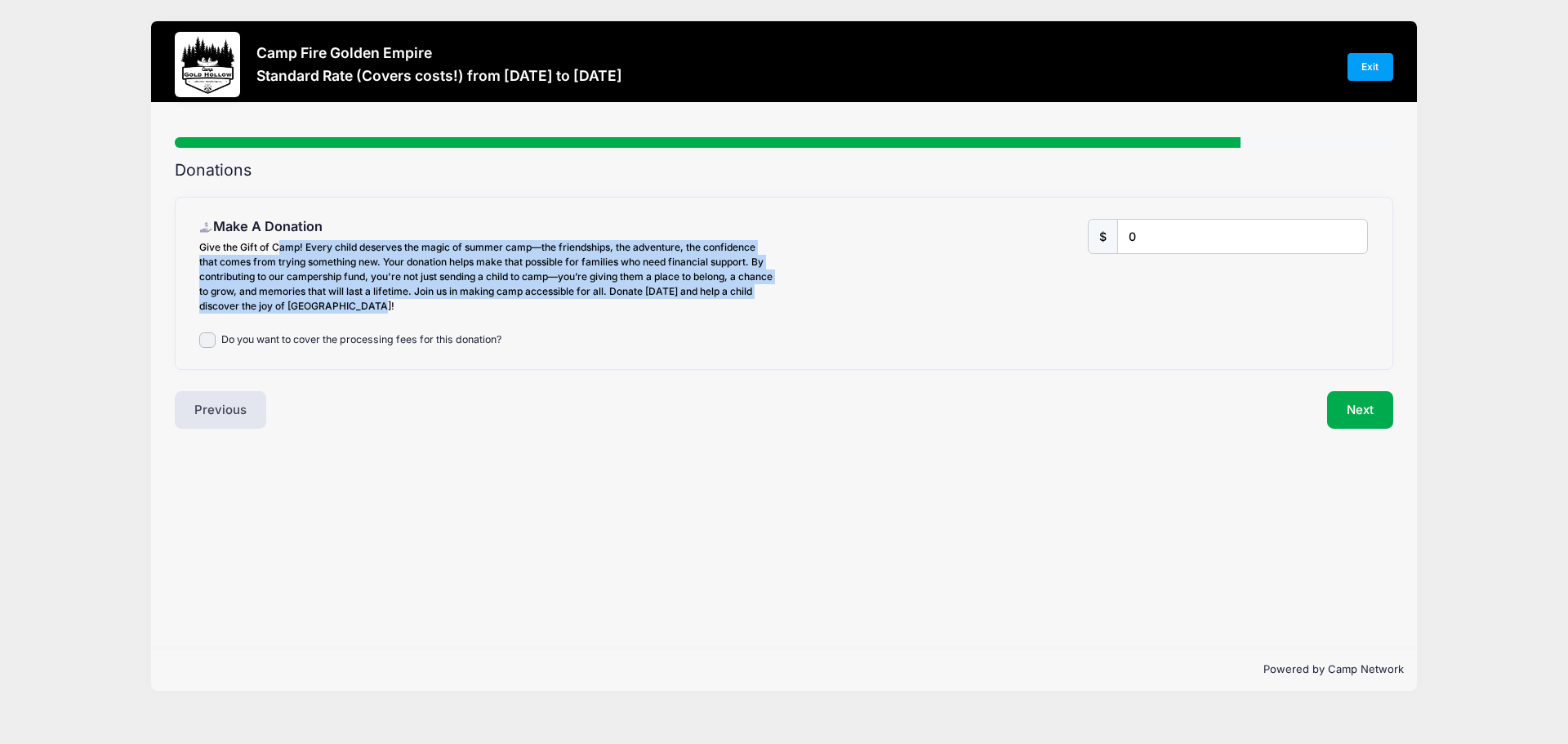
drag, startPoint x: 276, startPoint y: 245, endPoint x: 539, endPoint y: 301, distance: 268.9
click at [539, 301] on div "Give the Gift of Camp! Every child deserves the magic of summer camp—the friend…" at bounding box center [488, 277] width 577 height 73
click at [539, 306] on div "Give the Gift of Camp! Every child deserves the magic of summer camp—the friend…" at bounding box center [488, 277] width 577 height 73
click at [1117, 254] on input "0" at bounding box center [1242, 237] width 250 height 35
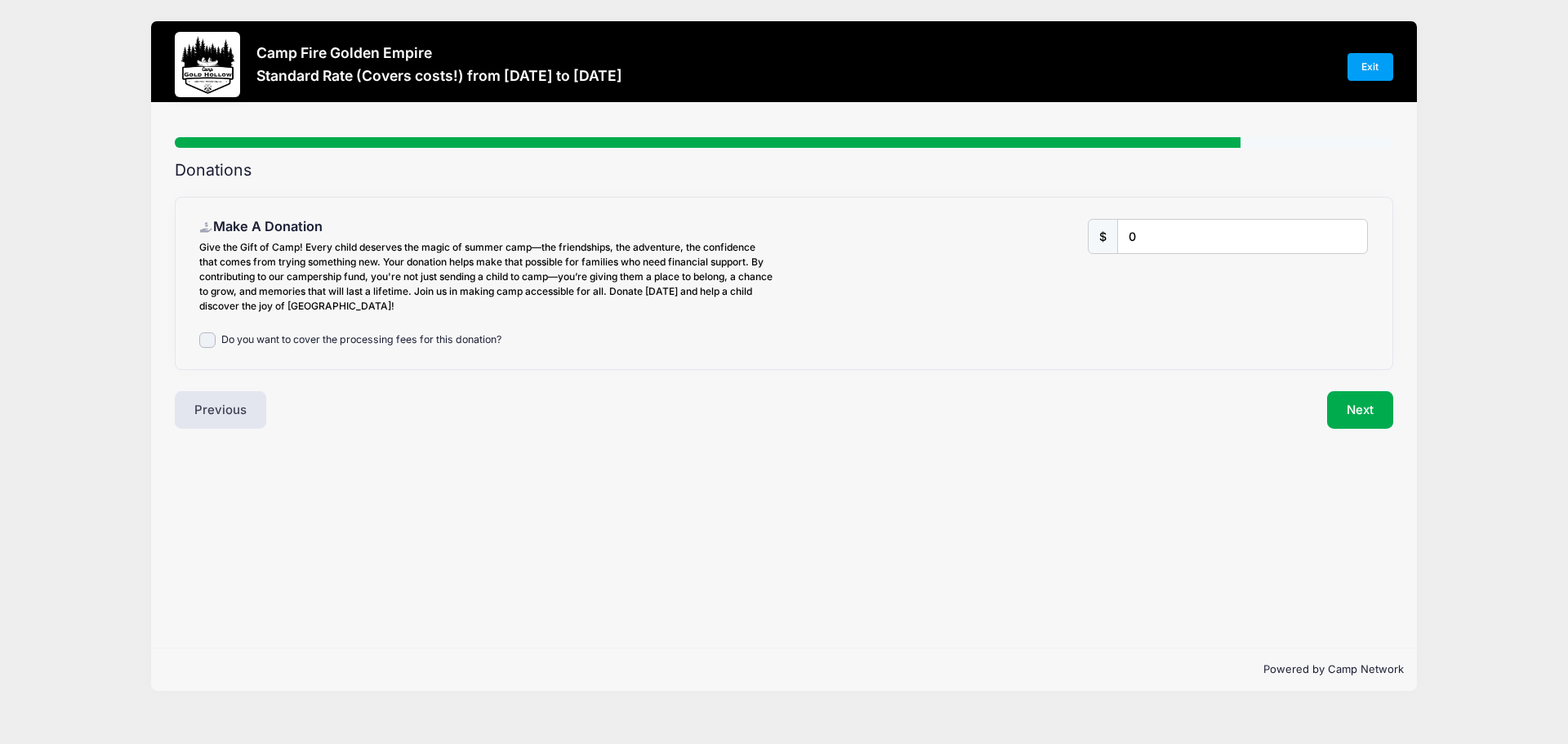
click at [360, 332] on div "Do you want to cover the processing fees for this donation?" at bounding box center [488, 340] width 577 height 17
click at [207, 344] on input "Do you want to cover the processing fees for this donation?" at bounding box center [207, 340] width 17 height 17
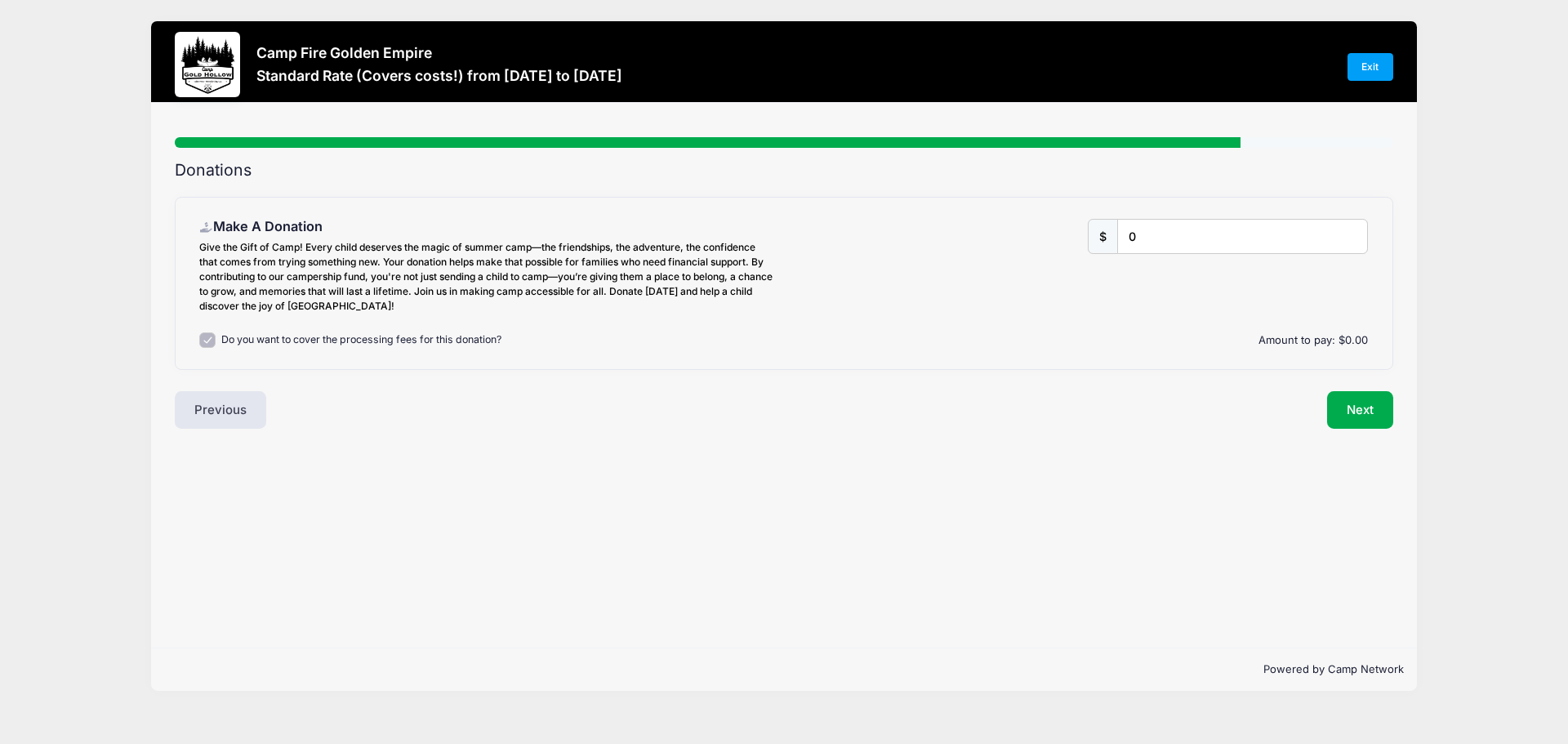
checkbox input "false"
click at [1358, 419] on button "Next" at bounding box center [1360, 410] width 66 height 37
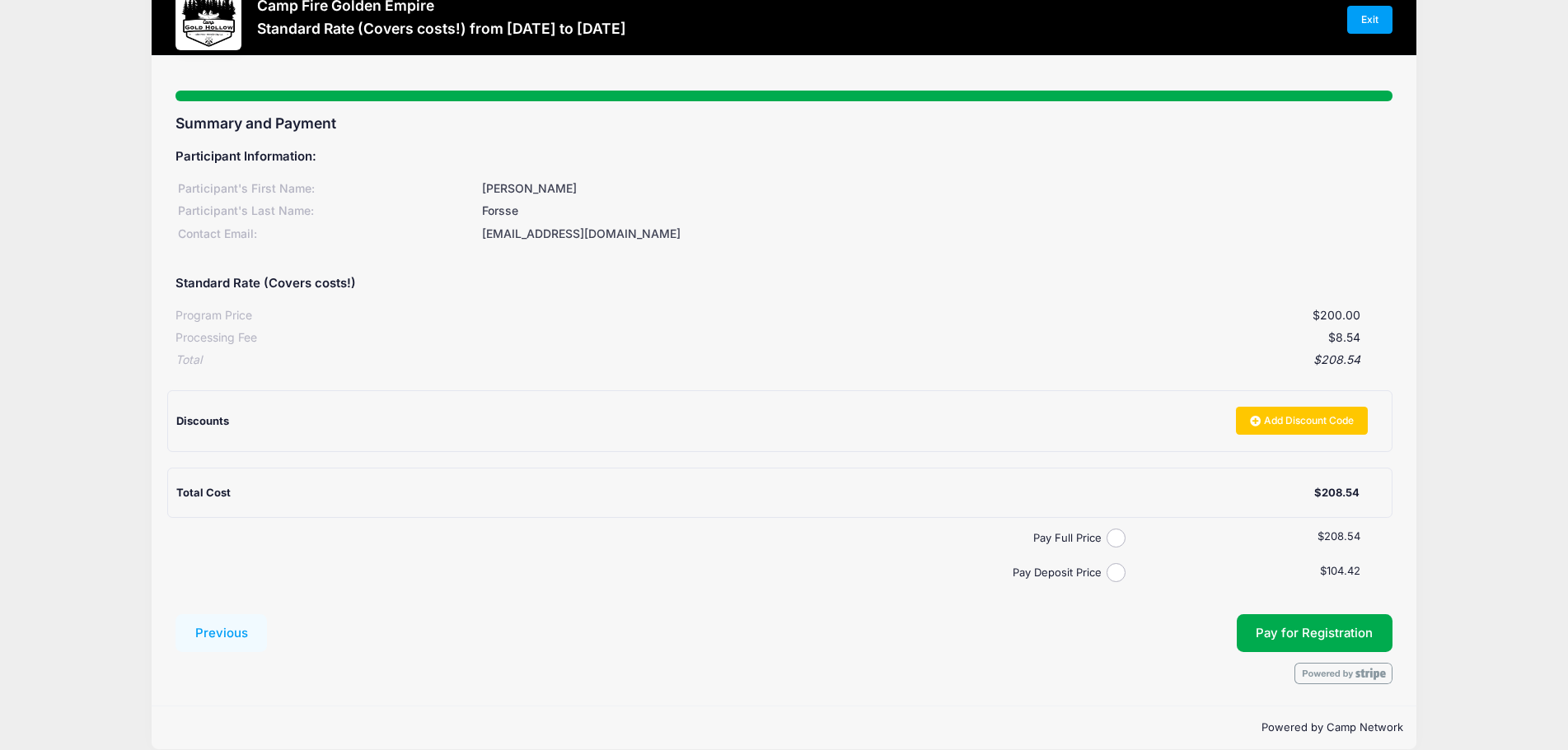
scroll to position [67, 0]
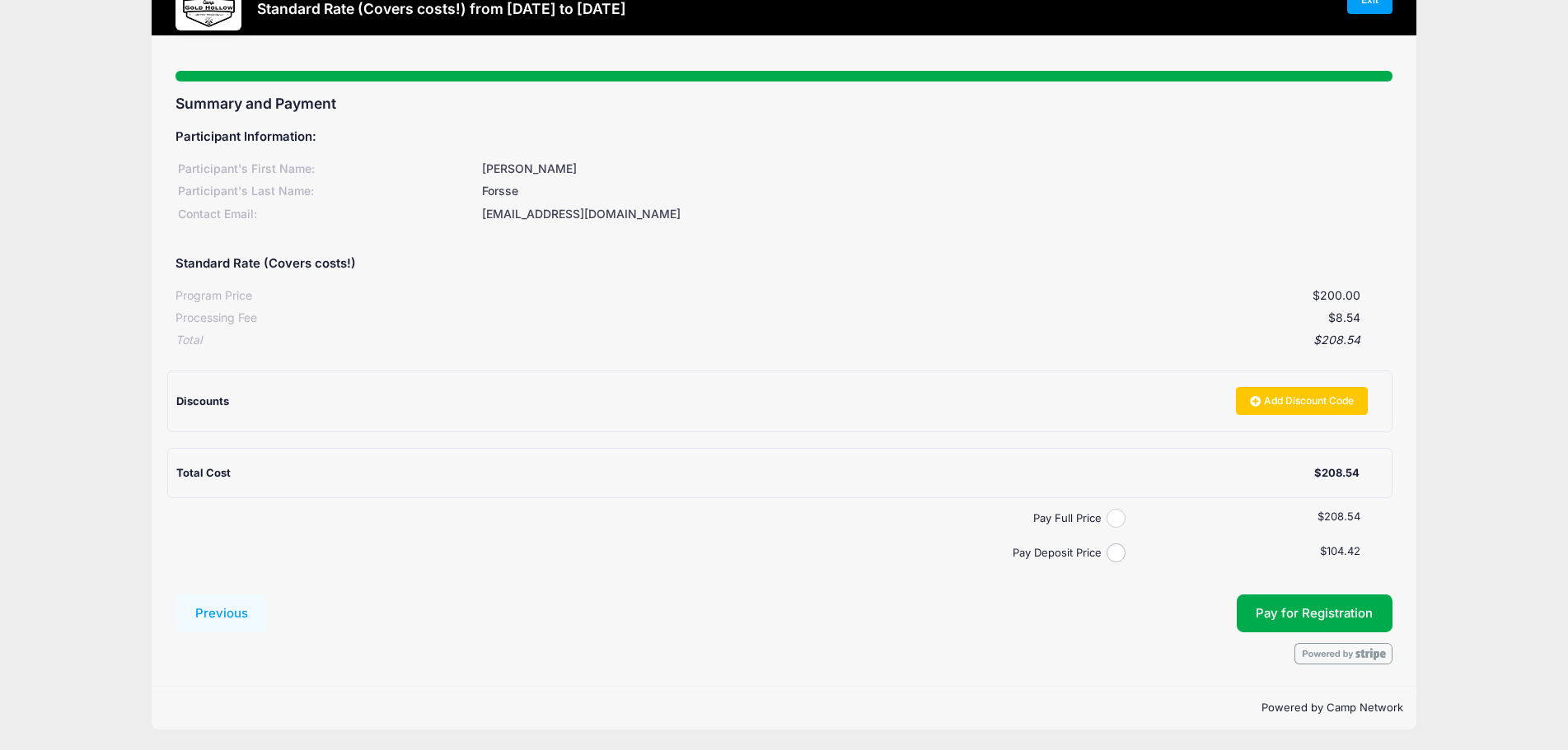
click at [1118, 515] on input "Pay Full Price" at bounding box center [1115, 517] width 19 height 19
radio input "true"
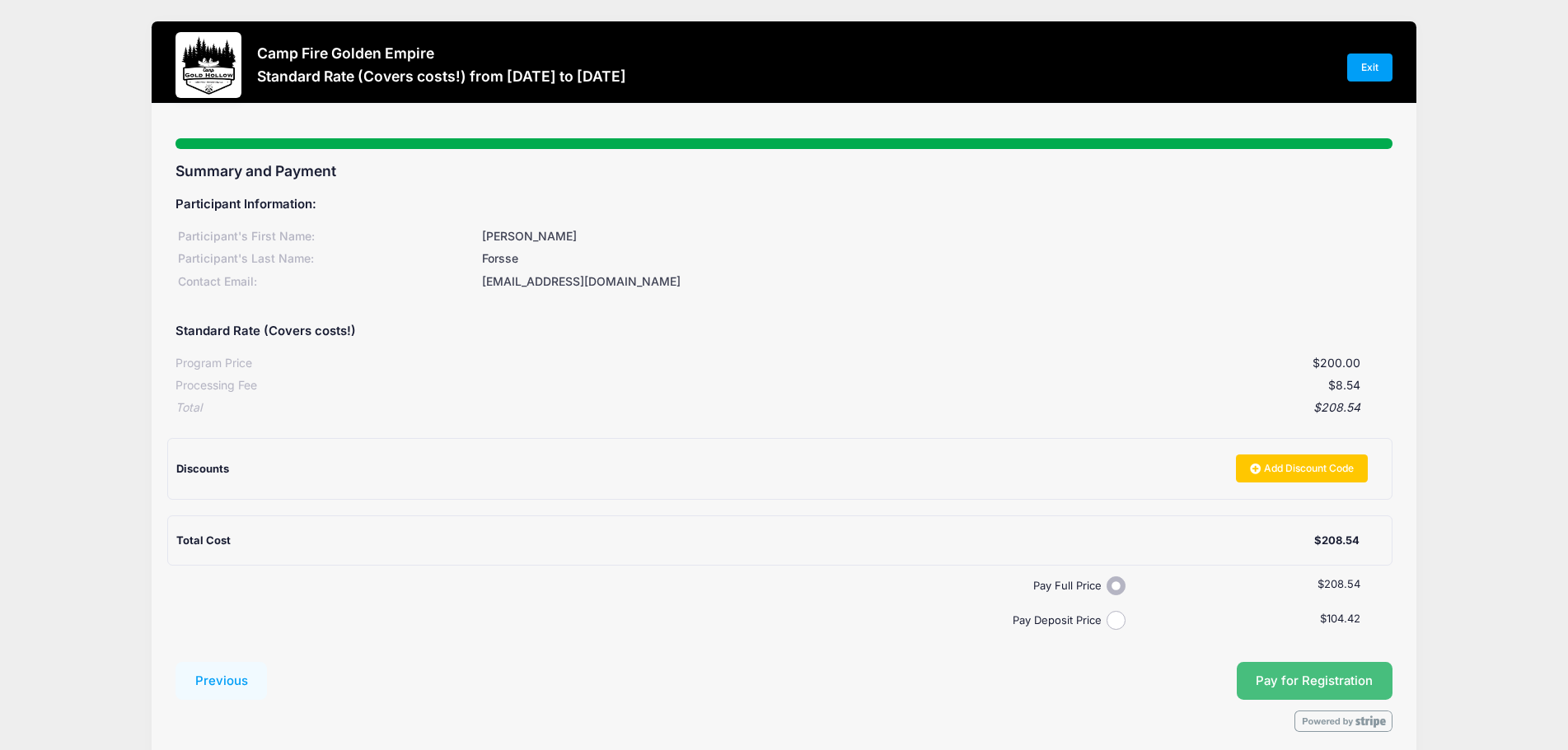
click at [1268, 678] on span "Pay for Registration" at bounding box center [1314, 680] width 117 height 15
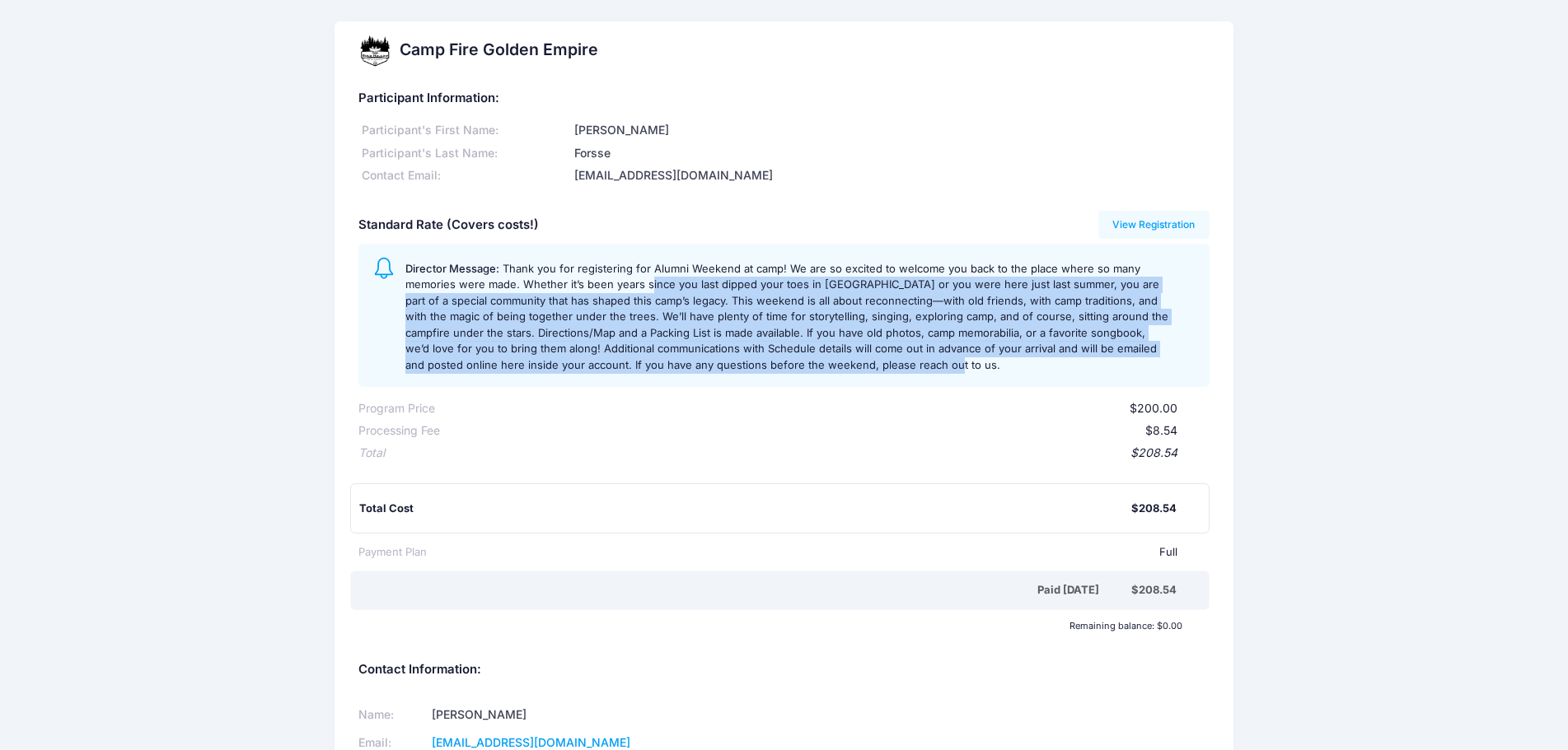
drag, startPoint x: 648, startPoint y: 285, endPoint x: 896, endPoint y: 368, distance: 261.5
click at [896, 368] on div "Director Message:" at bounding box center [800, 314] width 790 height 115
click at [898, 367] on div "Director Message:" at bounding box center [800, 314] width 790 height 115
drag, startPoint x: 898, startPoint y: 367, endPoint x: 580, endPoint y: 303, distance: 324.4
click at [580, 303] on div "Director Message:" at bounding box center [800, 314] width 790 height 115
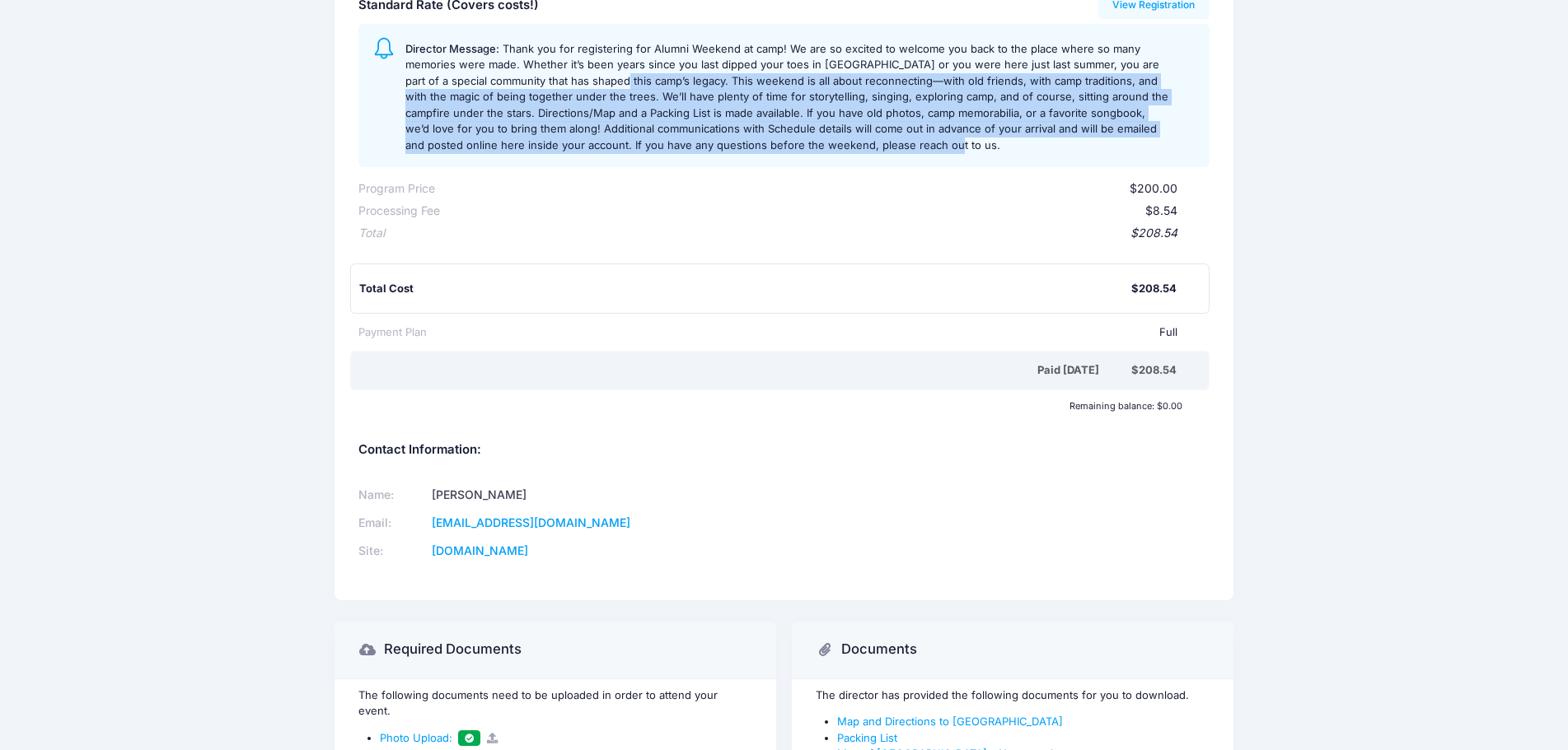
scroll to position [344, 0]
